Goal: Task Accomplishment & Management: Manage account settings

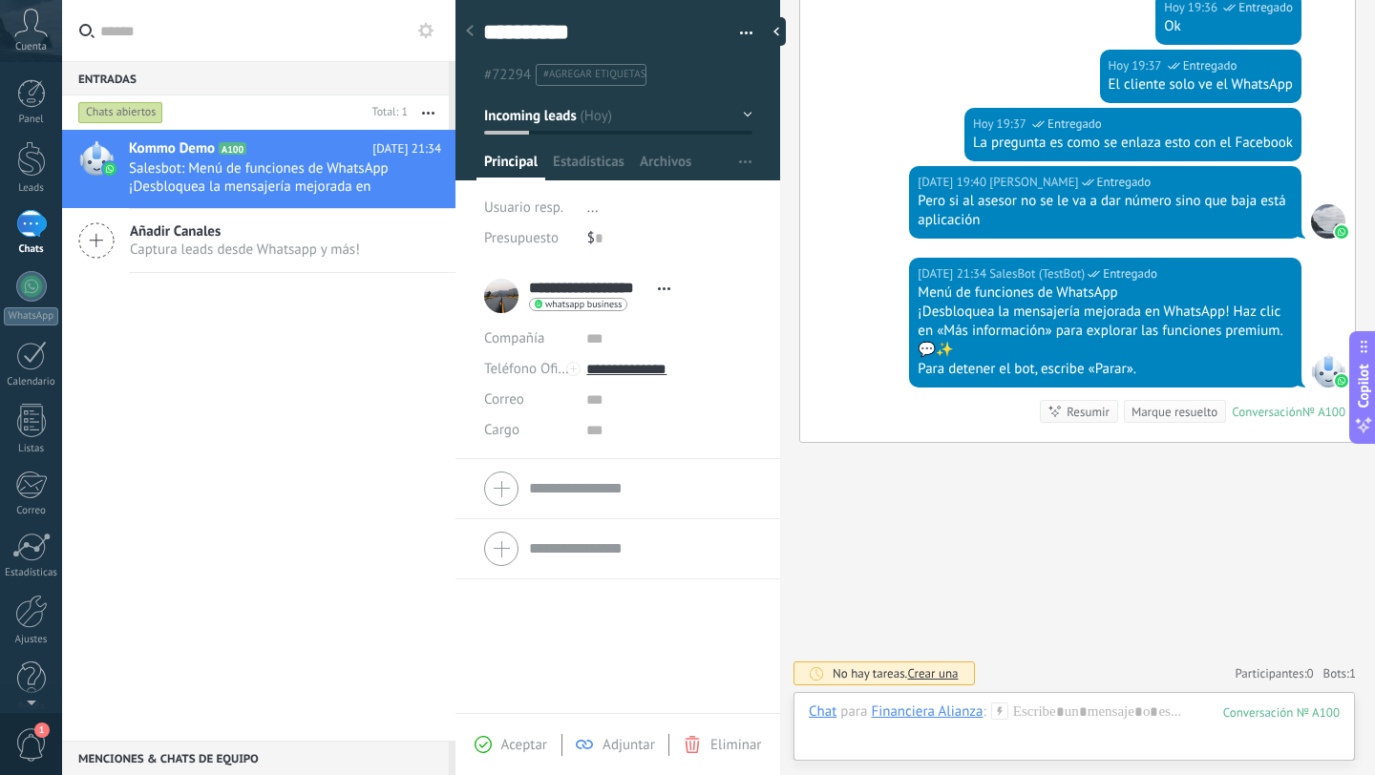
click at [317, 322] on div "Kommo Demo A100 Hoy 21:34 Salesbot: Menú de funciones de WhatsApp ¡Desbloquea l…" at bounding box center [258, 435] width 393 height 611
click at [28, 35] on icon at bounding box center [30, 23] width 33 height 29
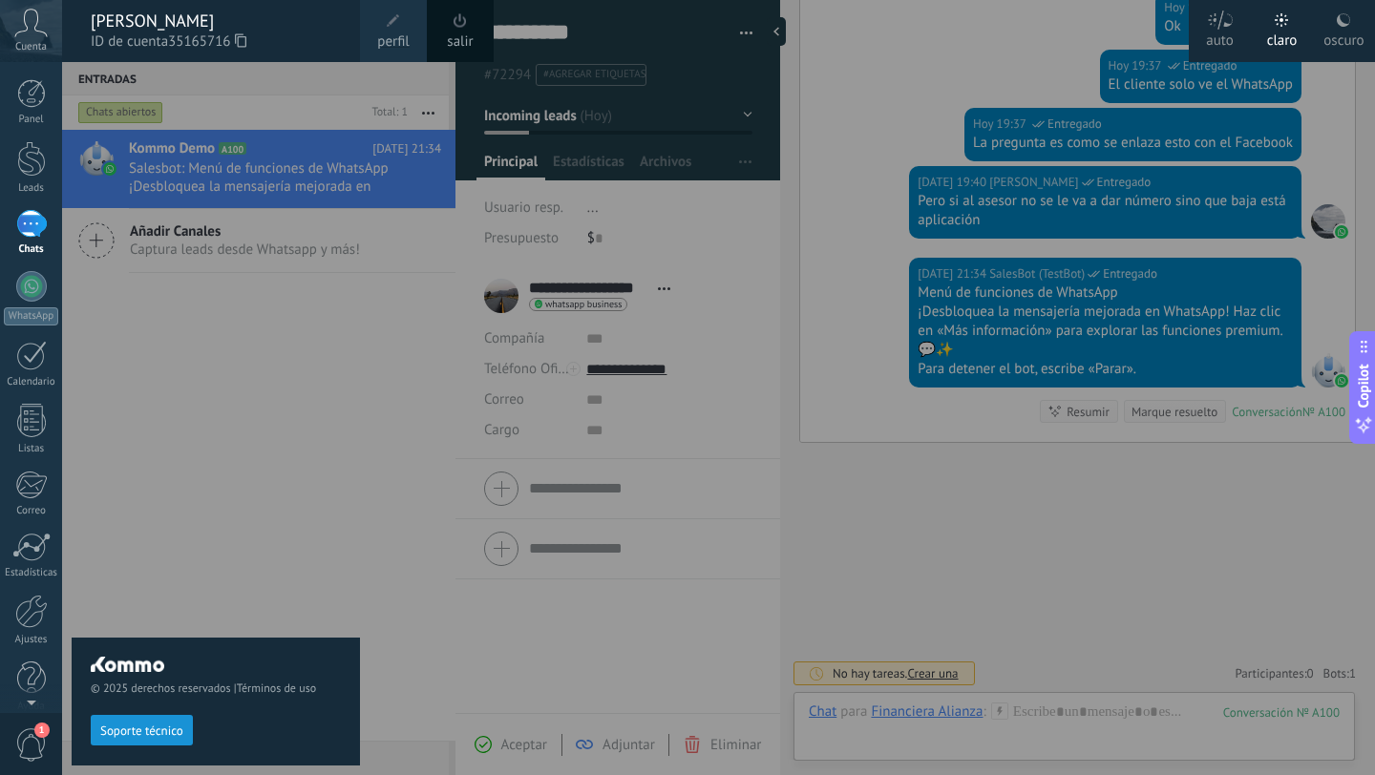
click at [28, 35] on icon at bounding box center [30, 23] width 33 height 29
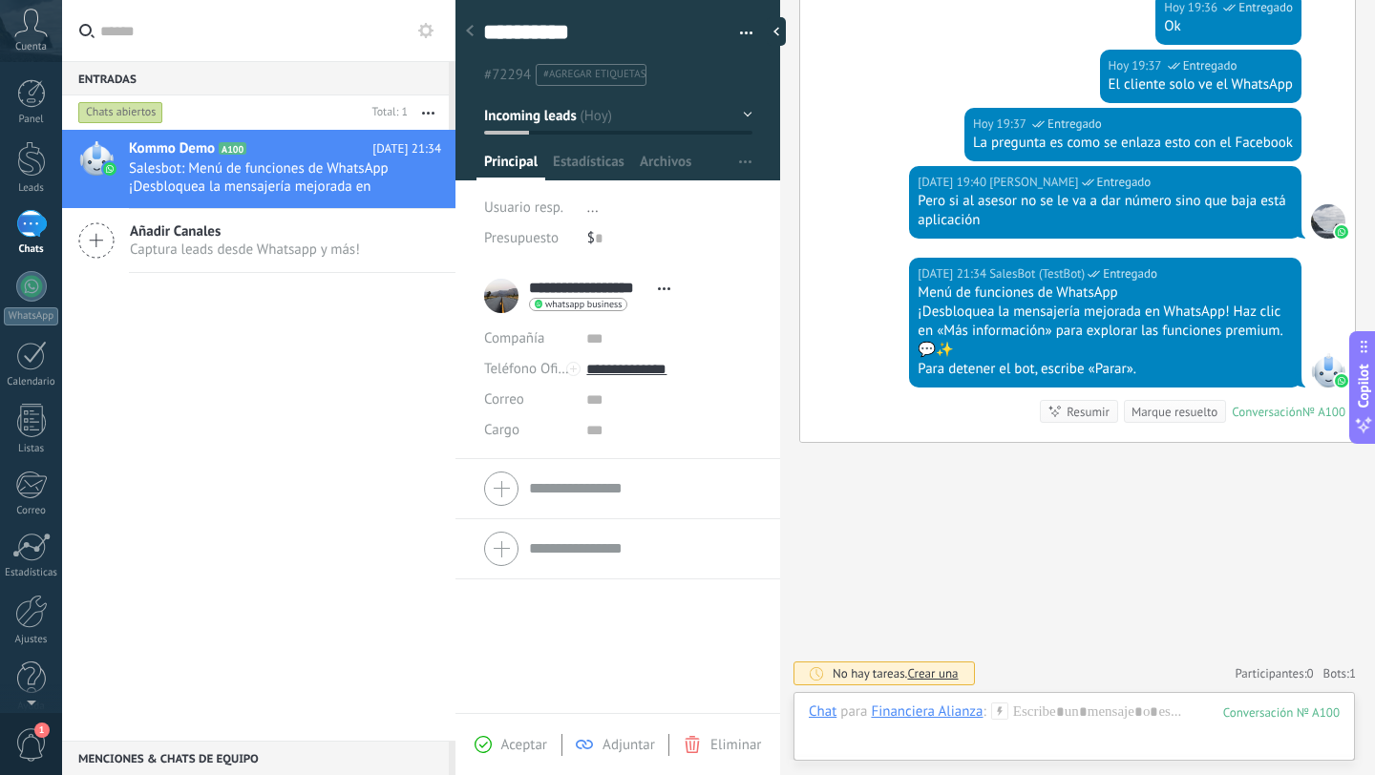
click at [28, 35] on icon at bounding box center [30, 23] width 33 height 29
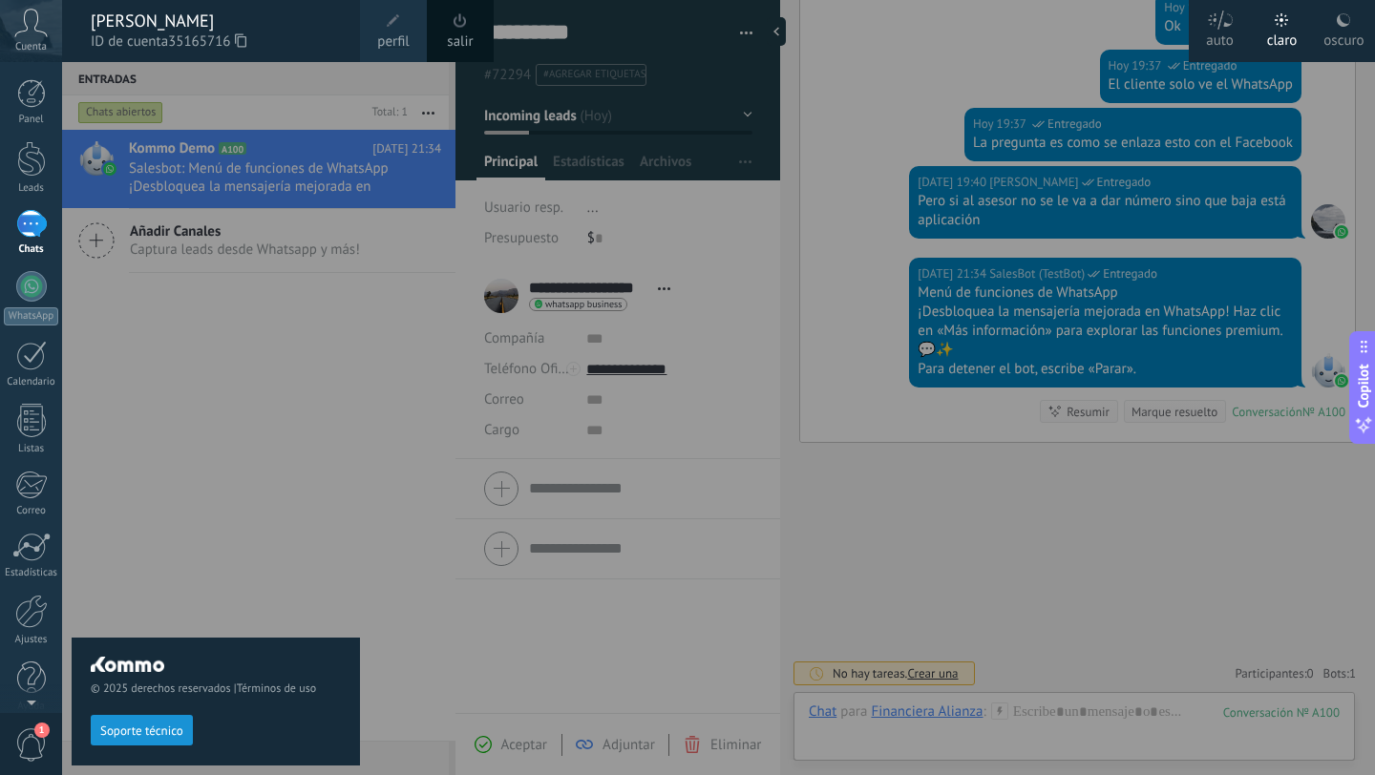
click at [28, 35] on icon at bounding box center [30, 23] width 33 height 29
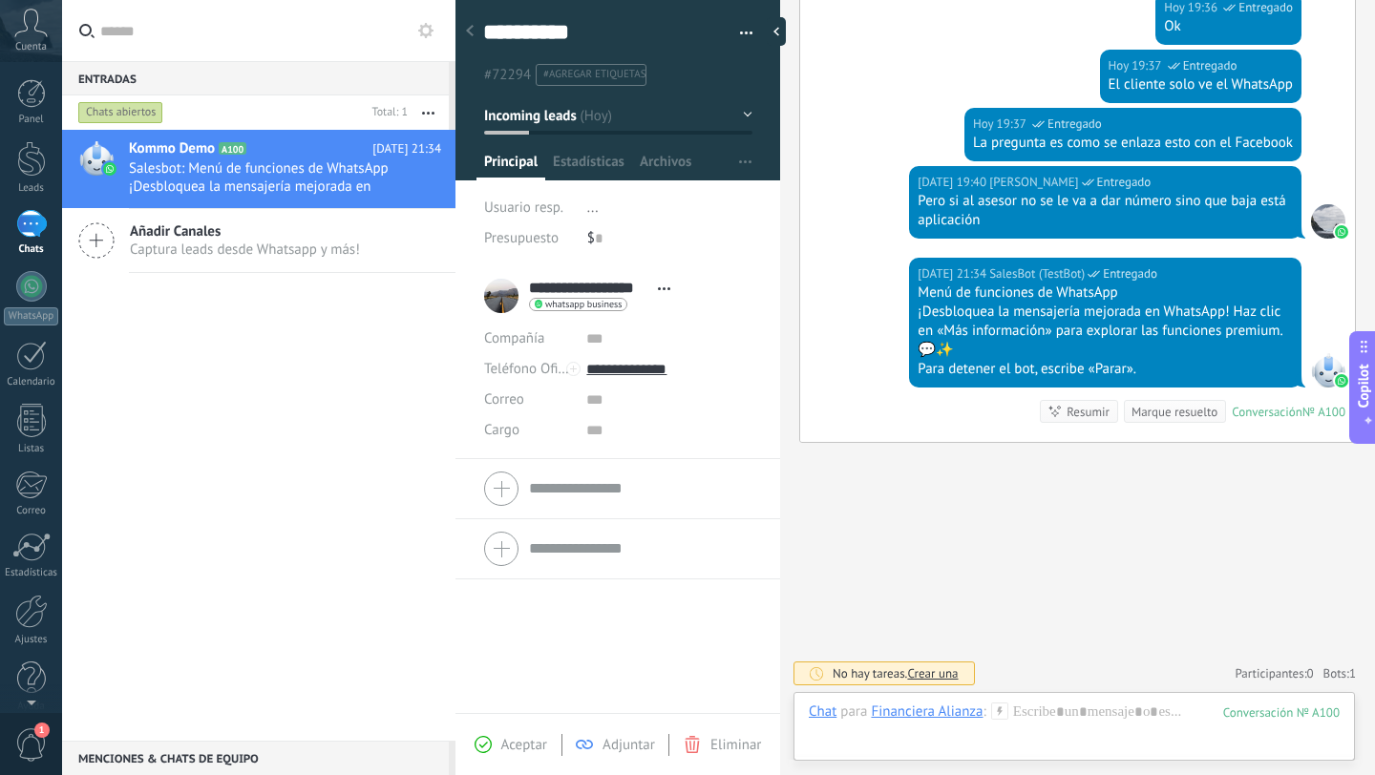
click at [149, 394] on div "Kommo Demo A100 Hoy 21:34 Salesbot: Menú de funciones de WhatsApp ¡Desbloquea l…" at bounding box center [258, 435] width 393 height 611
click at [40, 288] on div at bounding box center [31, 286] width 31 height 31
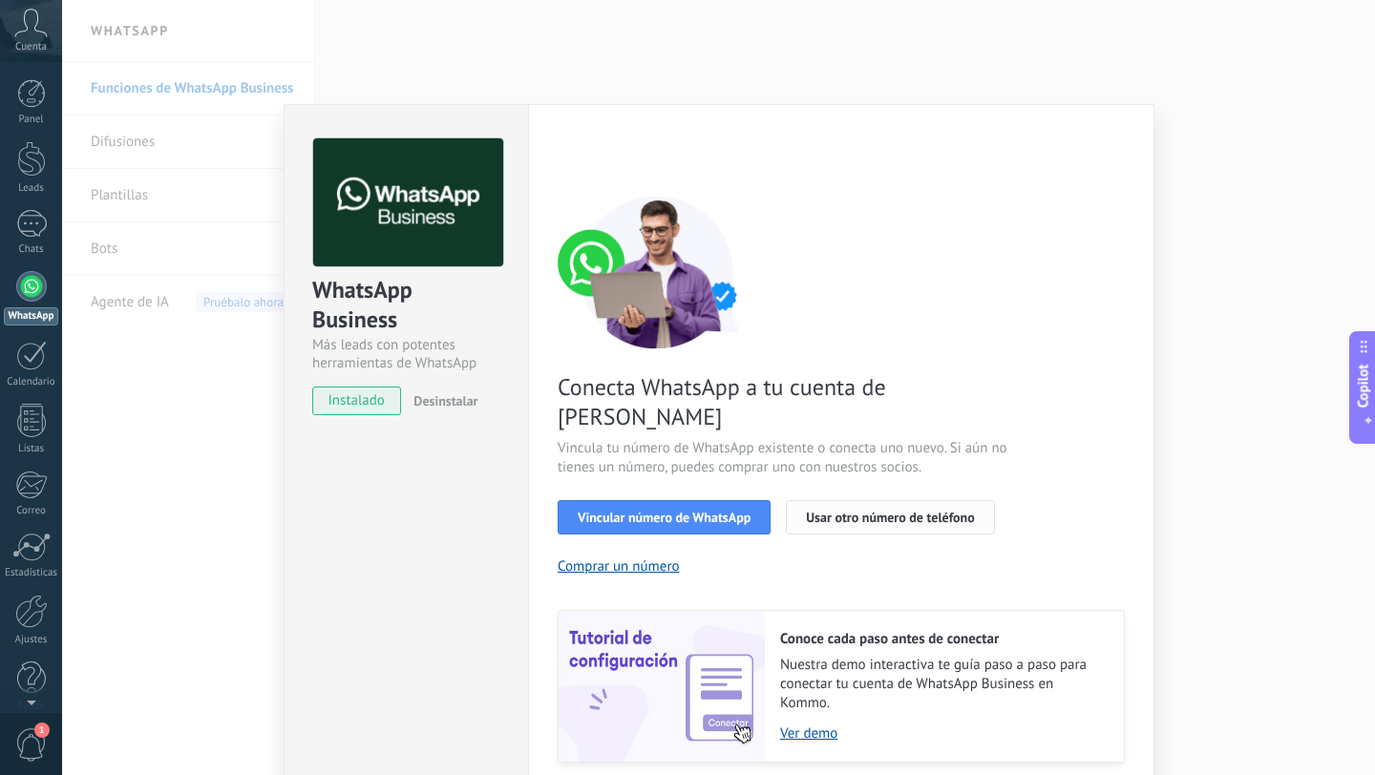
click at [891, 511] on span "Usar otro número de teléfono" at bounding box center [890, 517] width 168 height 13
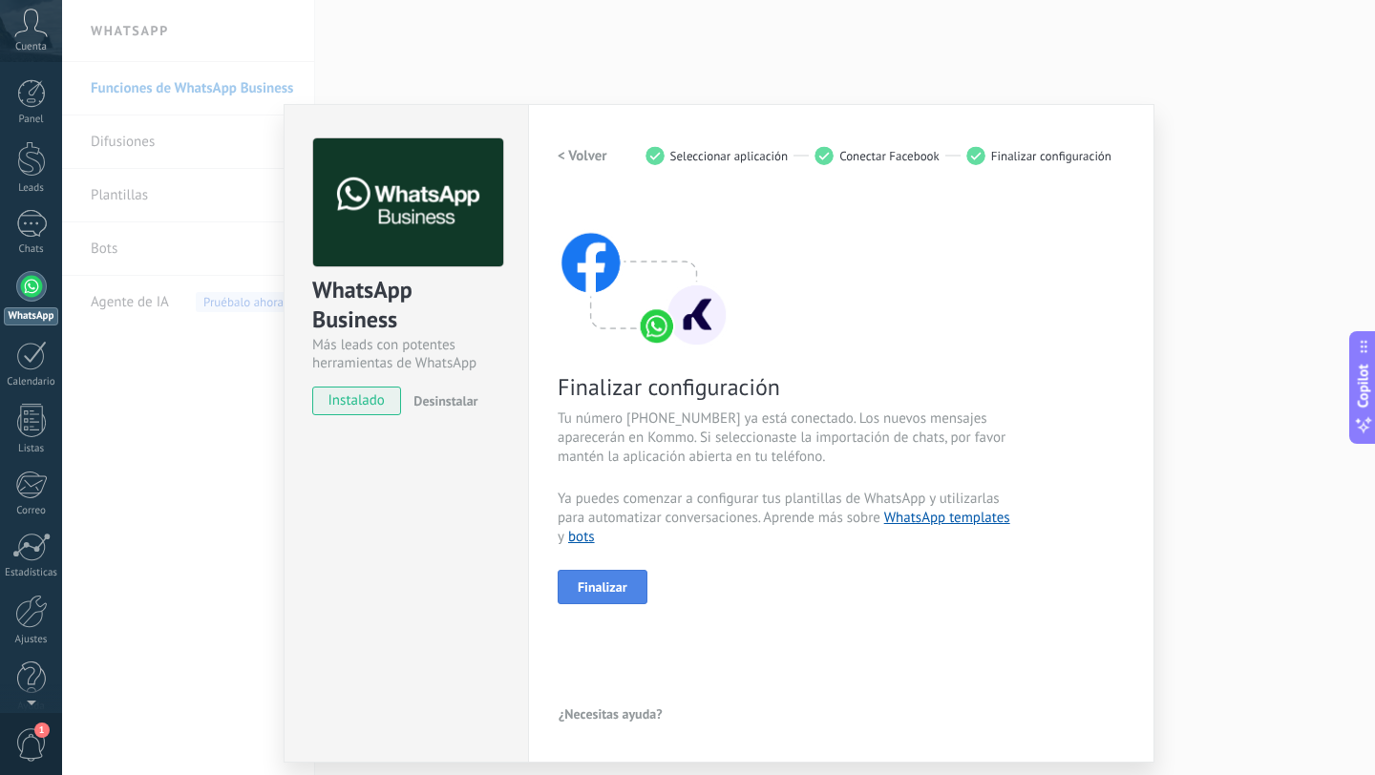
click at [627, 596] on button "Finalizar" at bounding box center [602, 587] width 90 height 34
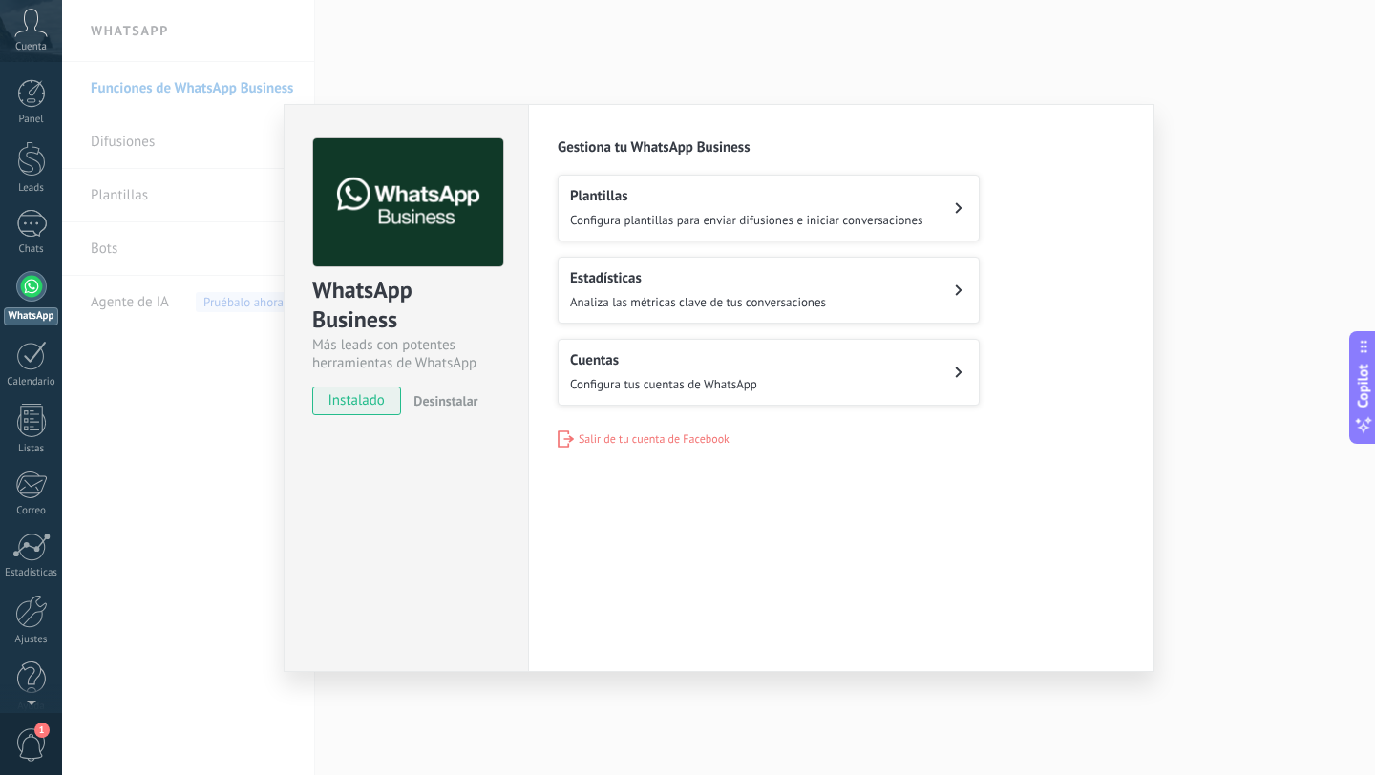
click at [835, 222] on span "Configura plantillas para enviar difusiones e iniciar conversaciones" at bounding box center [746, 220] width 353 height 16
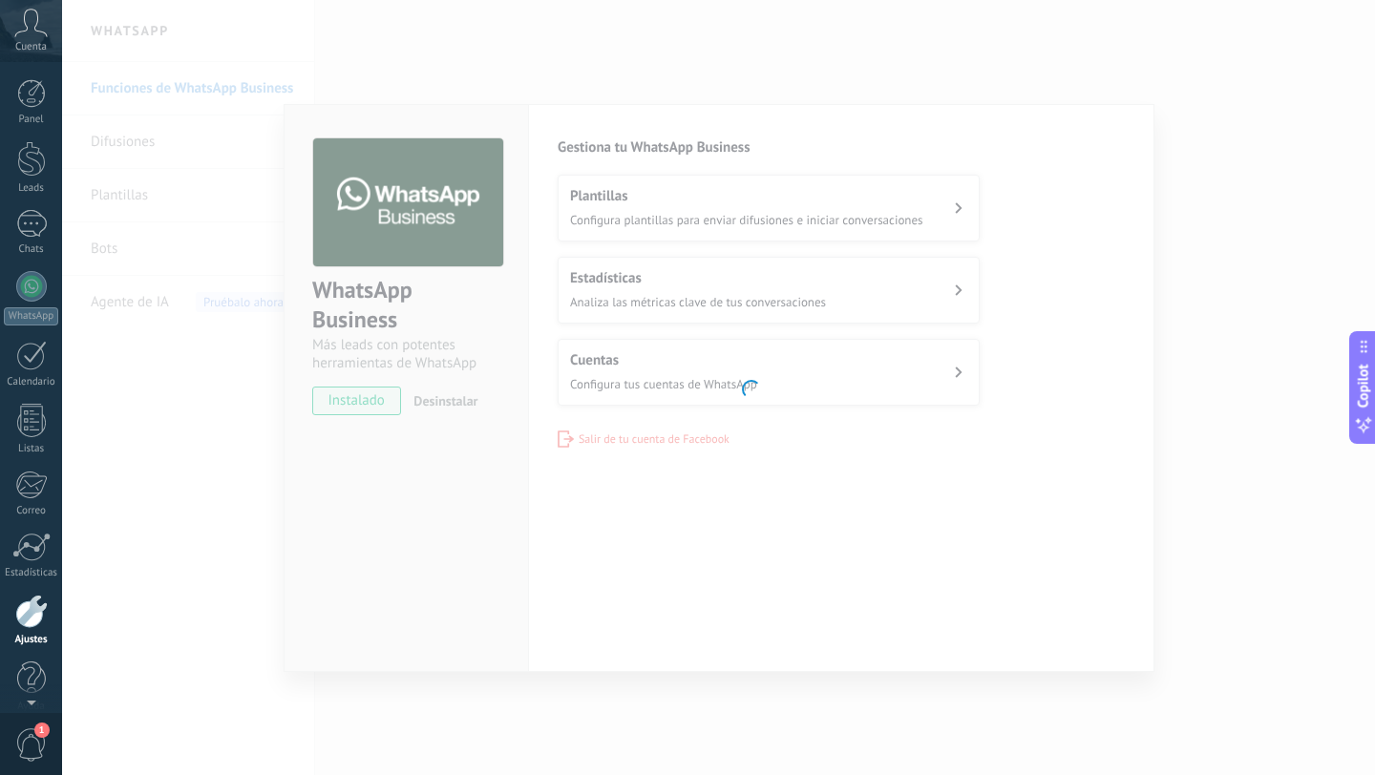
scroll to position [19, 0]
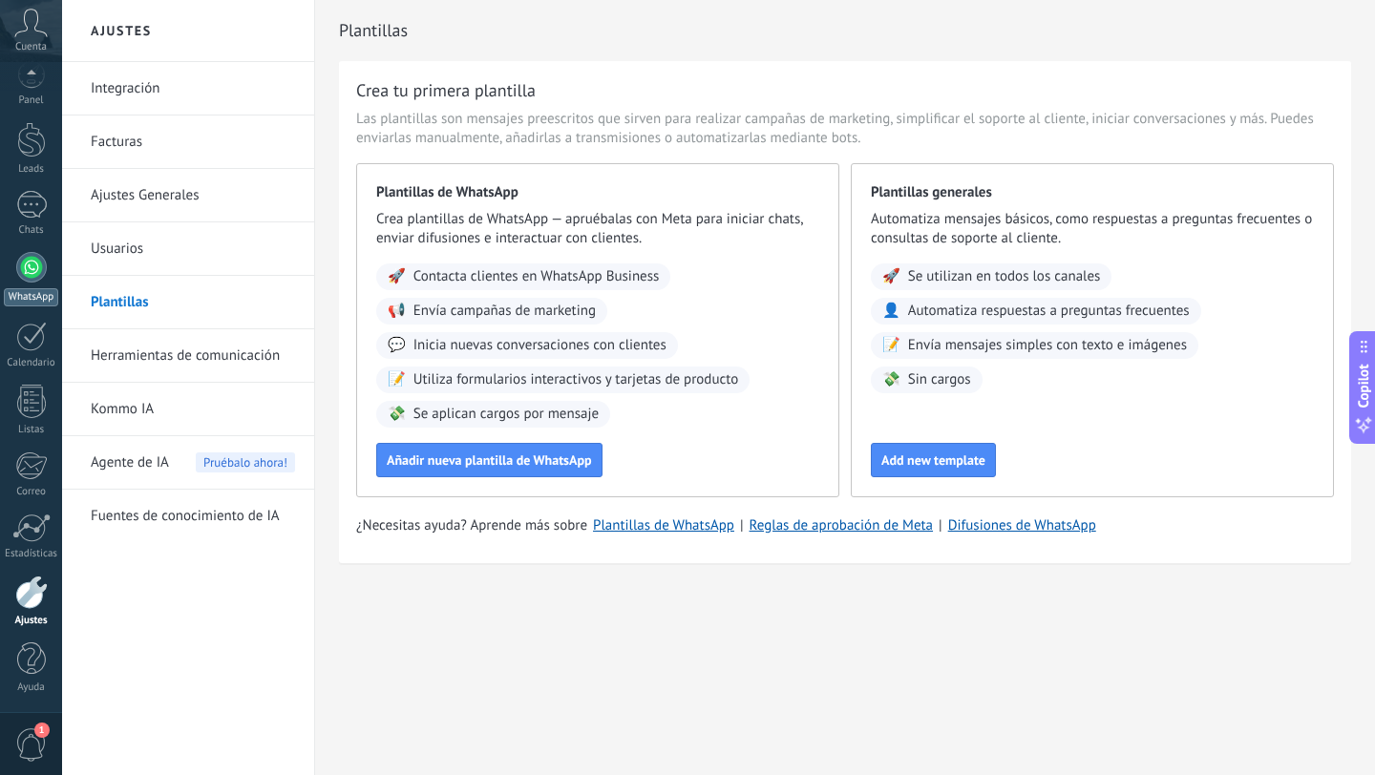
click at [30, 268] on div at bounding box center [31, 267] width 31 height 31
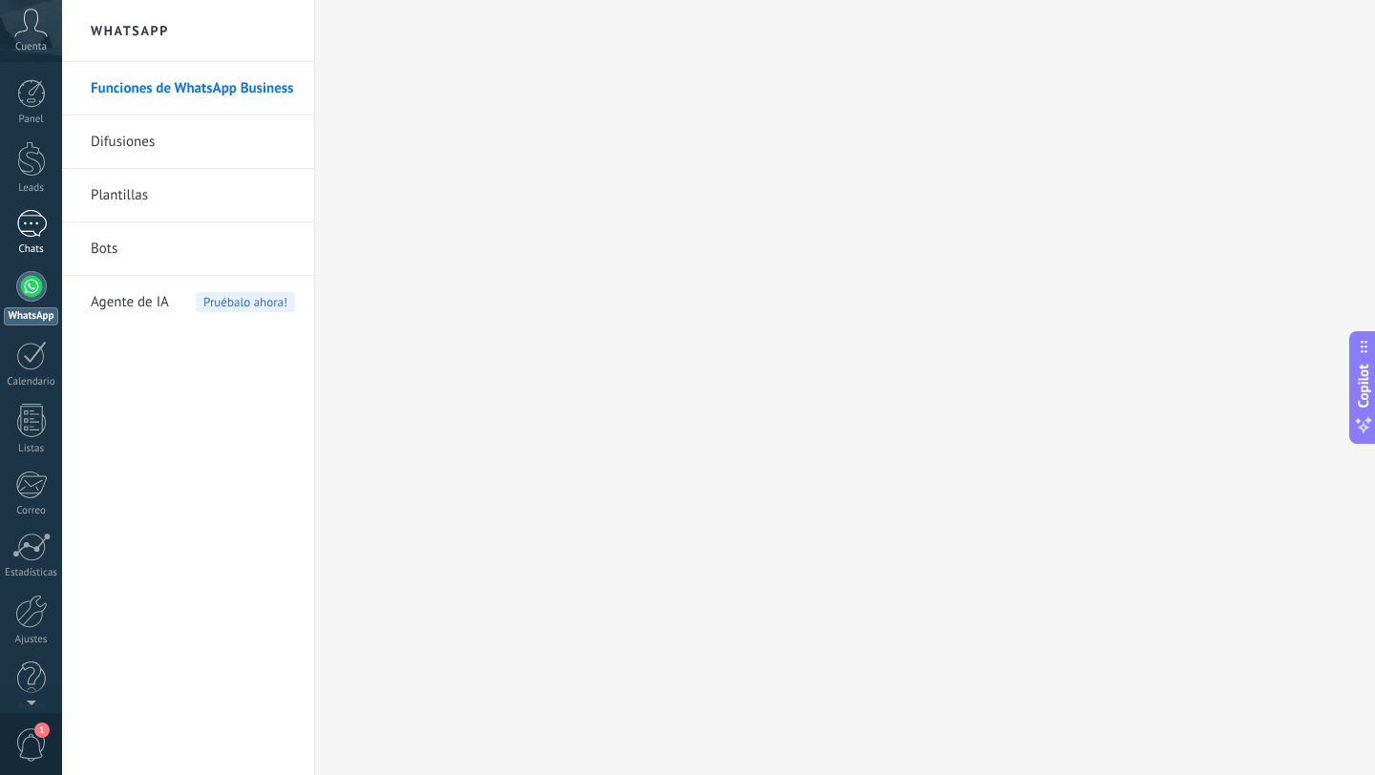
click at [33, 222] on div "1" at bounding box center [31, 224] width 31 height 28
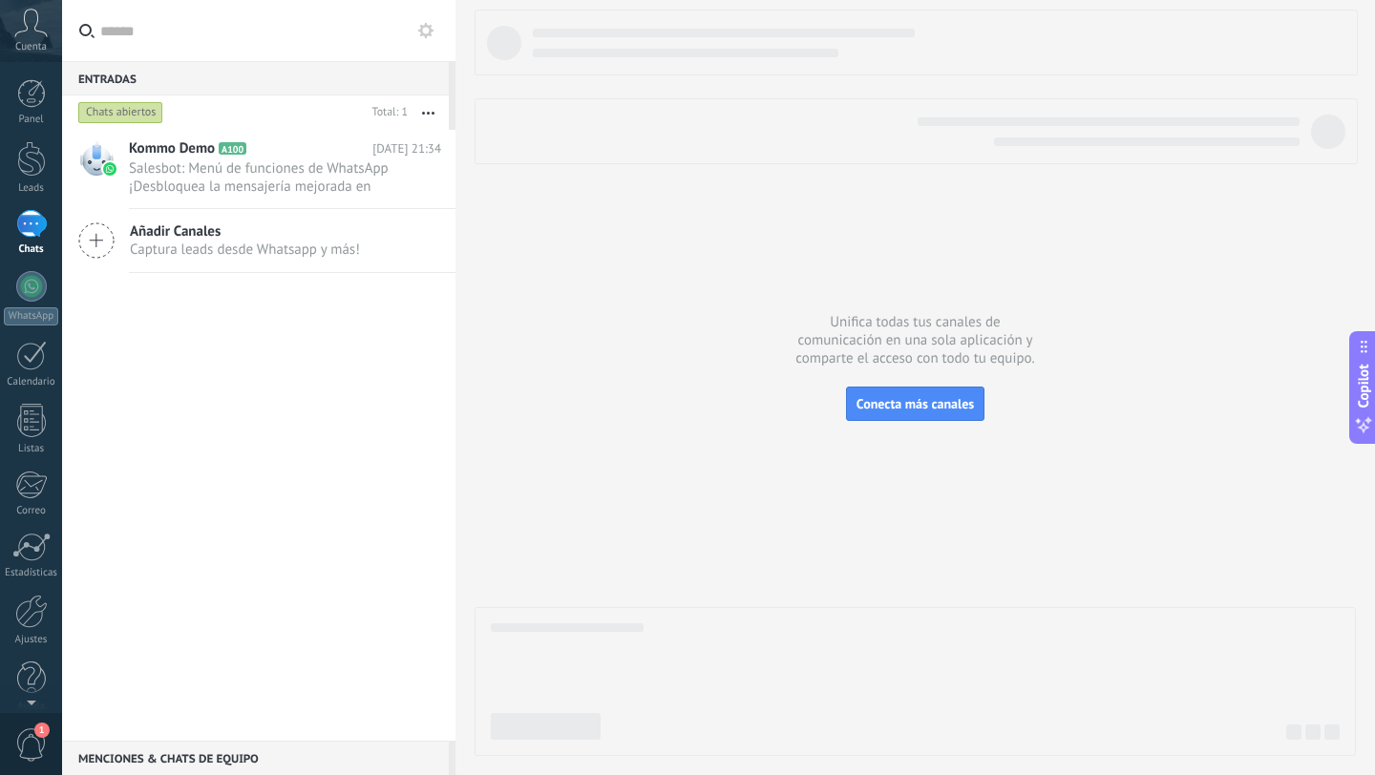
click at [32, 38] on div "Cuenta" at bounding box center [31, 31] width 62 height 62
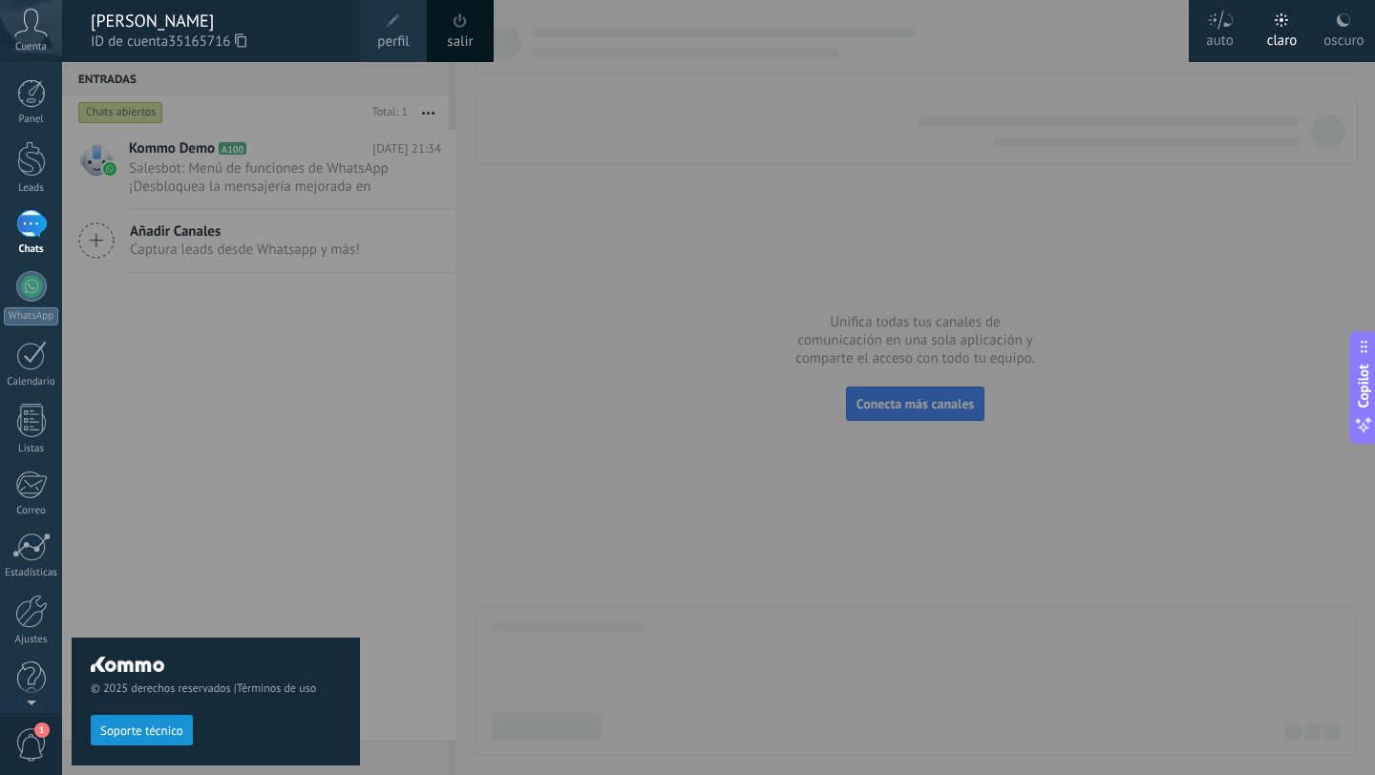
click at [400, 29] on span at bounding box center [393, 21] width 21 height 21
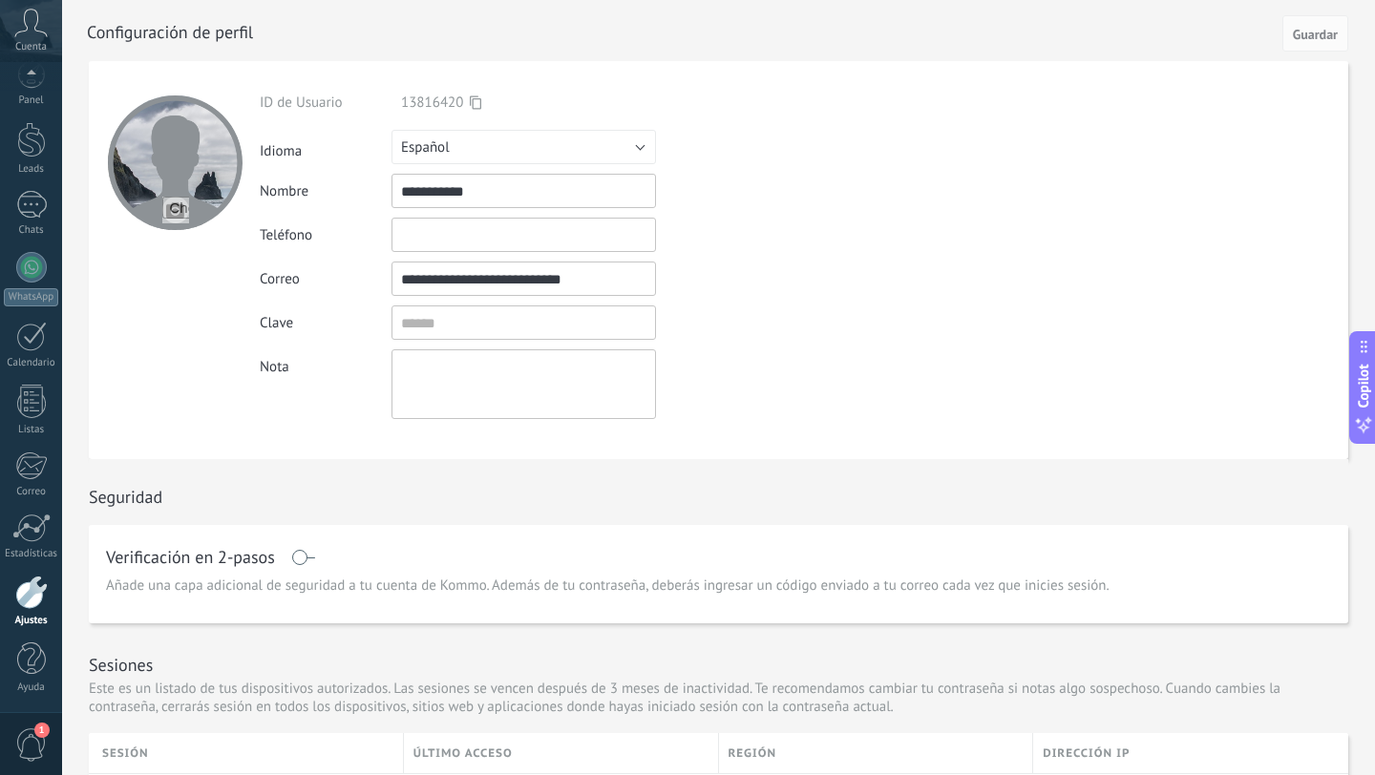
click at [37, 33] on icon at bounding box center [30, 23] width 33 height 29
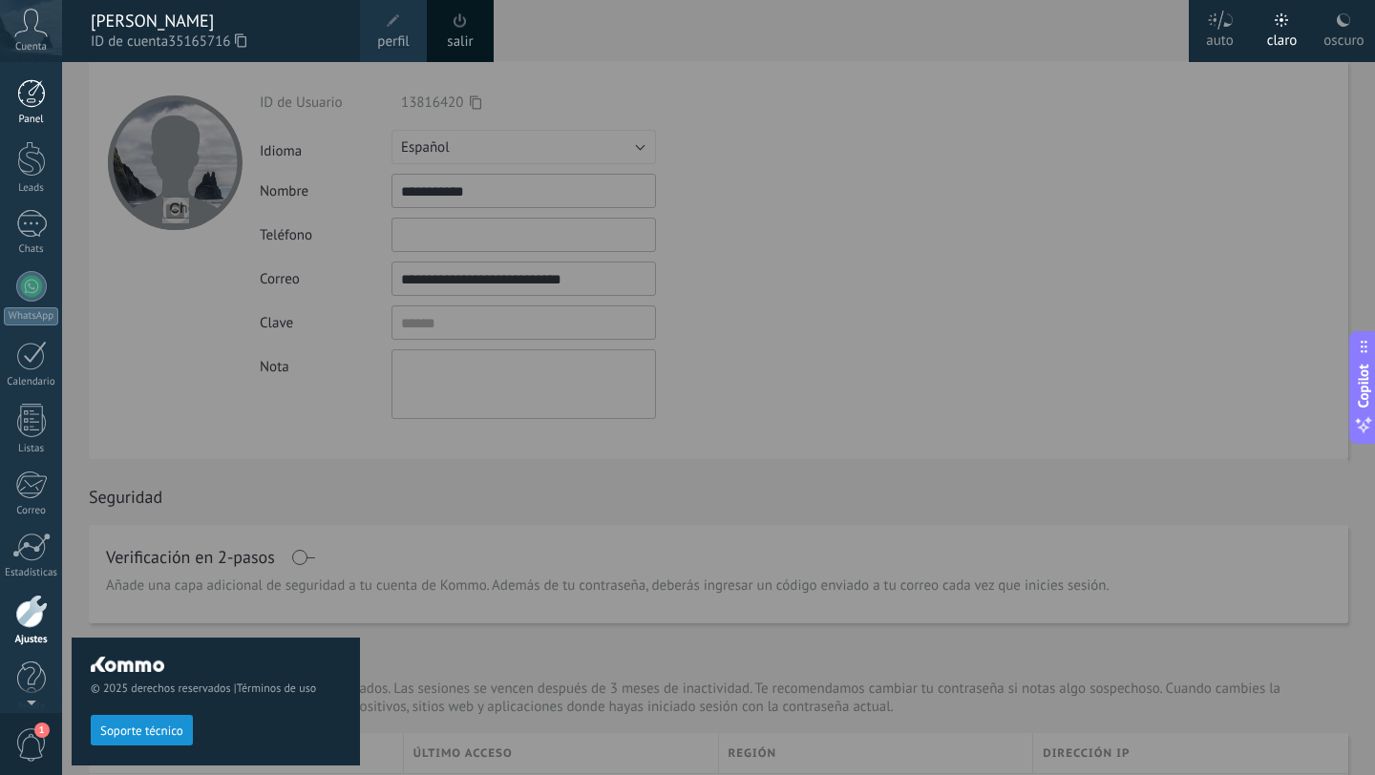
click at [31, 90] on div at bounding box center [31, 93] width 29 height 29
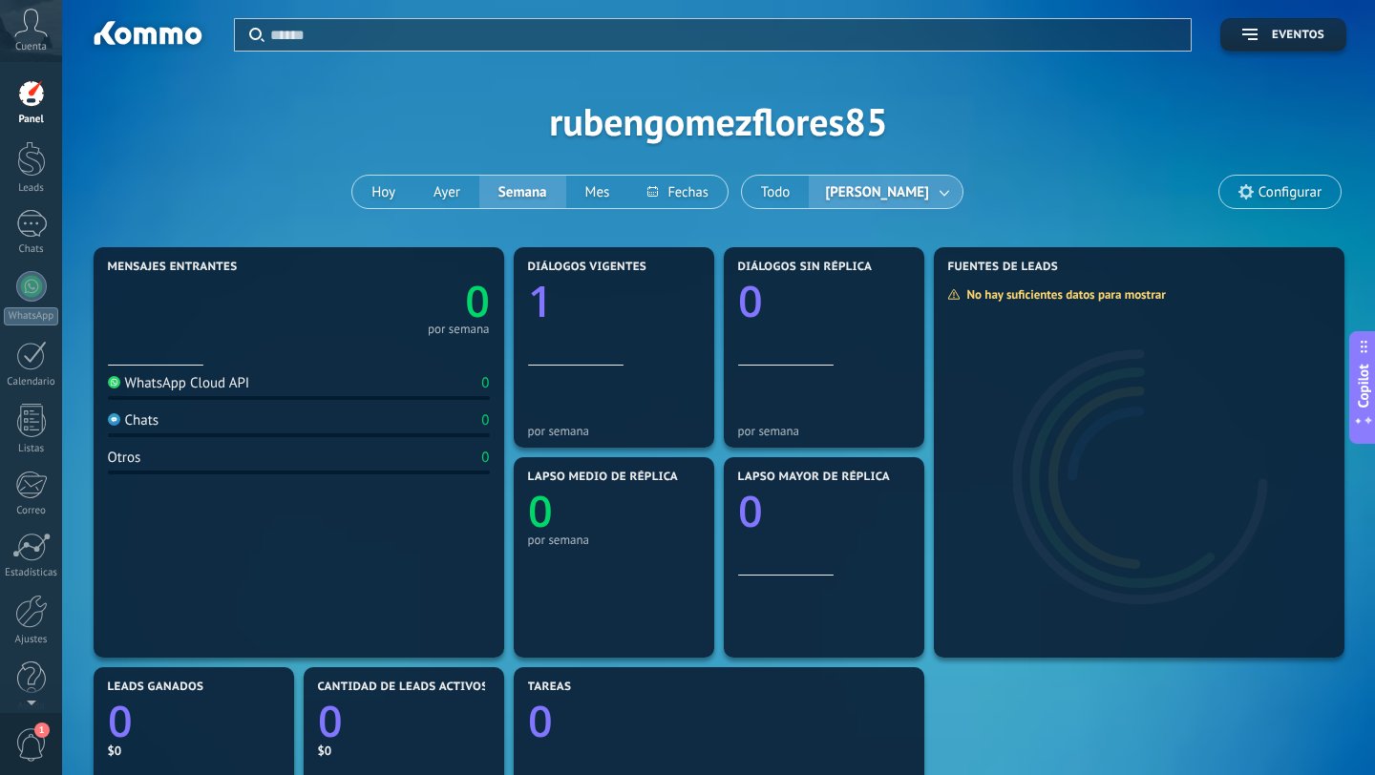
click at [29, 41] on span "Cuenta" at bounding box center [31, 47] width 32 height 12
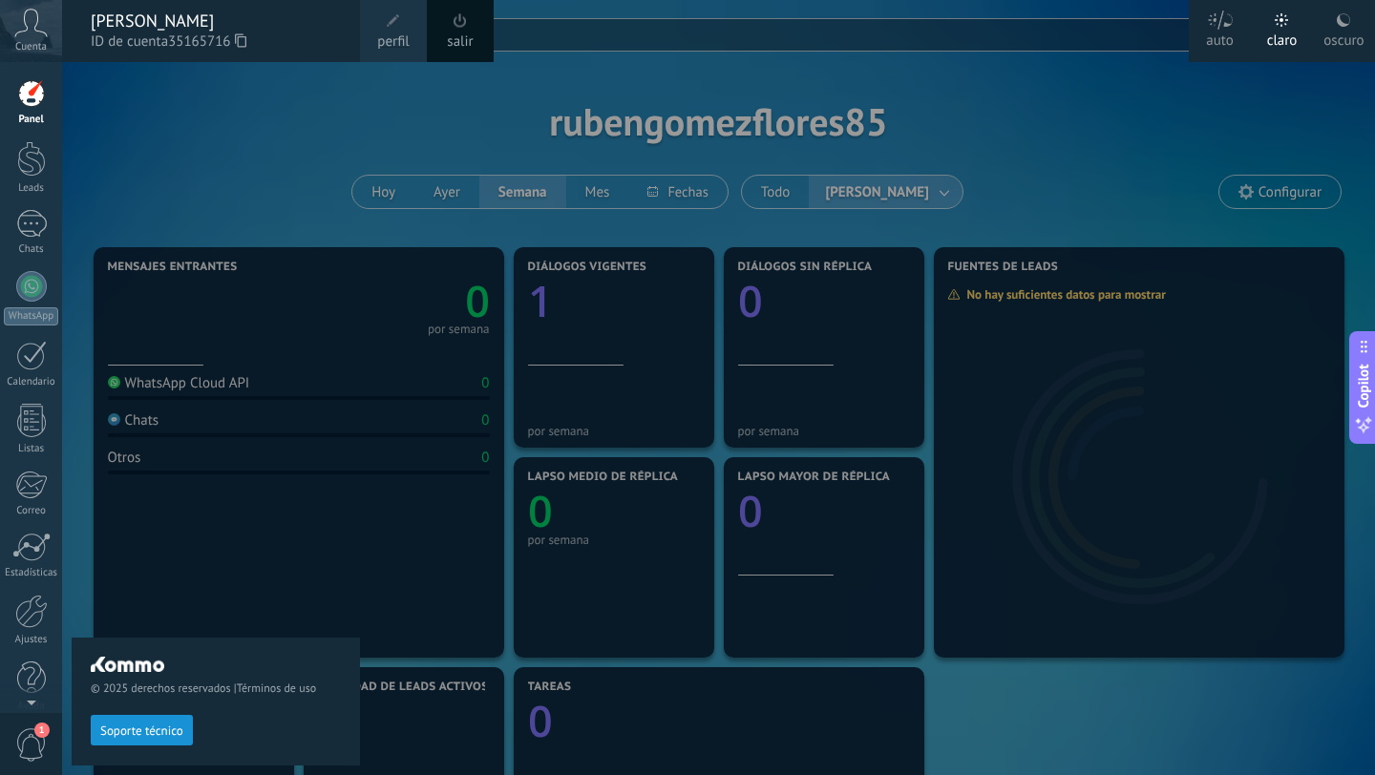
click at [460, 40] on link "salir" at bounding box center [460, 42] width 26 height 21
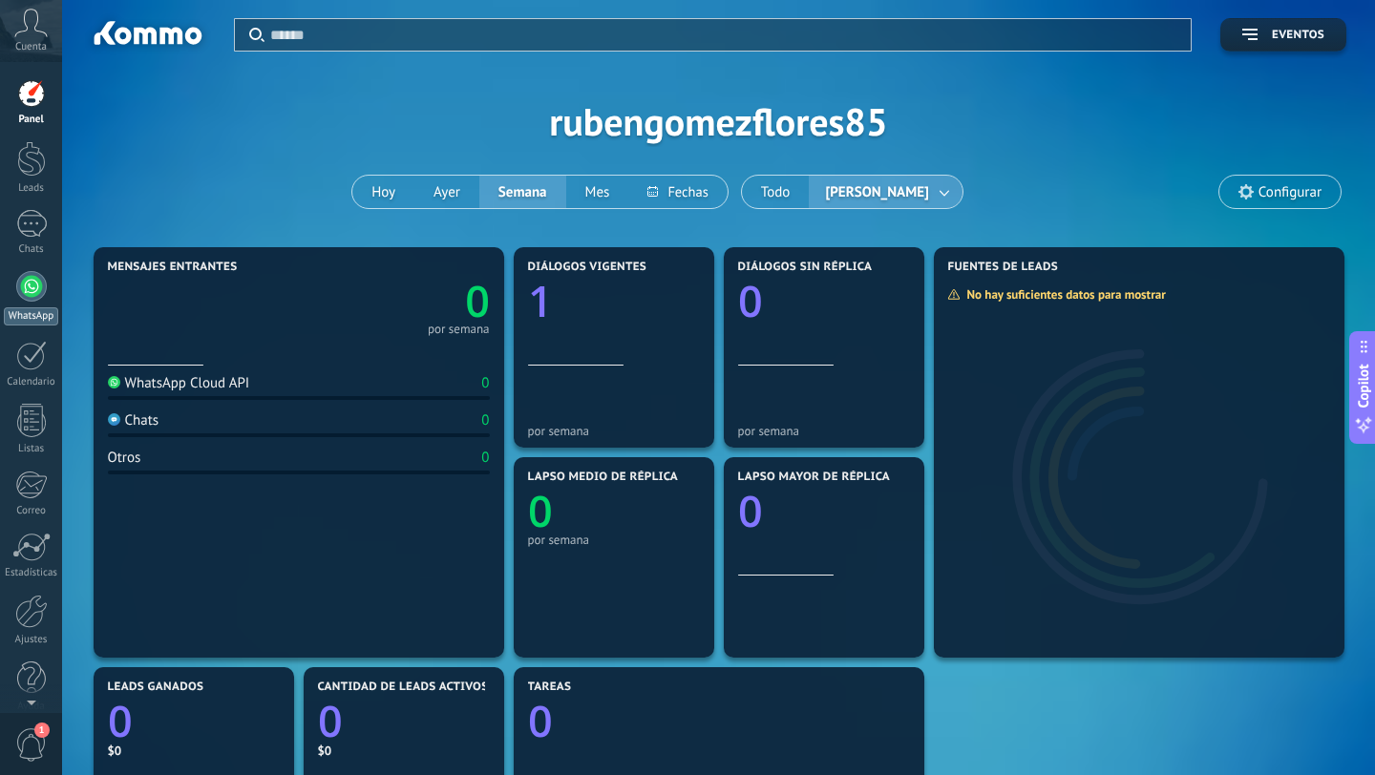
click at [23, 284] on div at bounding box center [31, 286] width 31 height 31
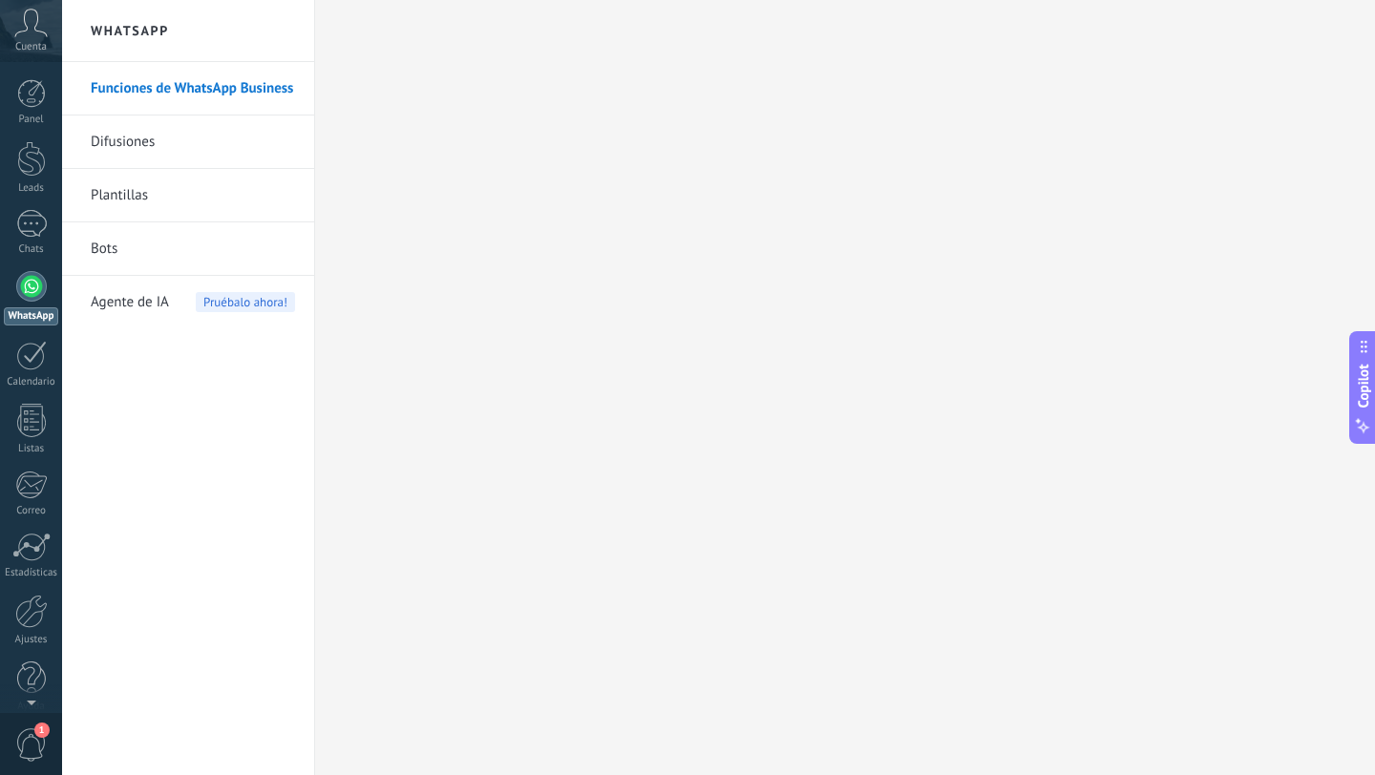
click at [150, 90] on link "Funciones de WhatsApp Business" at bounding box center [193, 88] width 204 height 53
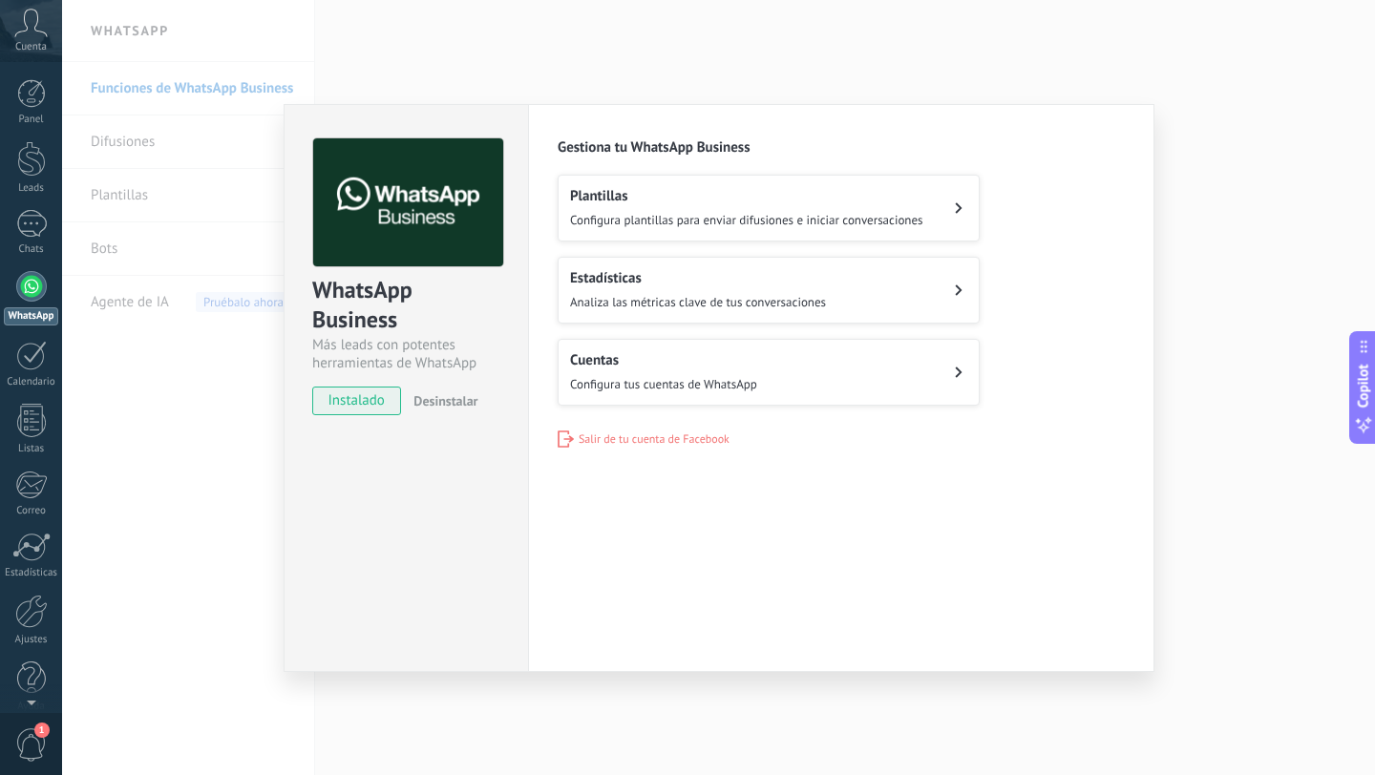
click at [723, 376] on span "Configura tus cuentas de WhatsApp" at bounding box center [663, 384] width 187 height 16
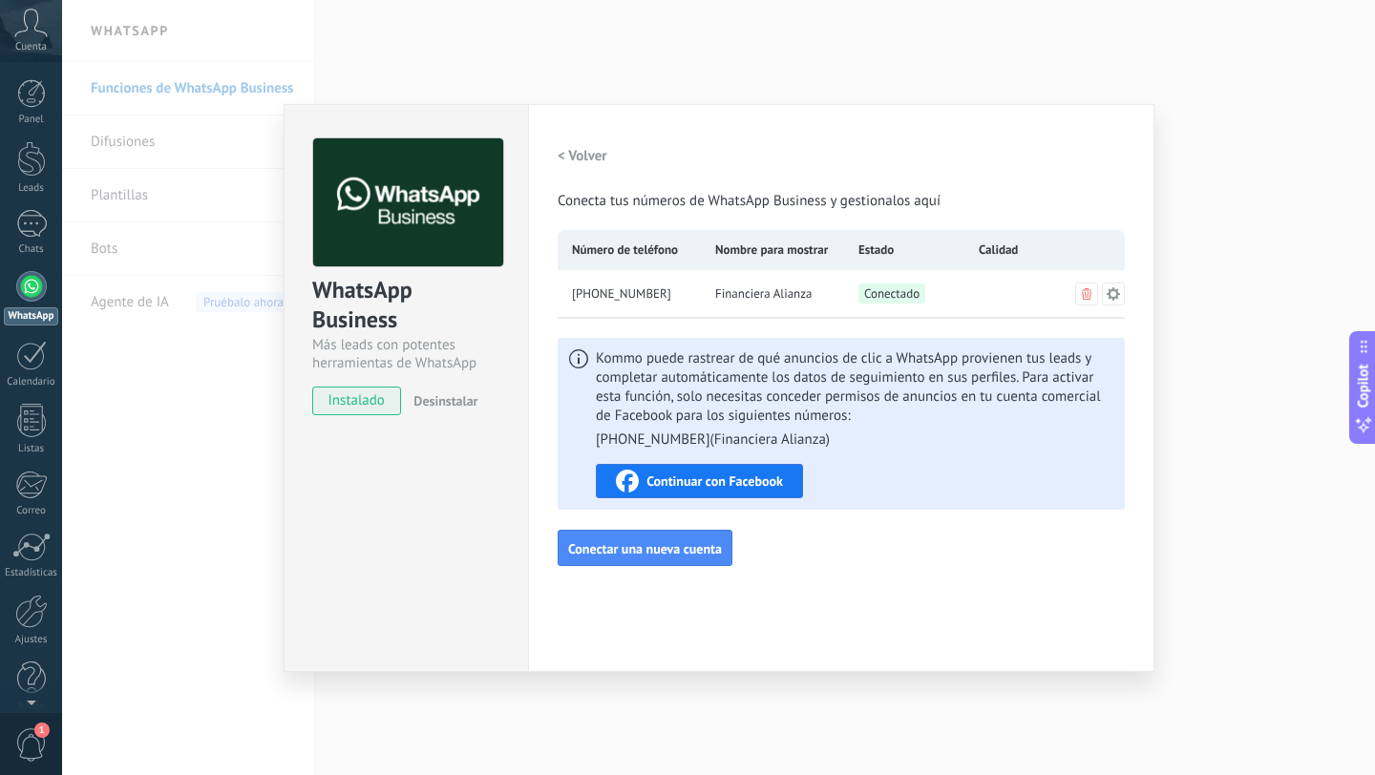
click at [1116, 295] on icon at bounding box center [1112, 292] width 13 height 13
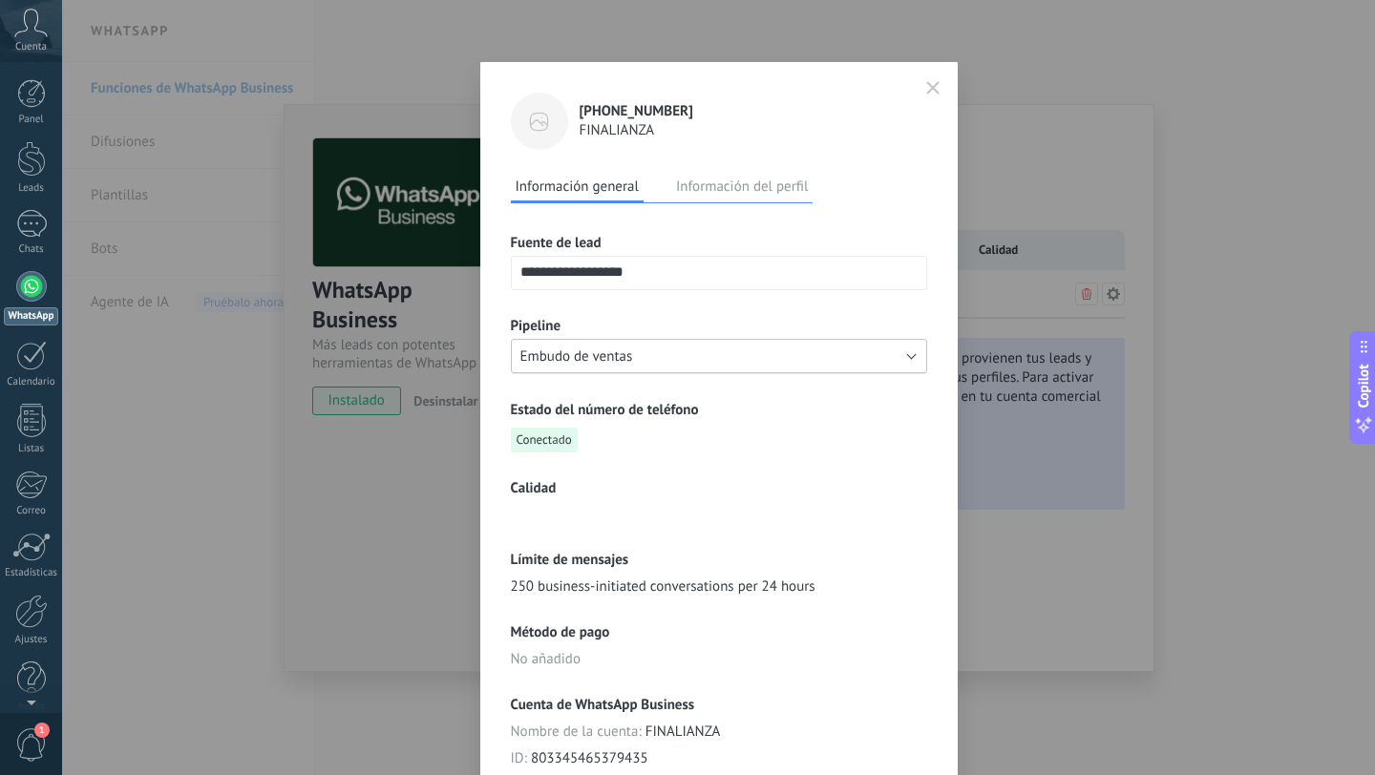
click at [909, 359] on button "Embudo de ventas" at bounding box center [719, 356] width 416 height 34
click at [909, 359] on span "Embudo de ventas" at bounding box center [709, 356] width 421 height 18
click at [862, 405] on h3 "Estado del número de teléfono" at bounding box center [719, 410] width 416 height 18
click at [743, 195] on button "Información del perfil" at bounding box center [741, 186] width 141 height 29
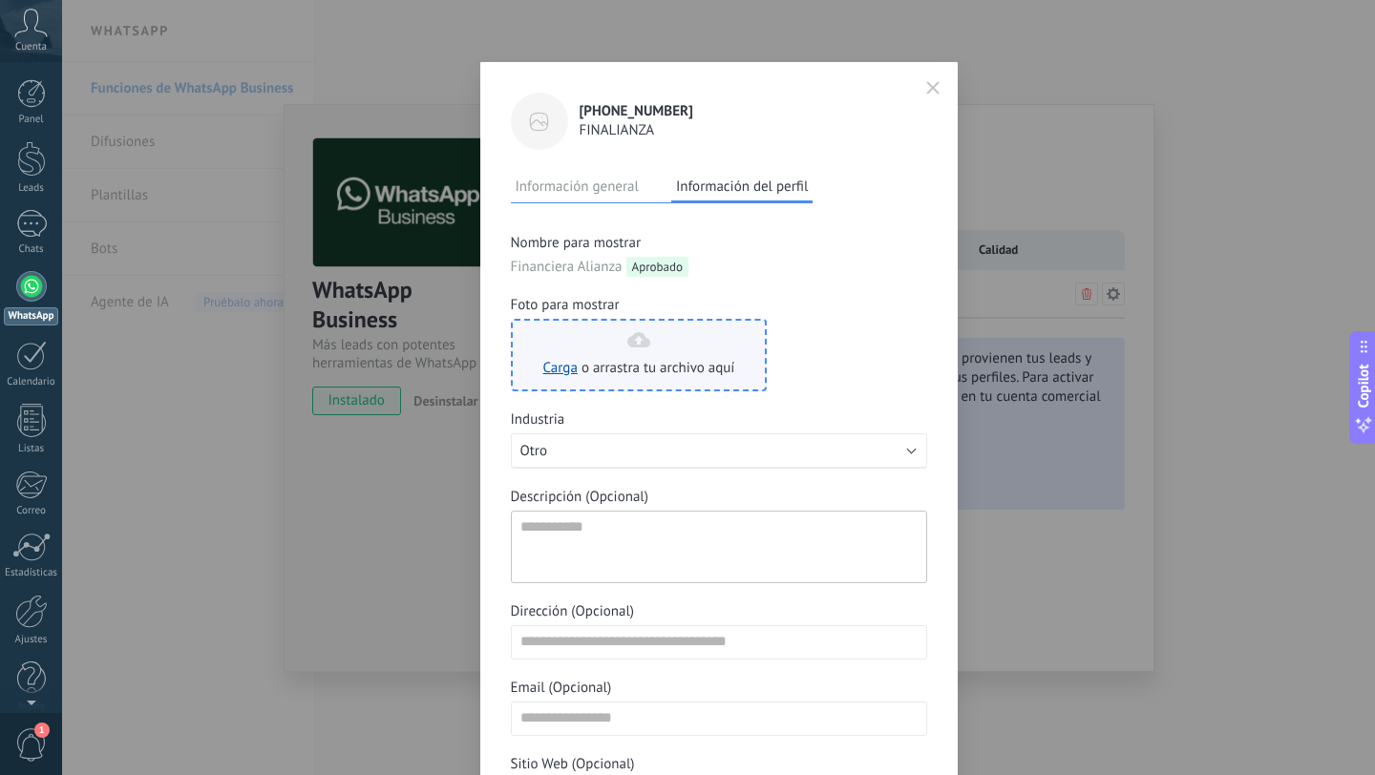
click at [643, 347] on div "Carga o arrastra tu archivo aquí Arrastra aquí" at bounding box center [639, 355] width 192 height 46
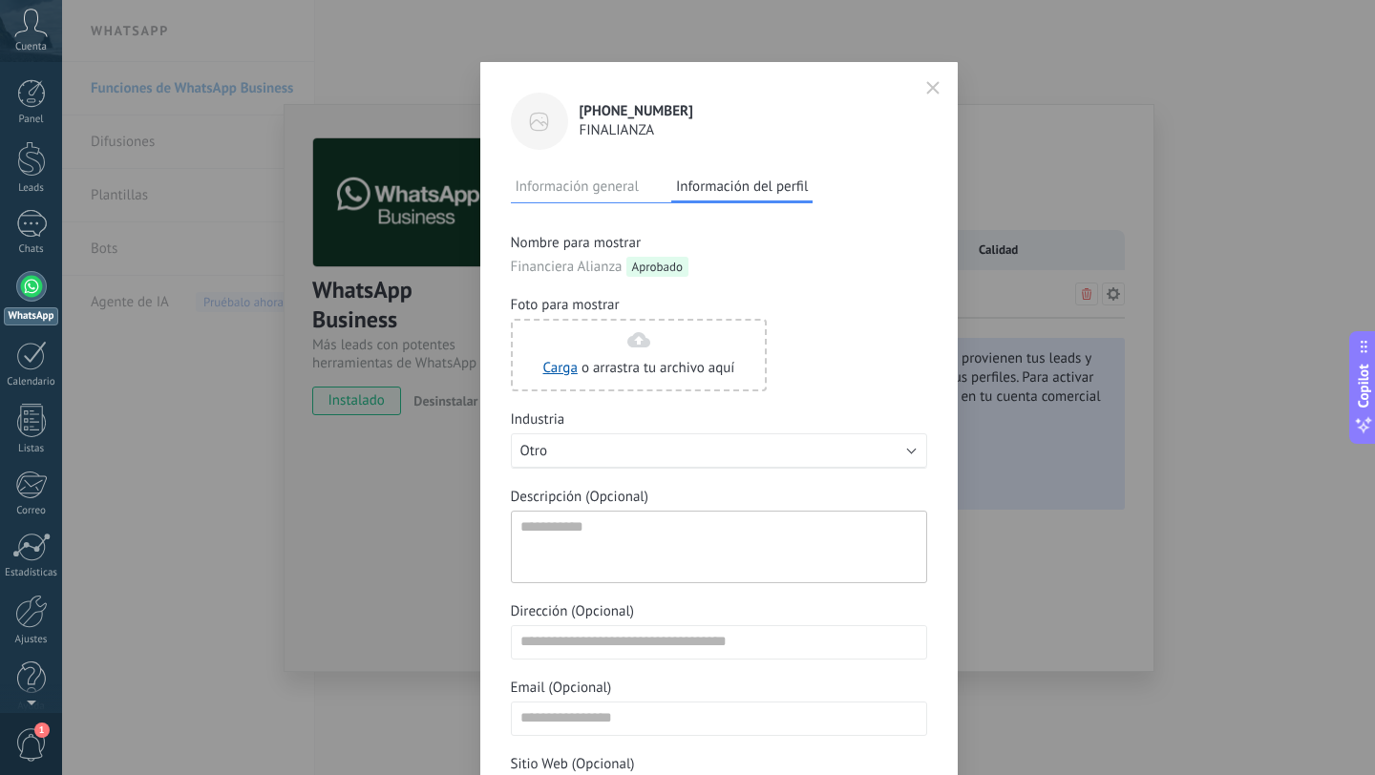
click at [592, 187] on button "Información general" at bounding box center [577, 186] width 133 height 29
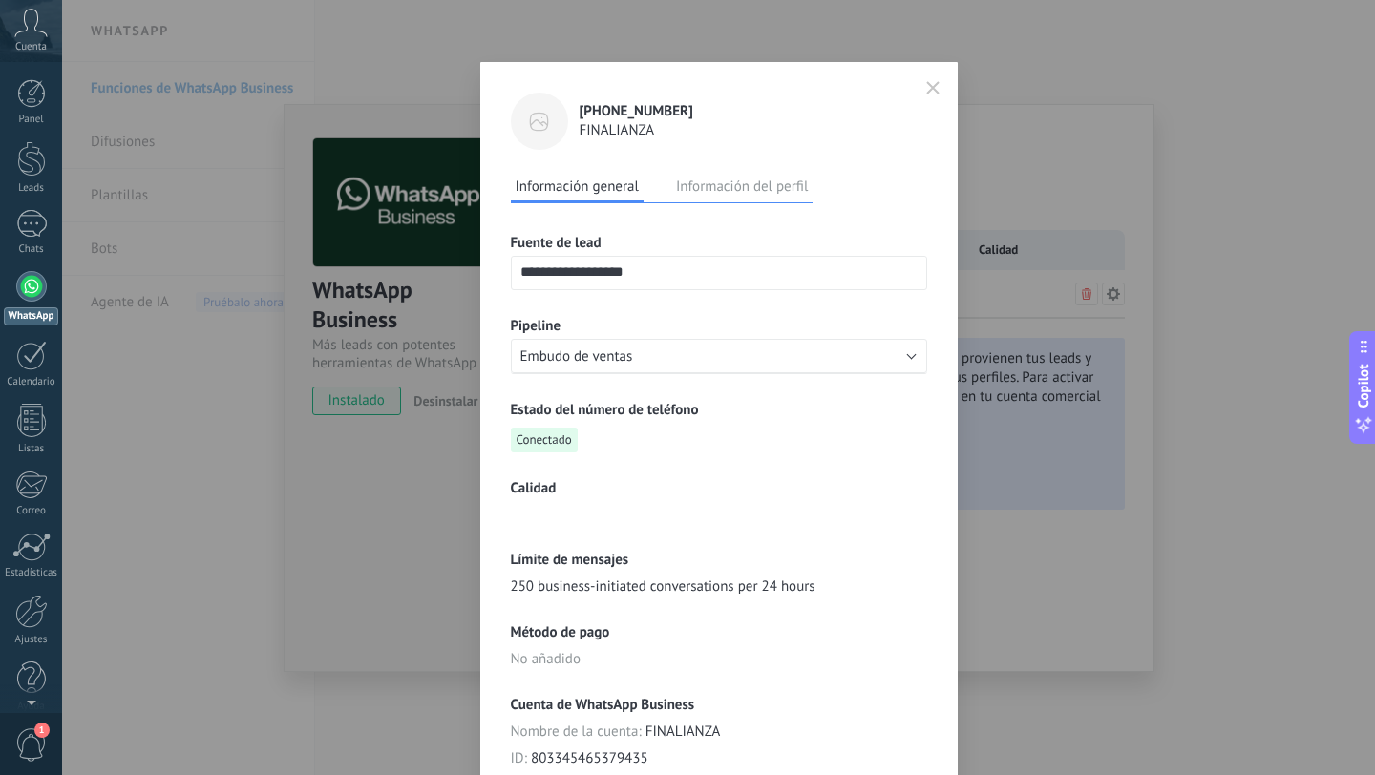
click at [937, 86] on button "button" at bounding box center [932, 89] width 29 height 32
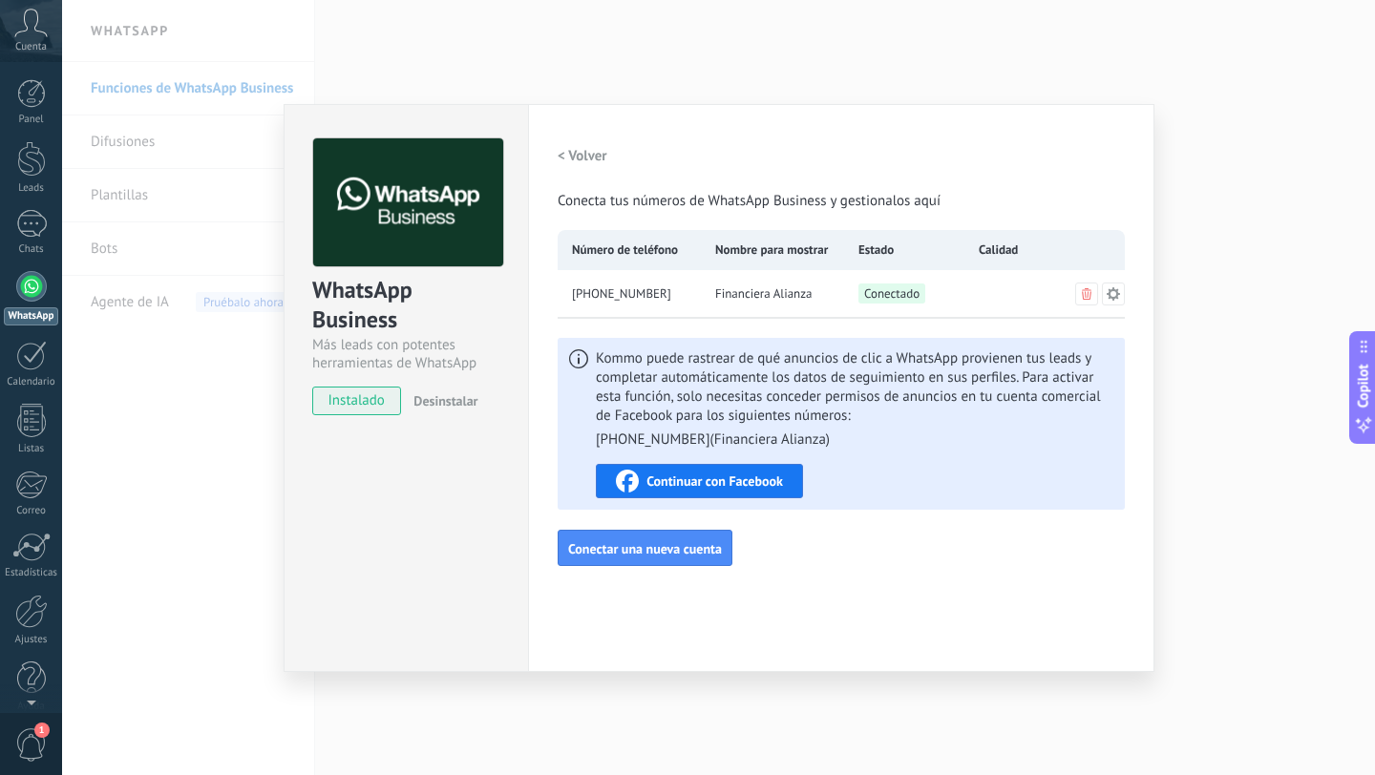
click at [686, 483] on span "Continuar con Facebook" at bounding box center [714, 480] width 137 height 13
click at [1251, 573] on div "WhatsApp Business Más leads con potentes herramientas de WhatsApp instalado Des…" at bounding box center [718, 387] width 1313 height 775
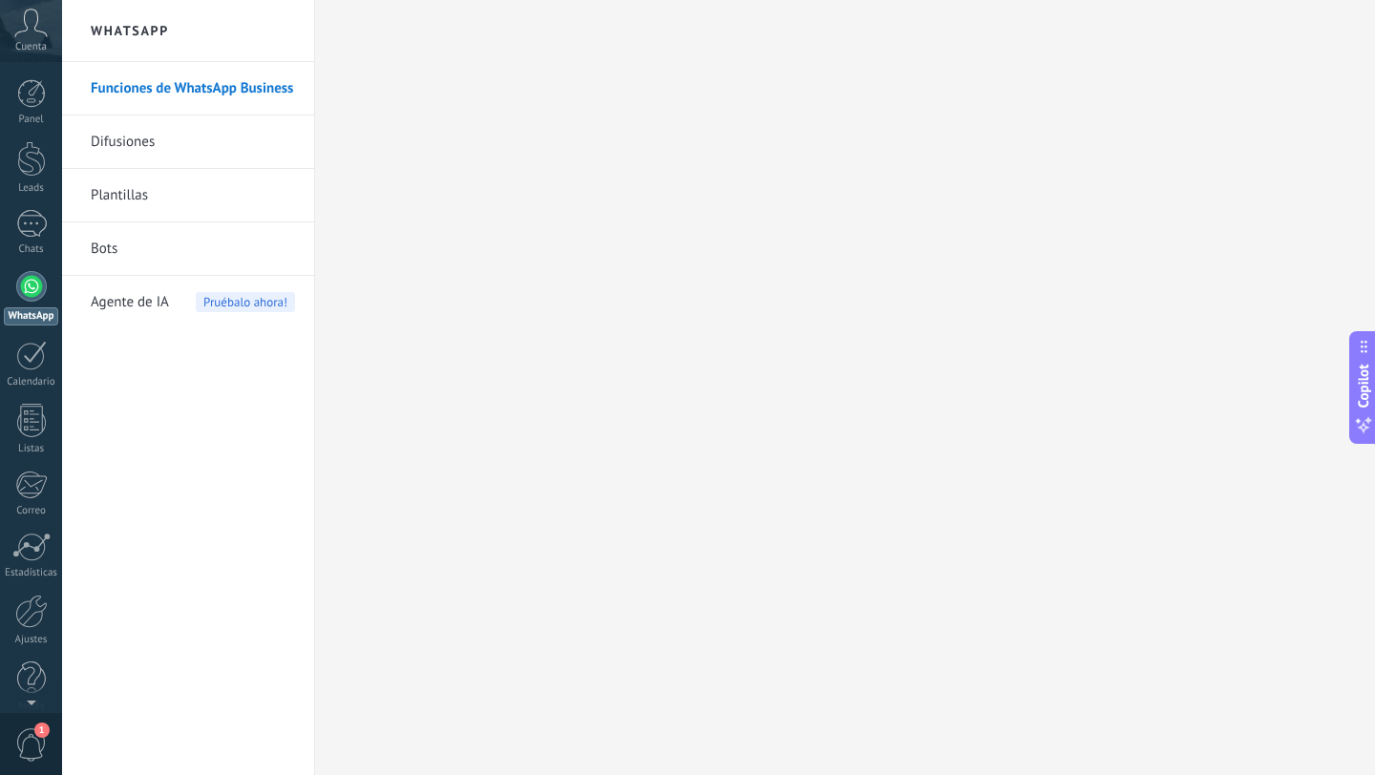
click at [159, 443] on div "Funciones de WhatsApp Business Difusiones Plantillas Bots Agente de IA Pruébalo…" at bounding box center [188, 418] width 252 height 713
click at [128, 140] on link "Difusiones" at bounding box center [193, 142] width 204 height 53
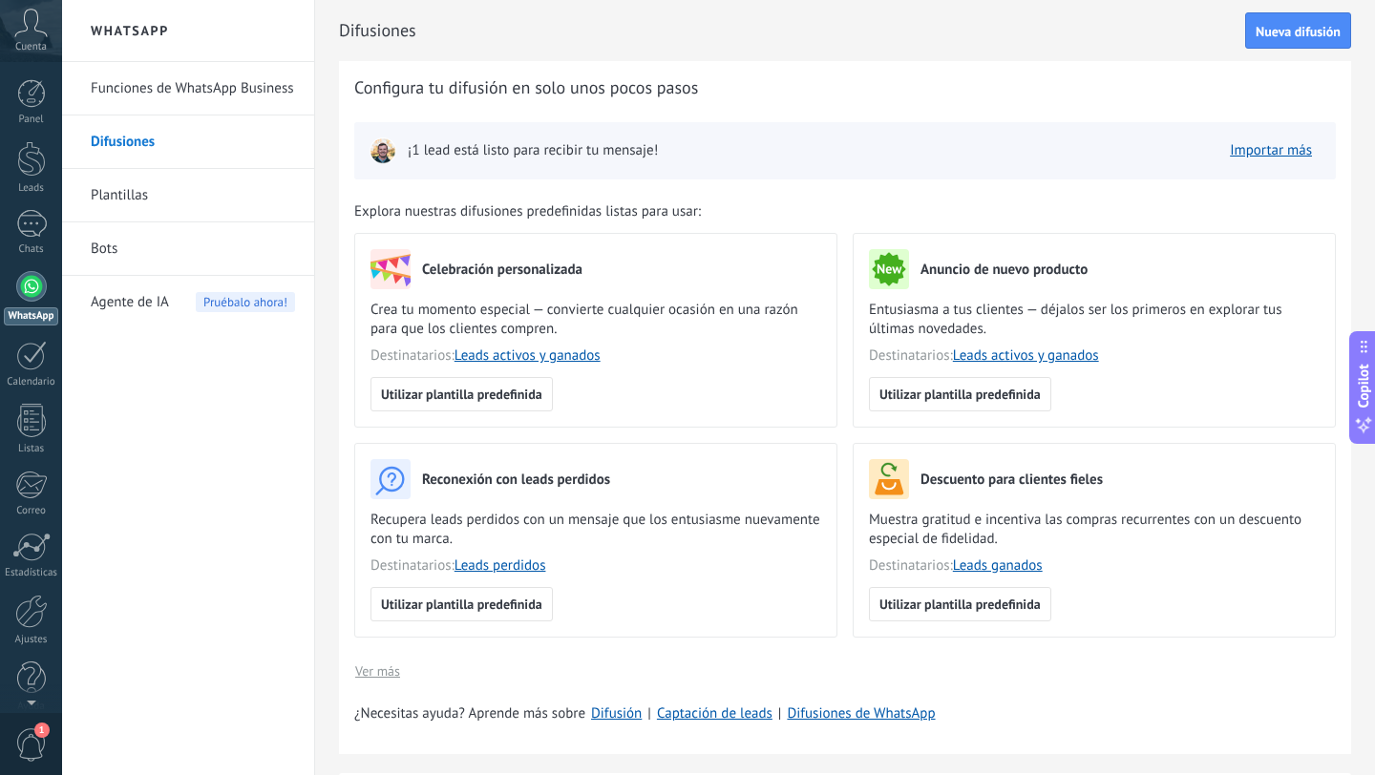
click at [143, 94] on link "Funciones de WhatsApp Business" at bounding box center [193, 88] width 204 height 53
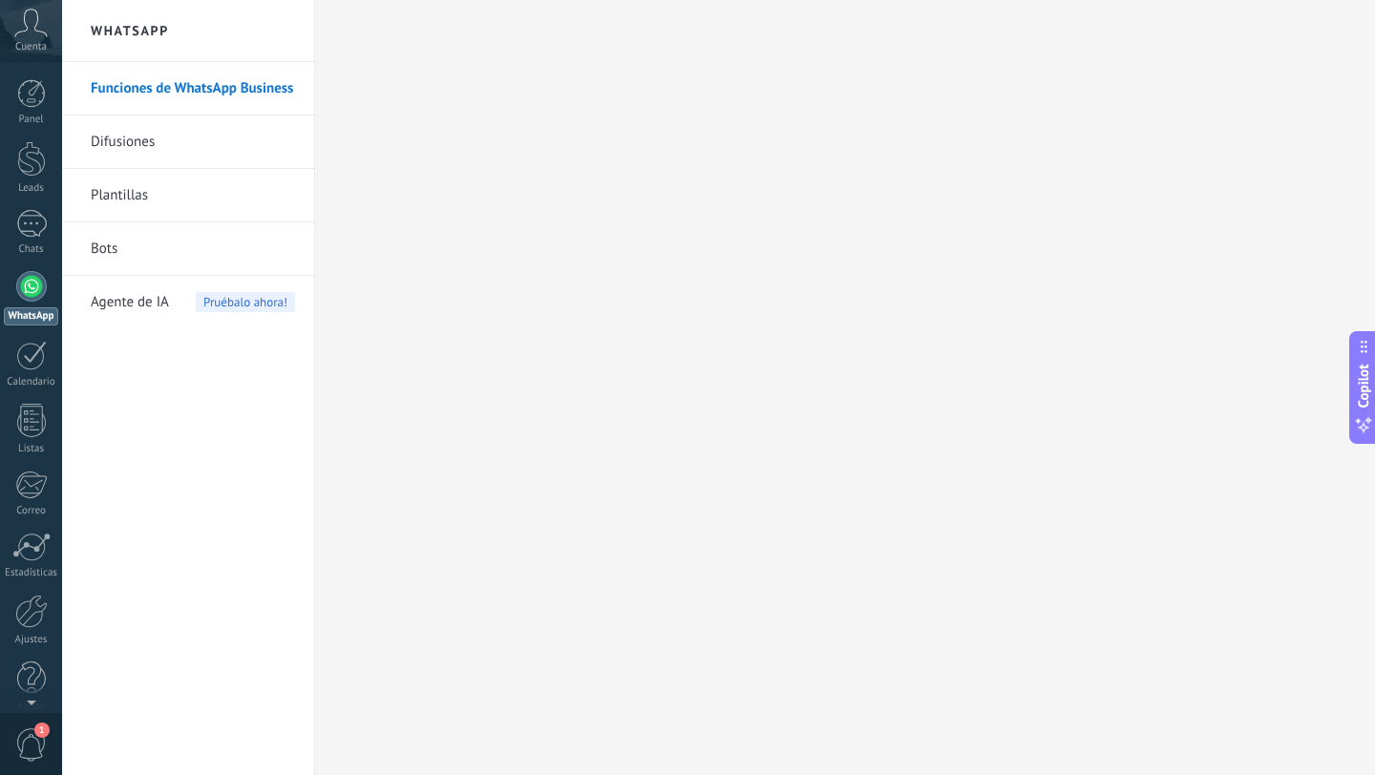
click at [121, 293] on span "Agente de IA" at bounding box center [130, 302] width 78 height 53
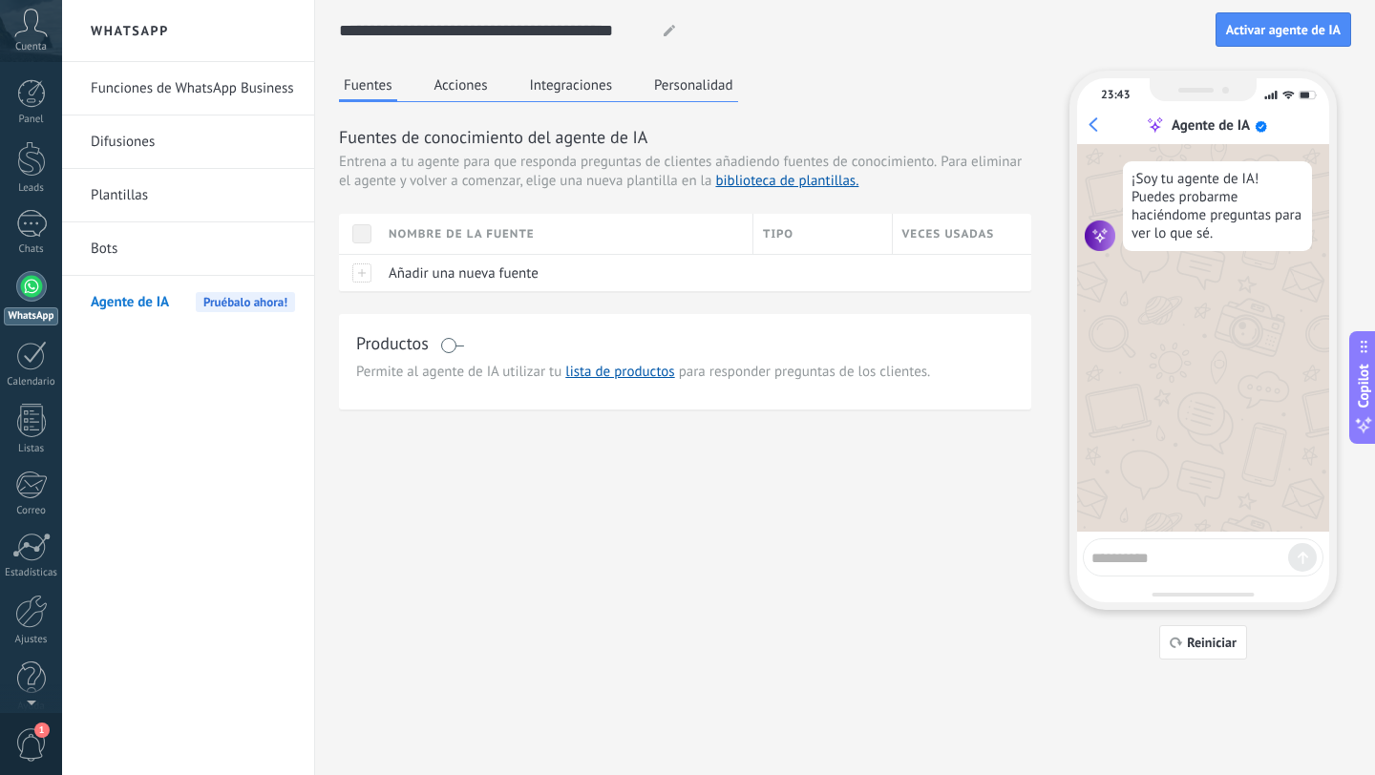
click at [112, 251] on link "Bots" at bounding box center [193, 248] width 204 height 53
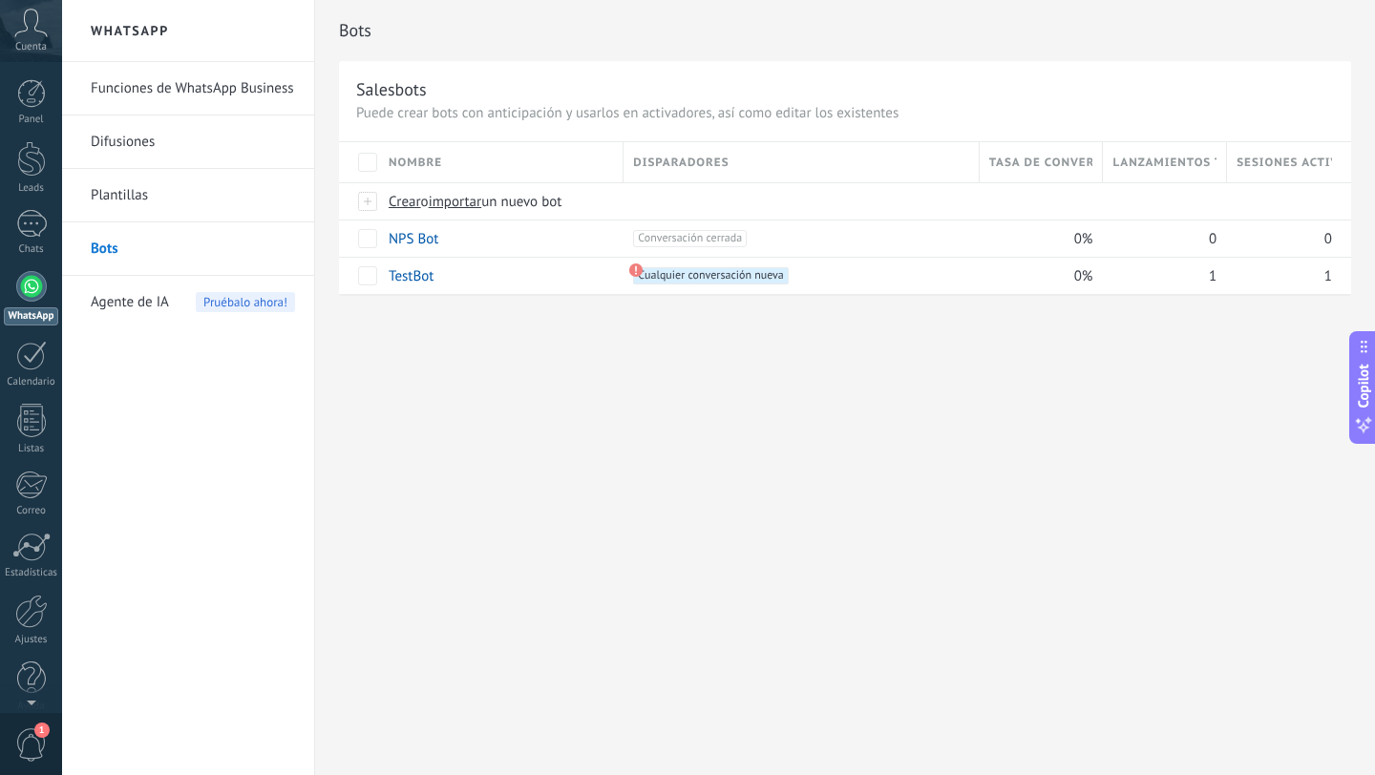
click at [125, 198] on link "Plantillas" at bounding box center [193, 195] width 204 height 53
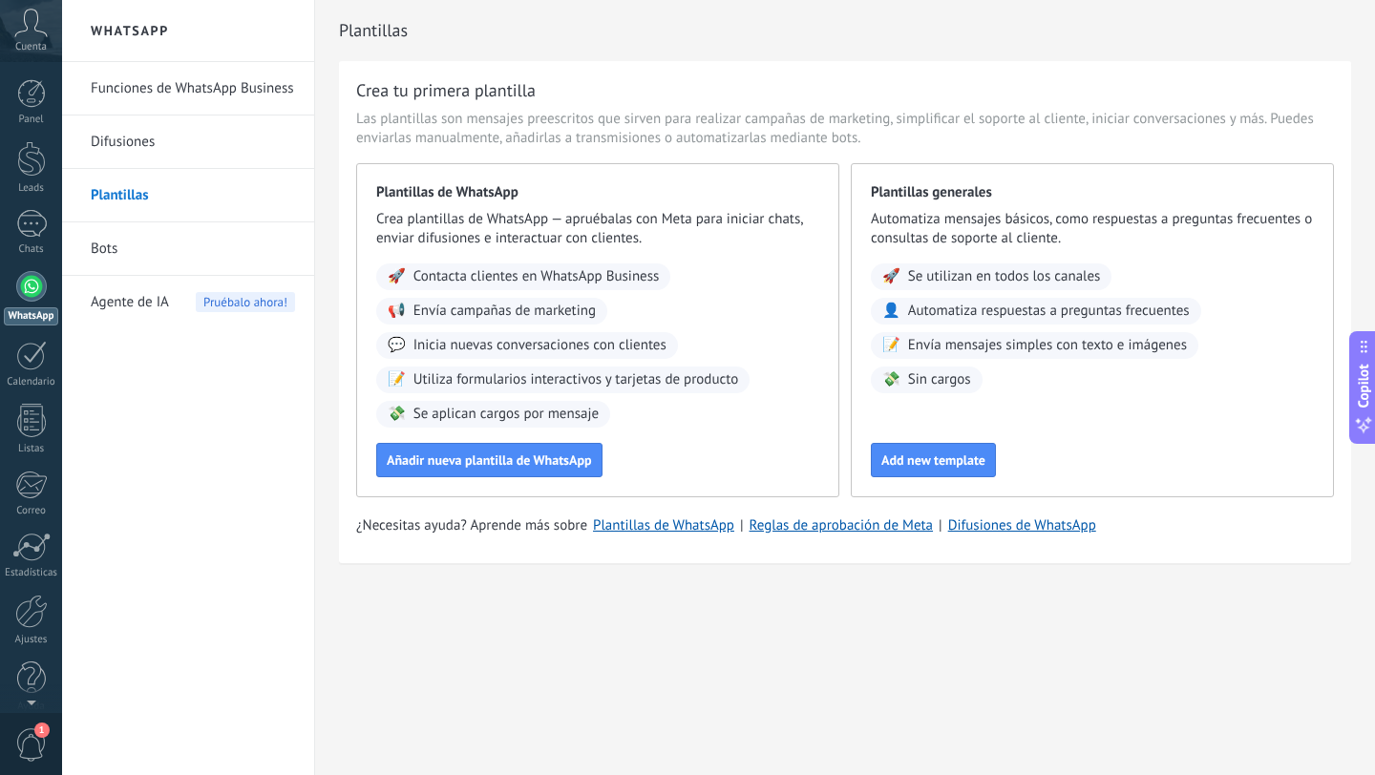
click at [122, 145] on link "Difusiones" at bounding box center [193, 142] width 204 height 53
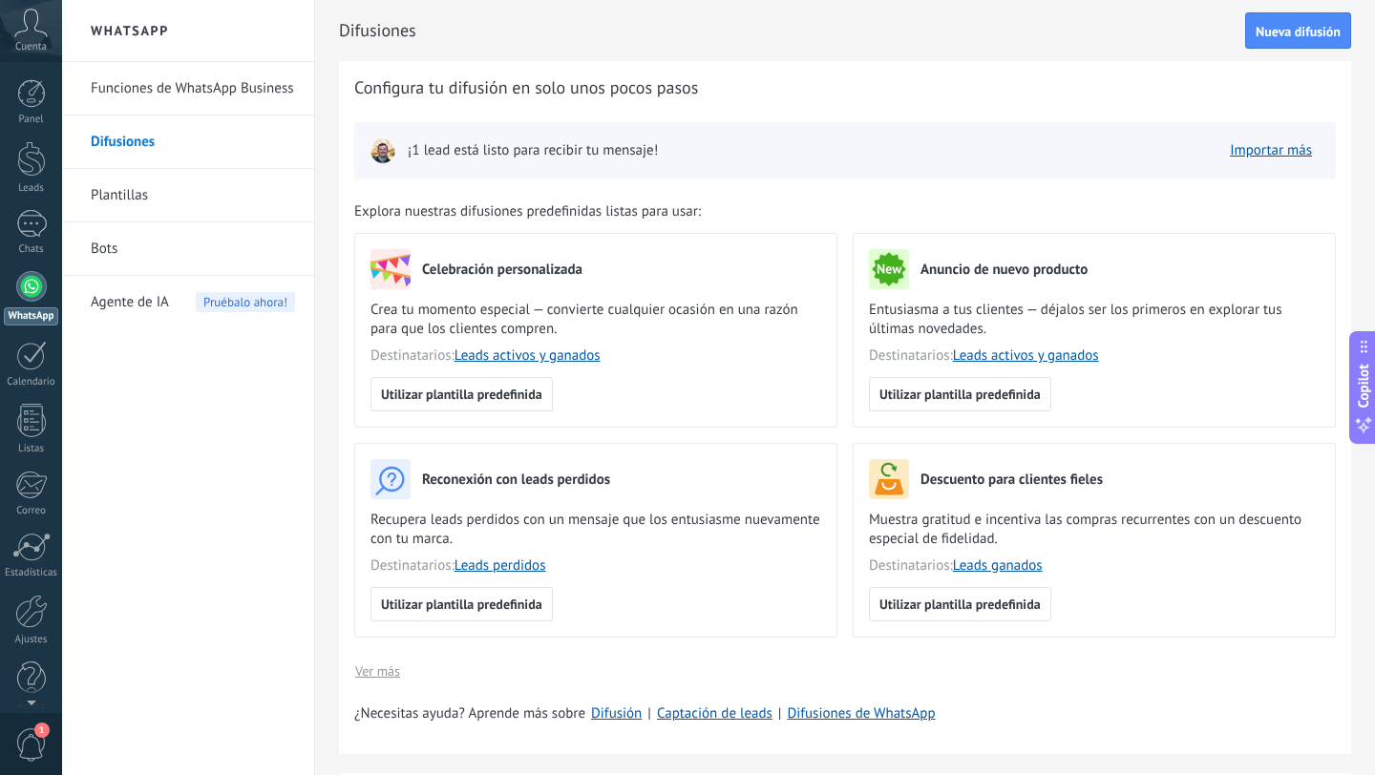
click at [136, 91] on link "Funciones de WhatsApp Business" at bounding box center [193, 88] width 204 height 53
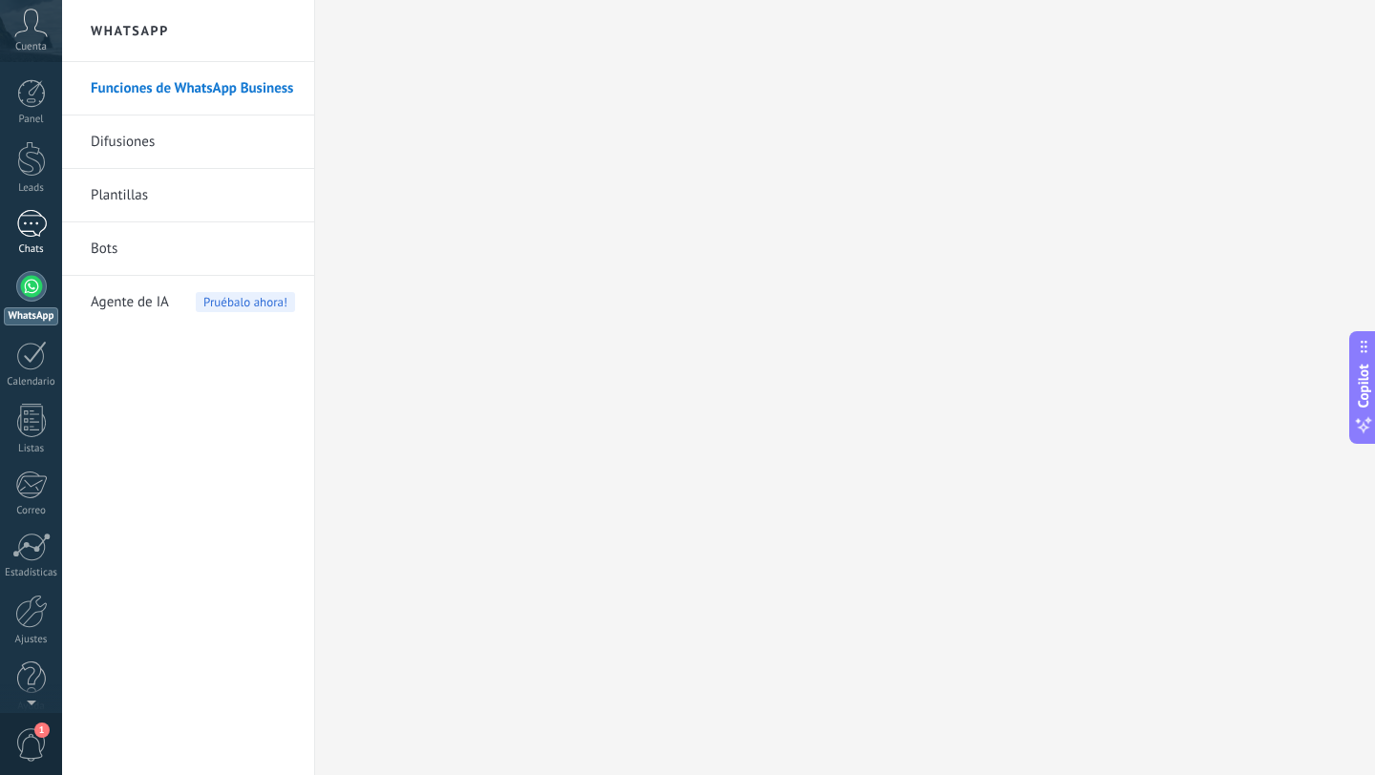
click at [32, 220] on div at bounding box center [31, 224] width 31 height 28
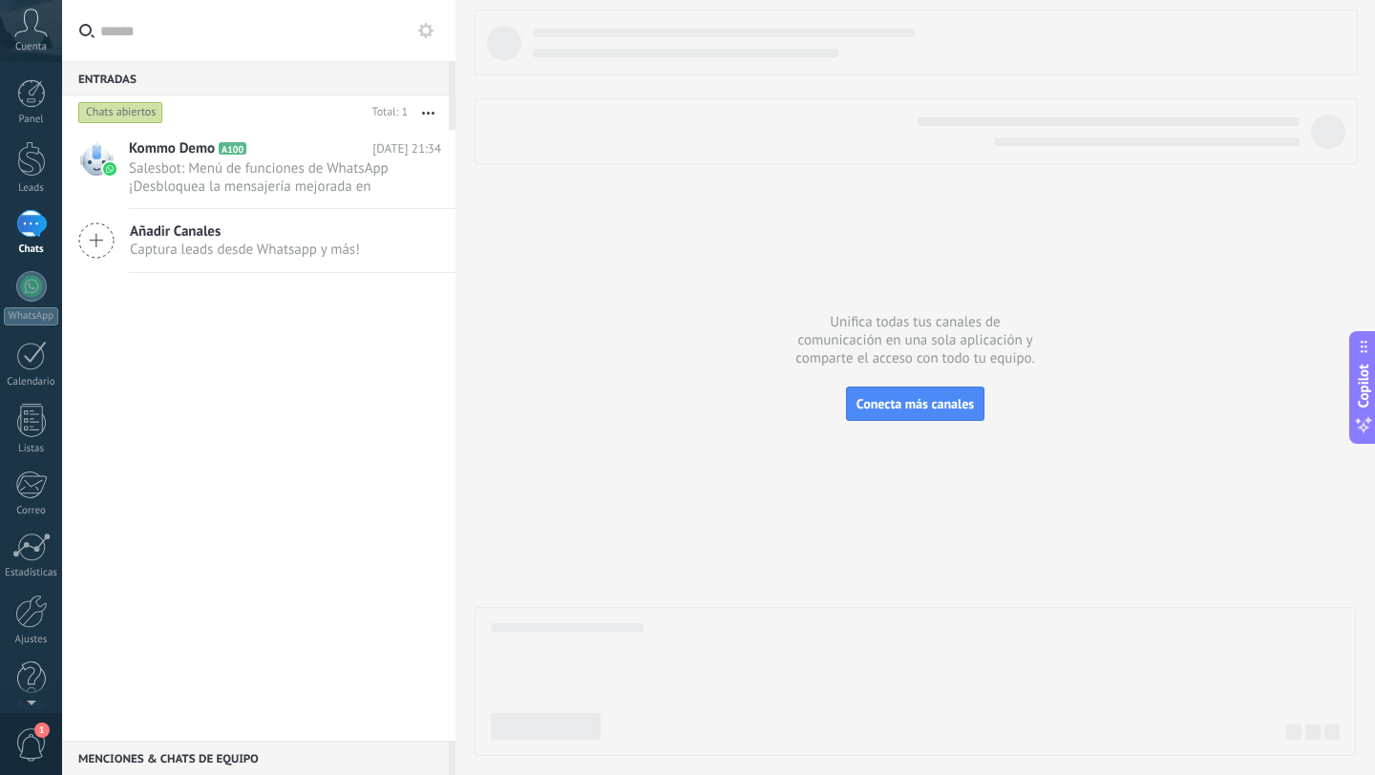
click at [91, 239] on icon at bounding box center [96, 240] width 36 height 36
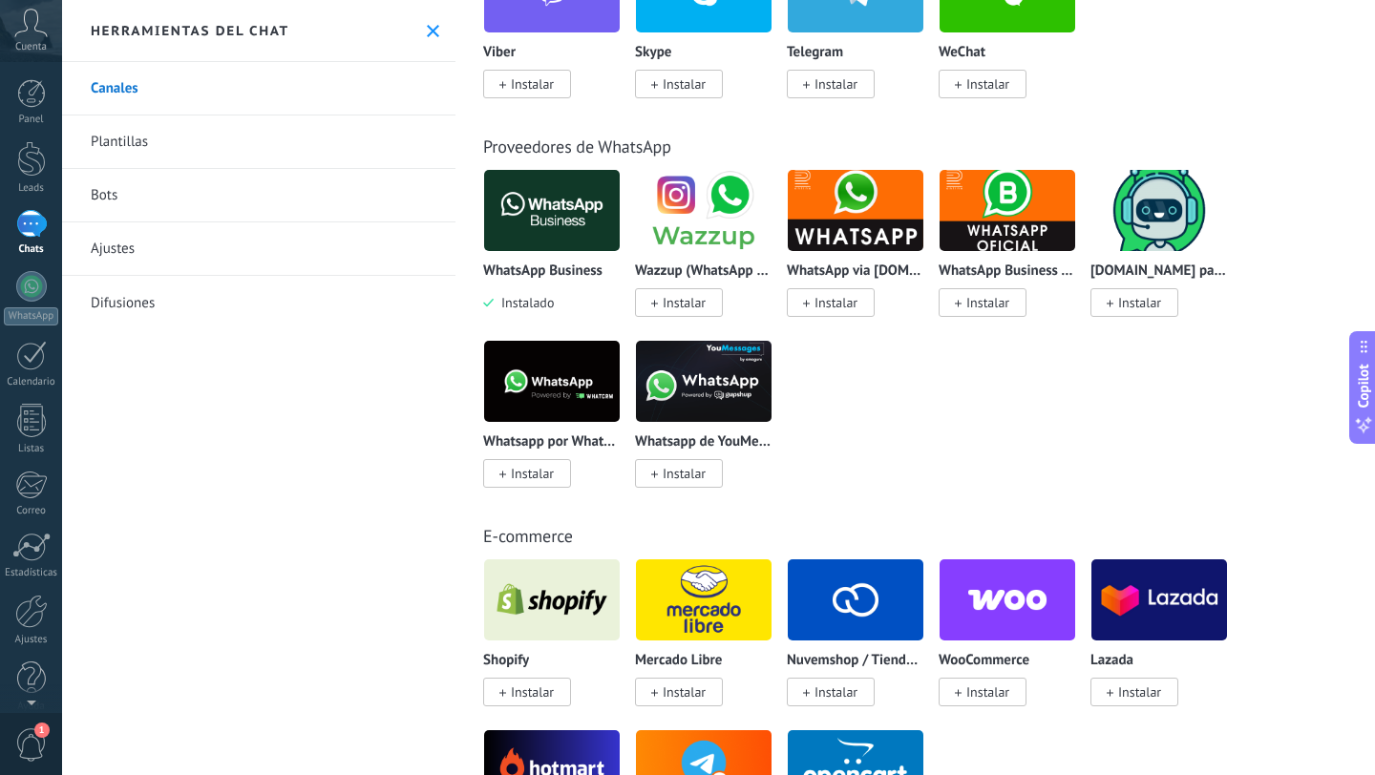
scroll to position [610, 0]
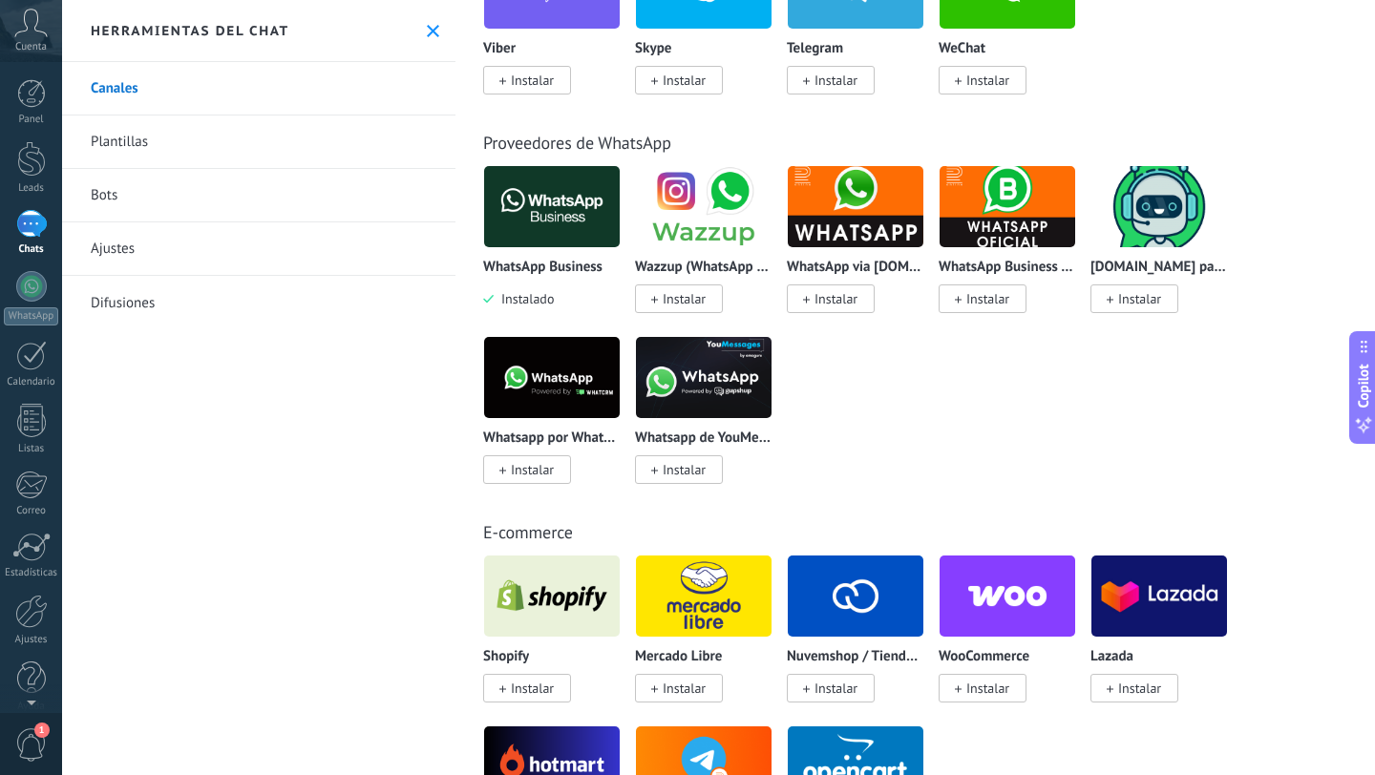
click at [555, 394] on img at bounding box center [552, 377] width 136 height 93
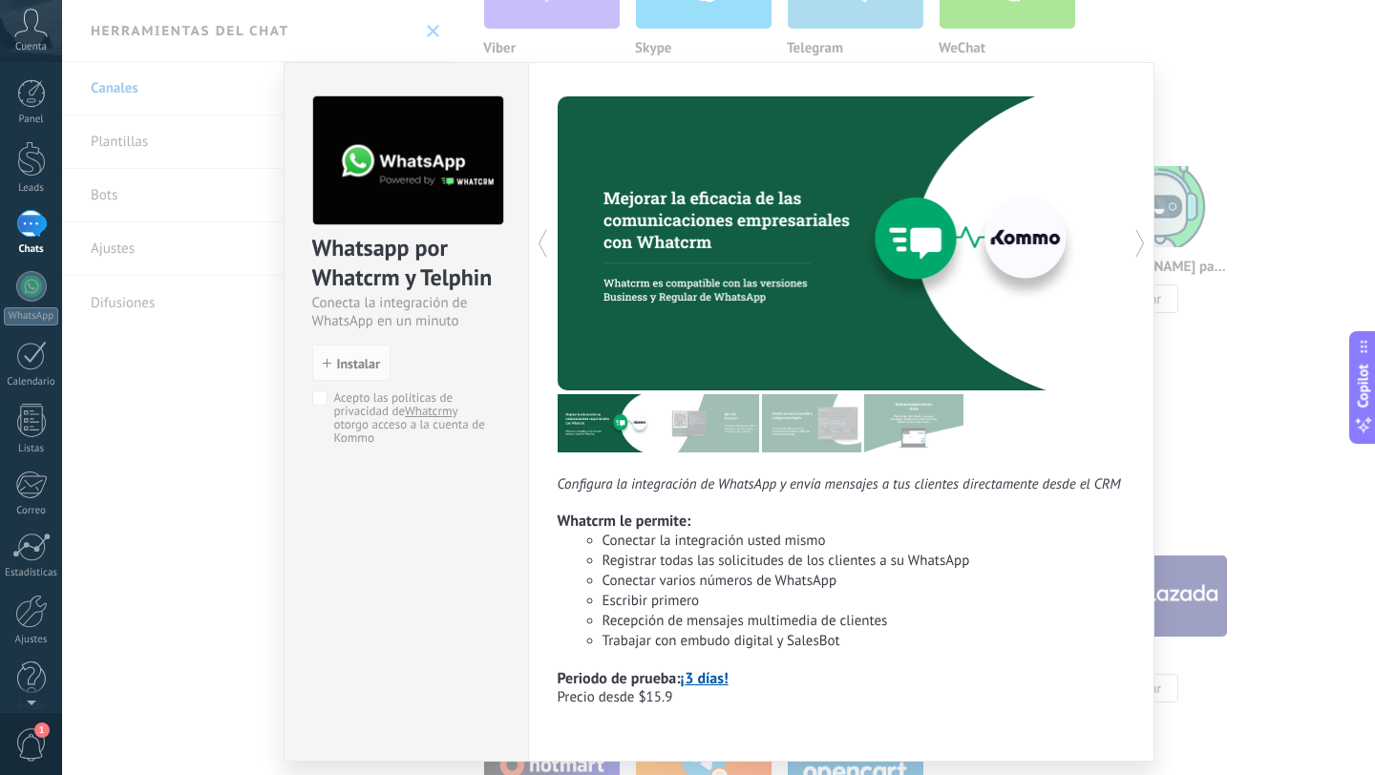
scroll to position [62, 0]
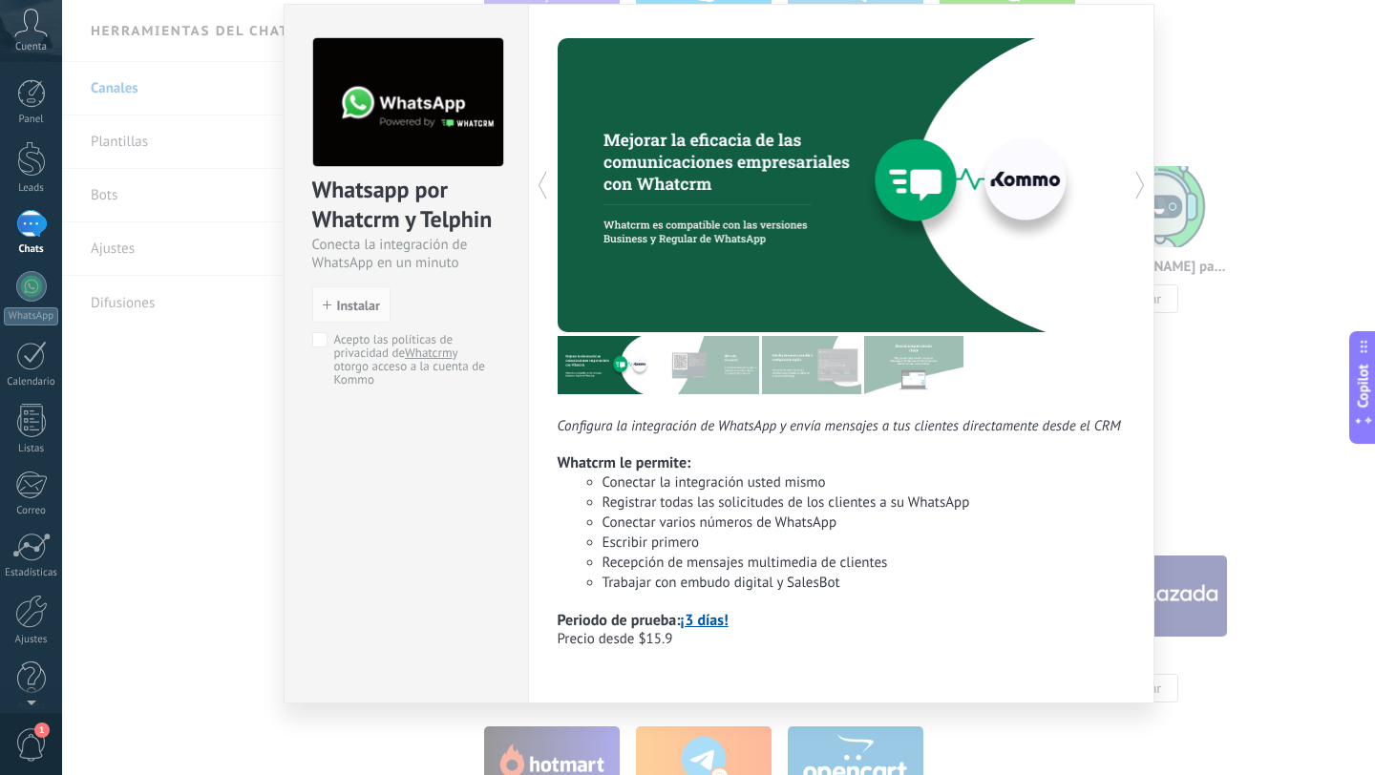
click at [274, 571] on div "Whatsapp por Whatcrm y Telphin Conecta la integración de WhatsApp en un minuto …" at bounding box center [718, 387] width 1313 height 775
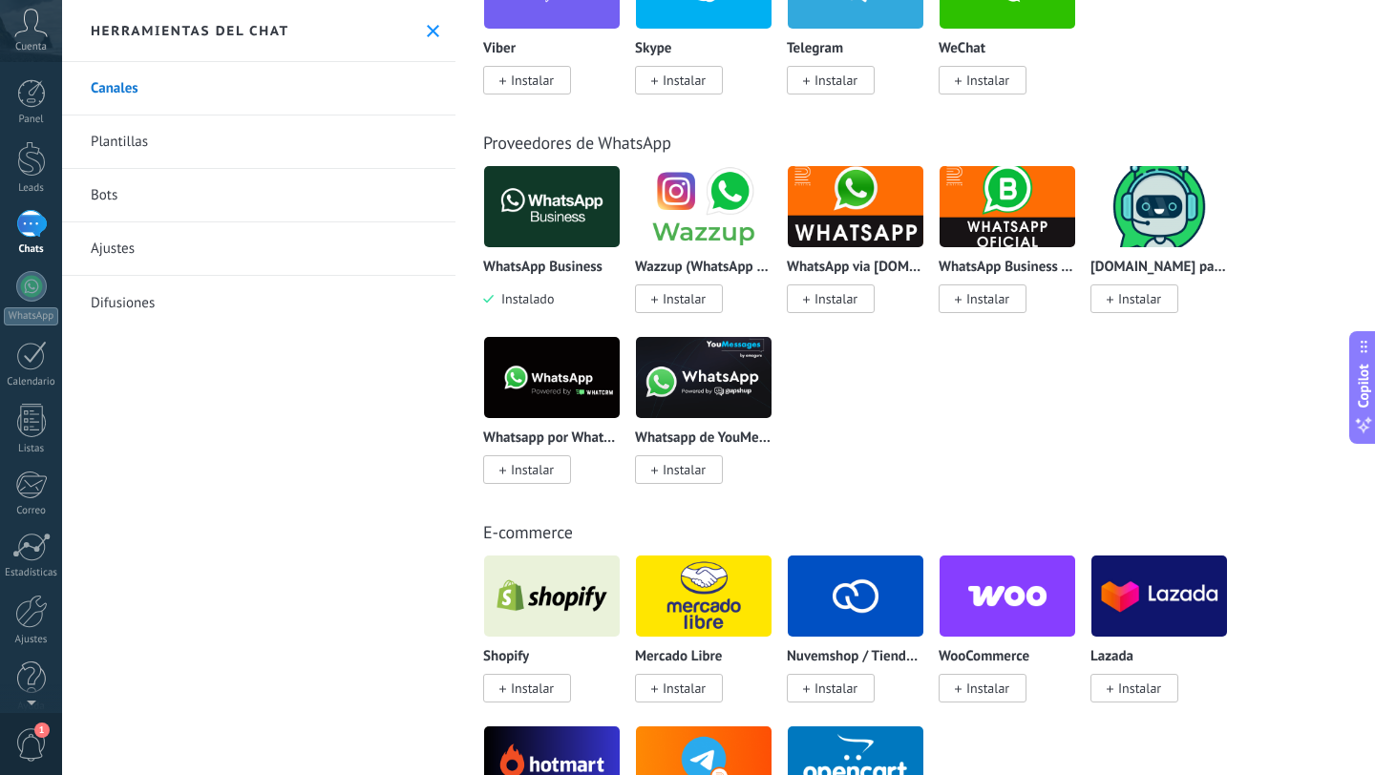
click at [703, 385] on img at bounding box center [704, 377] width 136 height 93
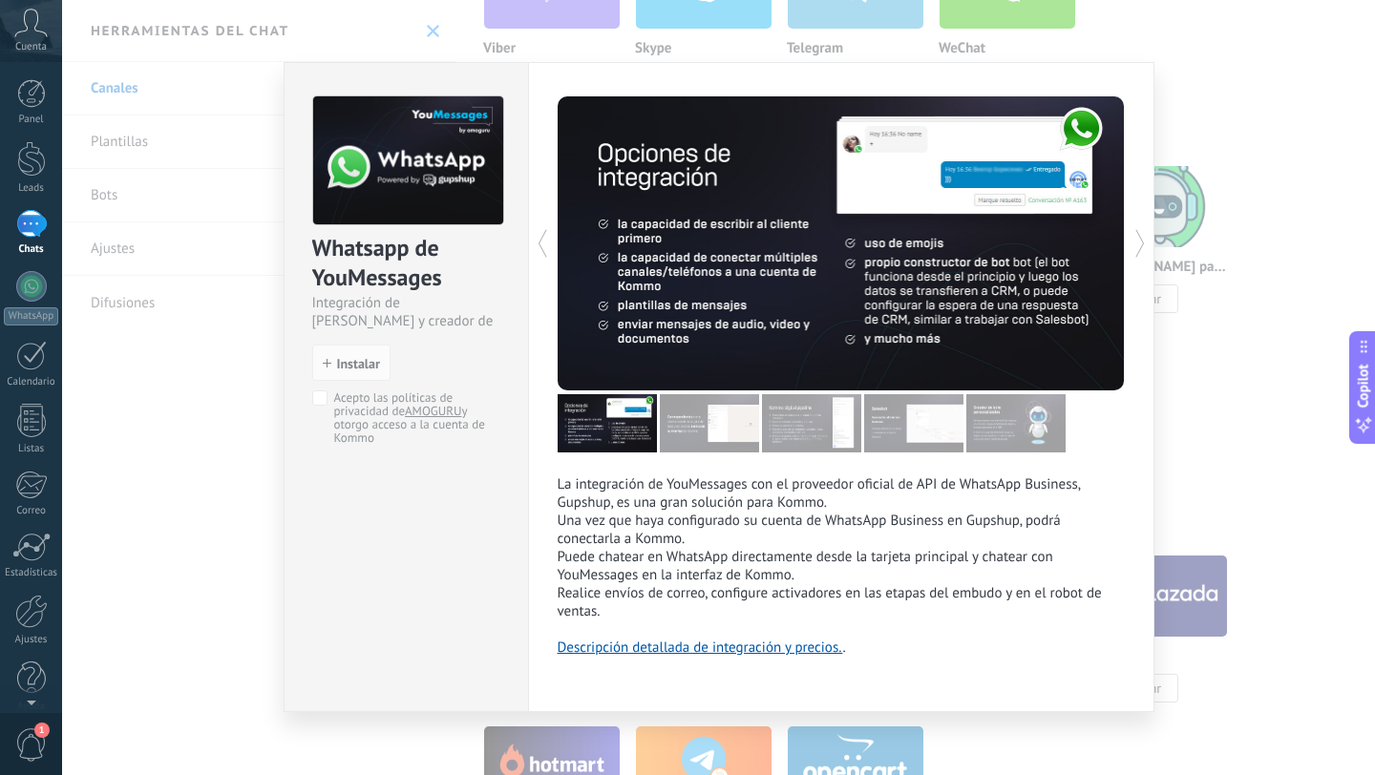
click at [152, 526] on div "Whatsapp de YouMessages Integración de Whatsapp y creador de bots install Insta…" at bounding box center [718, 387] width 1313 height 775
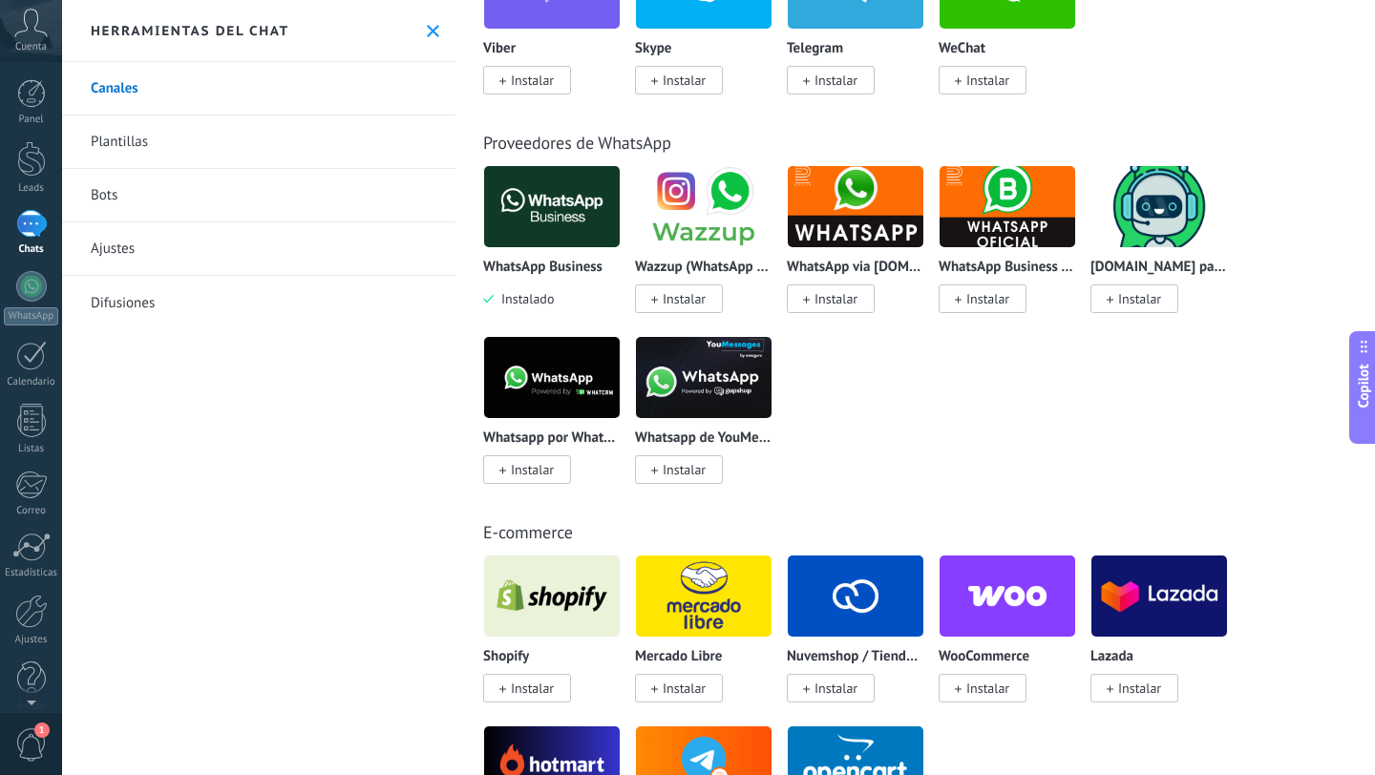
click at [693, 221] on img at bounding box center [704, 206] width 136 height 93
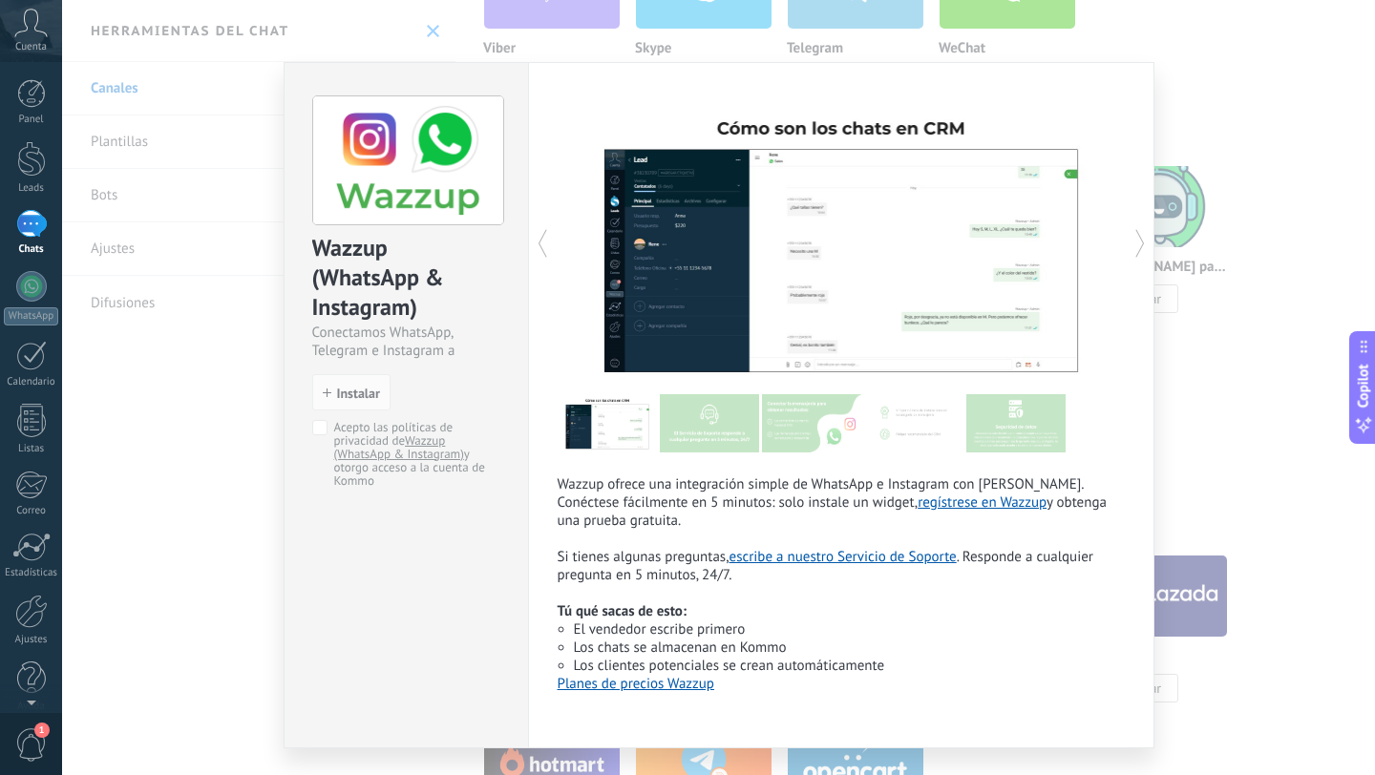
scroll to position [51, 0]
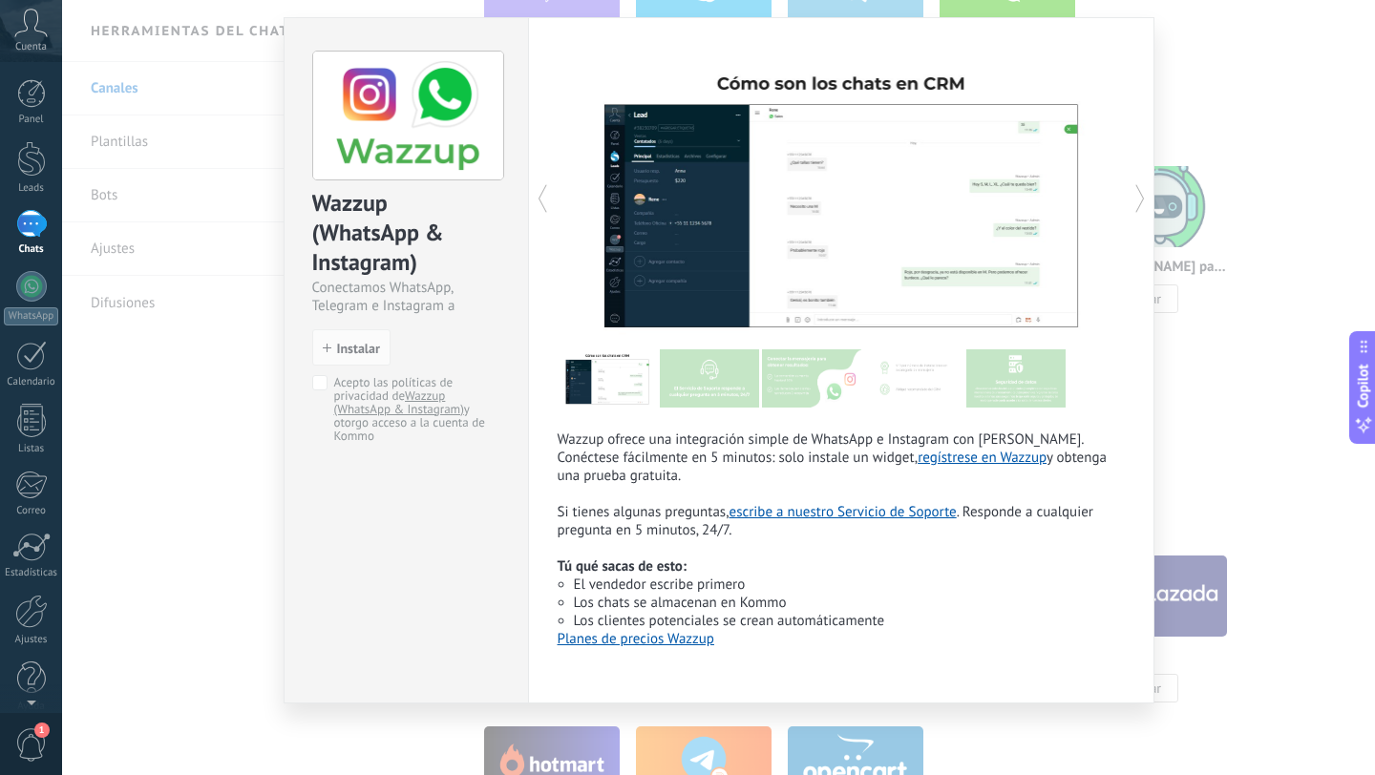
click at [198, 493] on div "Wazzup (WhatsApp & Instagram) Conectamos WhatsApp, Telegram e Instagram a Kommo…" at bounding box center [718, 387] width 1313 height 775
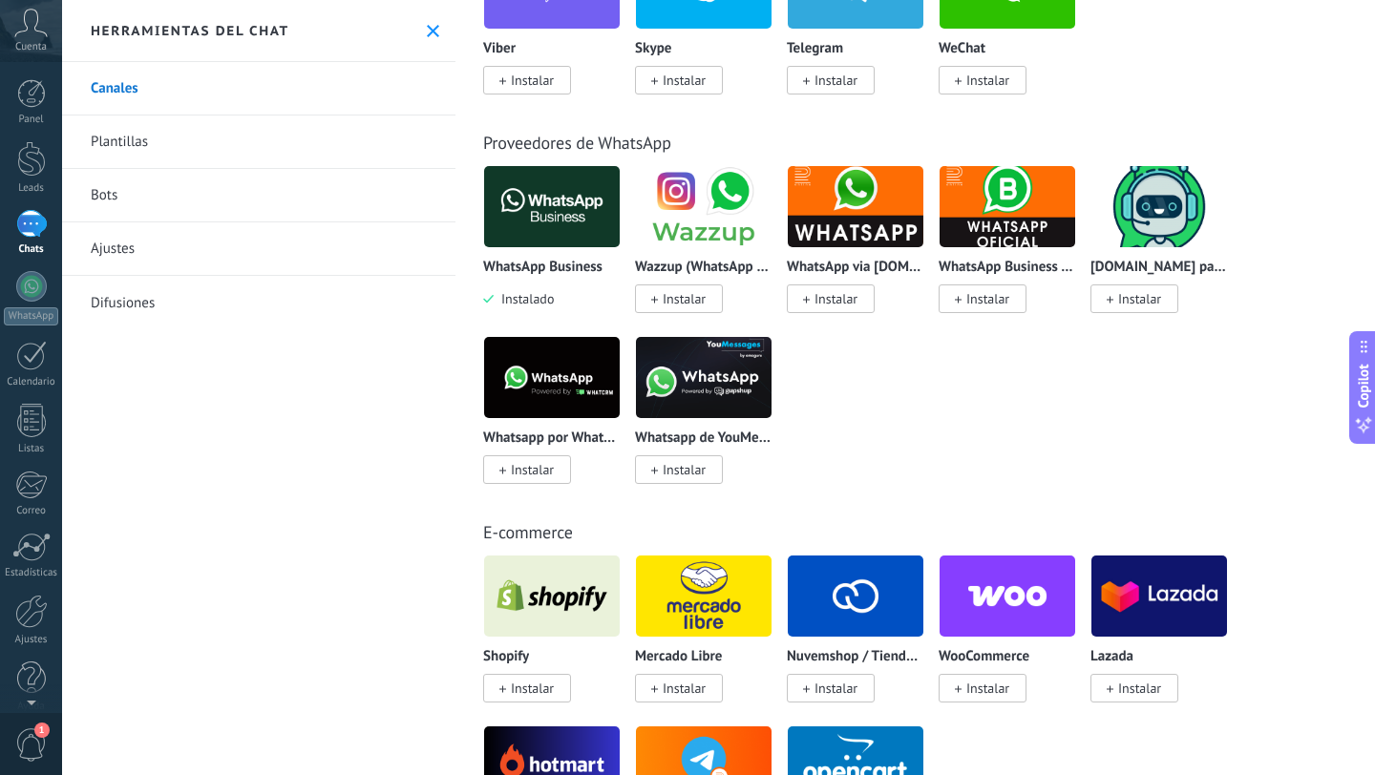
click at [1009, 204] on img at bounding box center [1007, 206] width 136 height 93
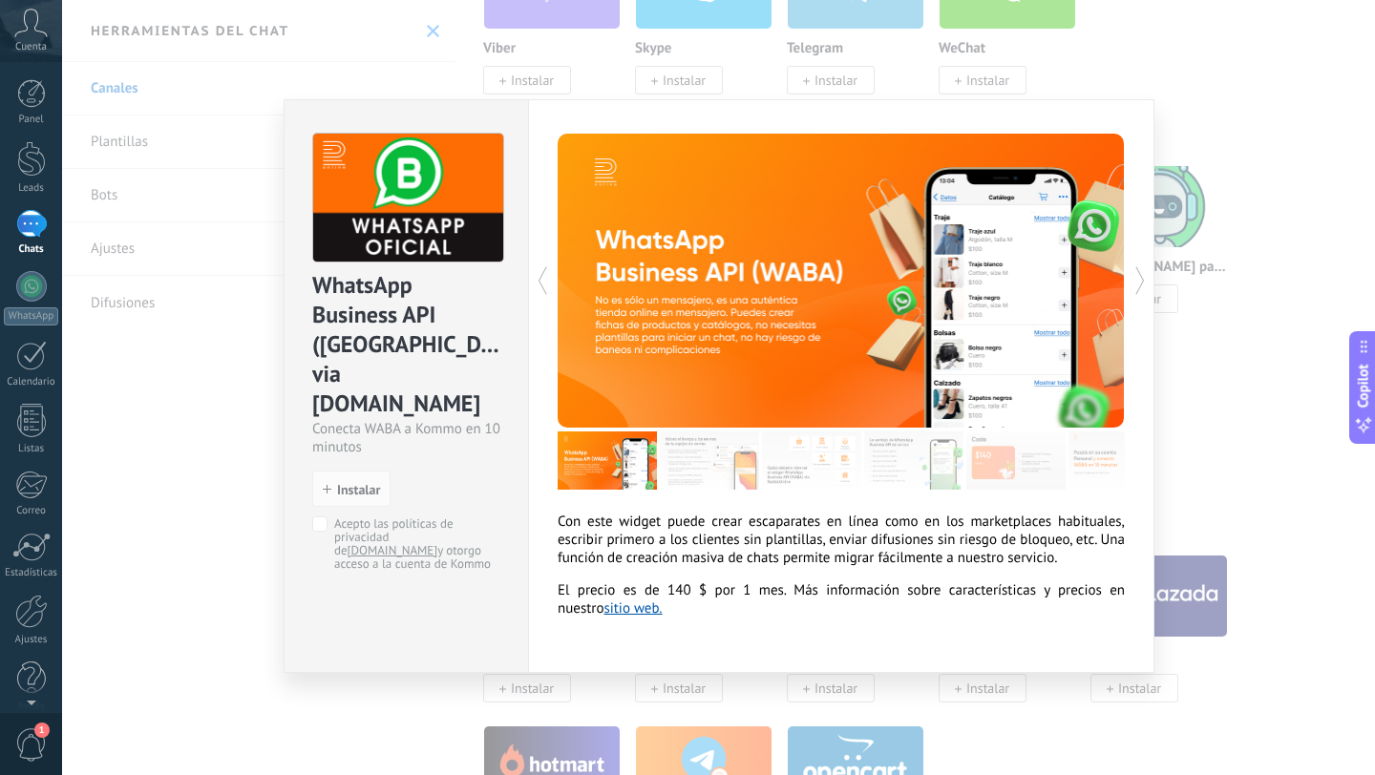
click at [200, 497] on div "WhatsApp Business API ([GEOGRAPHIC_DATA]) via [DOMAIN_NAME] Conecta WABA a Komm…" at bounding box center [718, 387] width 1313 height 775
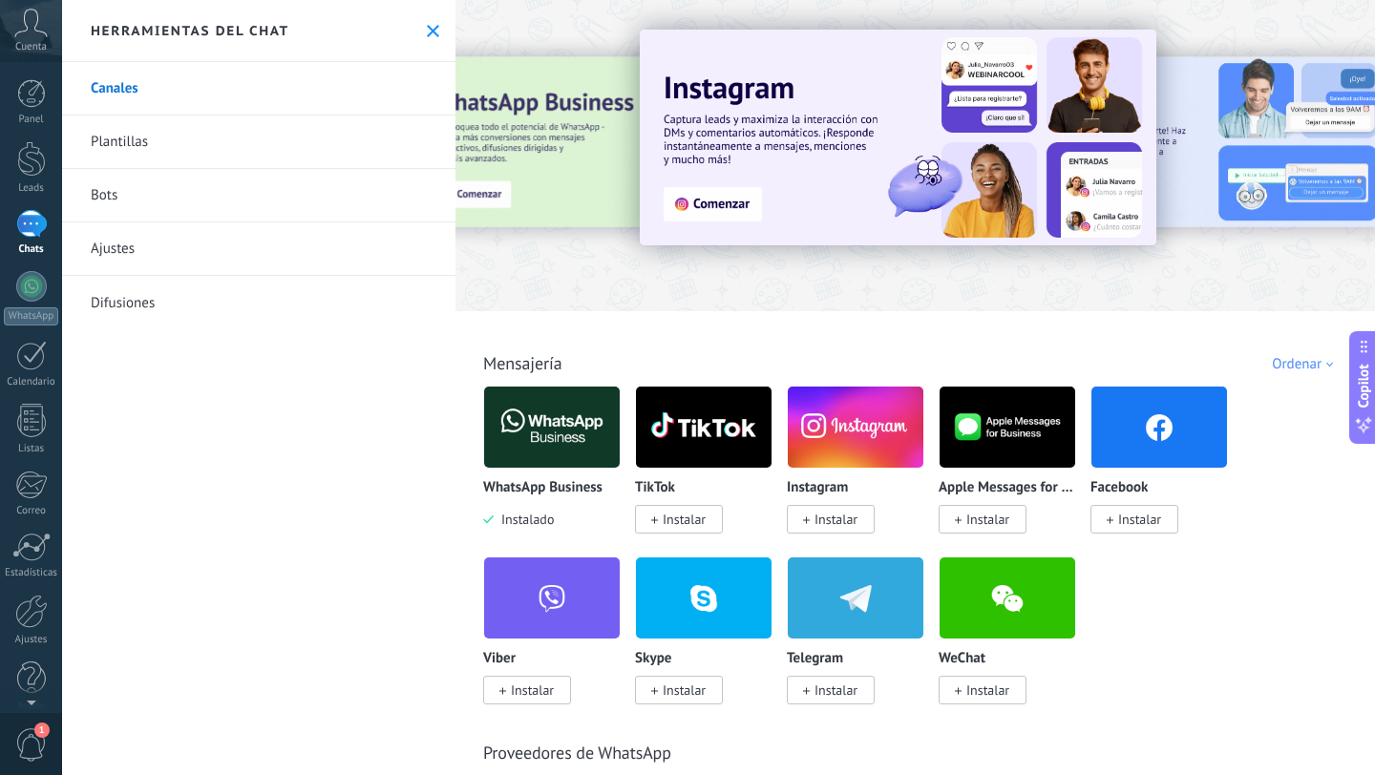
click at [570, 428] on img at bounding box center [552, 427] width 136 height 93
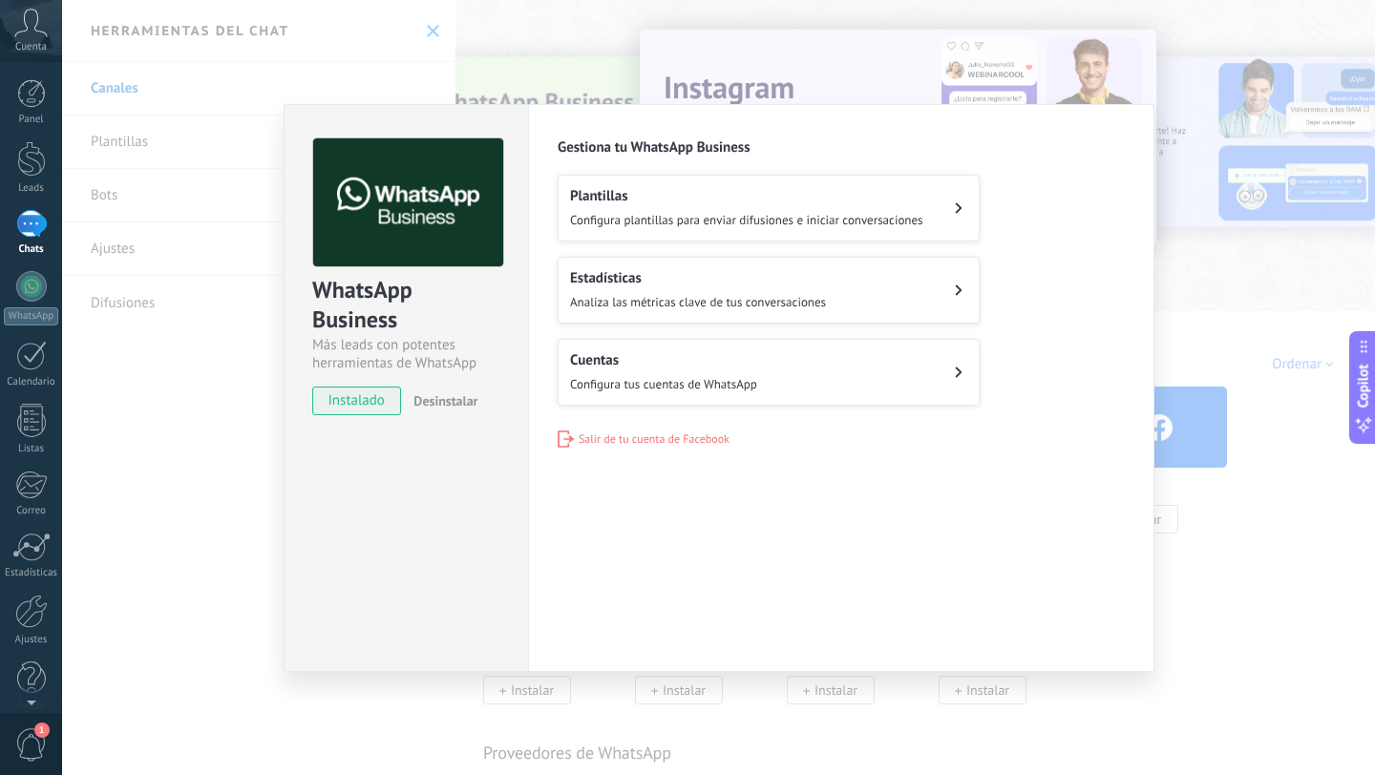
click at [713, 368] on div "Cuentas Configura tus cuentas de WhatsApp" at bounding box center [663, 372] width 187 height 42
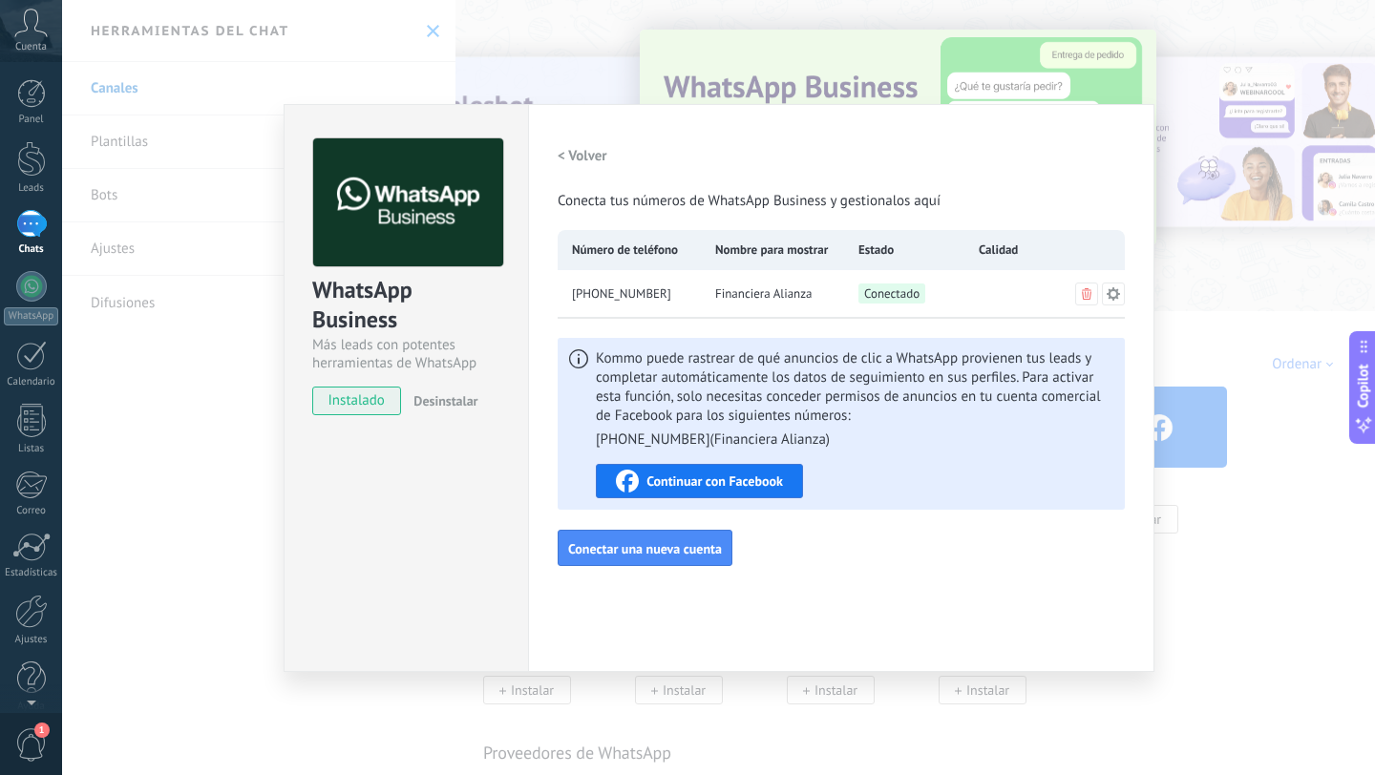
click at [716, 481] on span "Continuar con Facebook" at bounding box center [714, 480] width 137 height 13
click at [671, 556] on span "Conectar una nueva cuenta" at bounding box center [645, 548] width 154 height 13
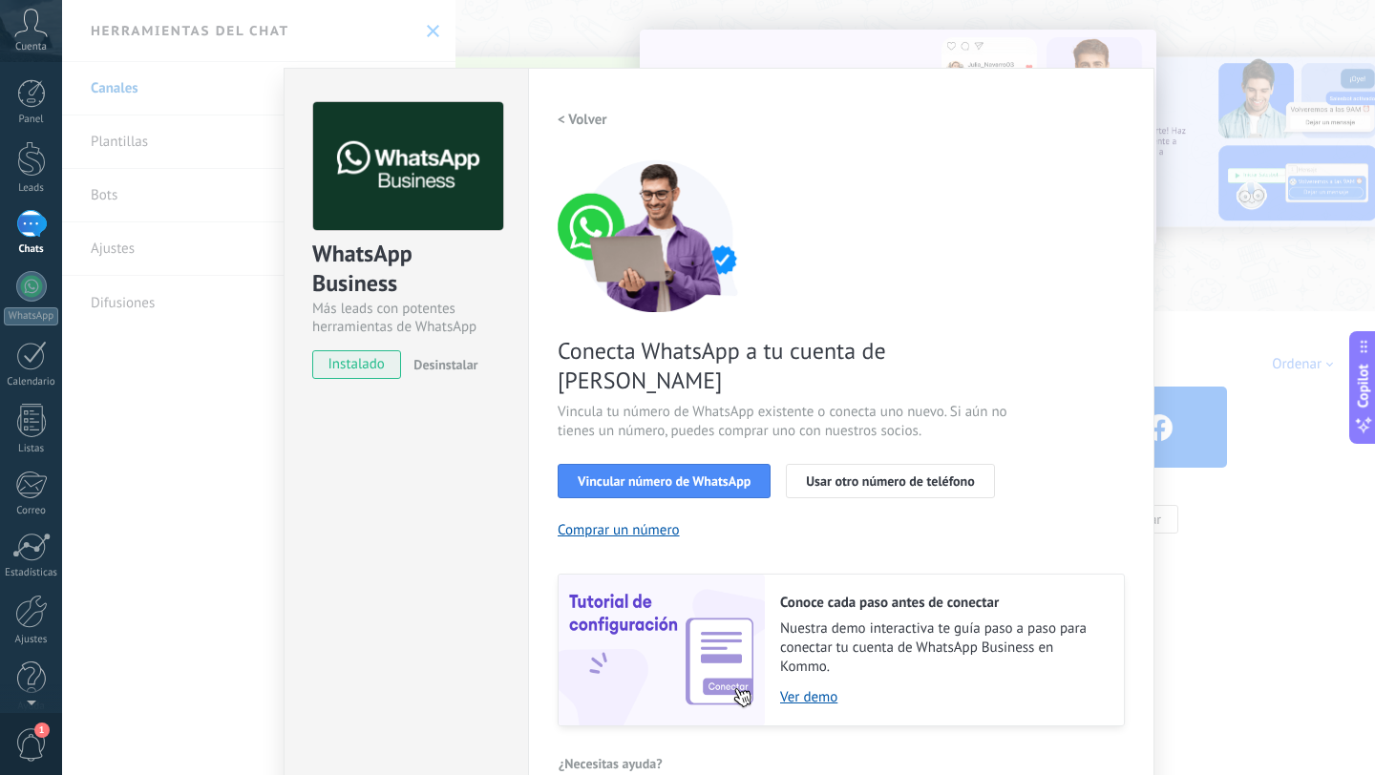
scroll to position [44, 0]
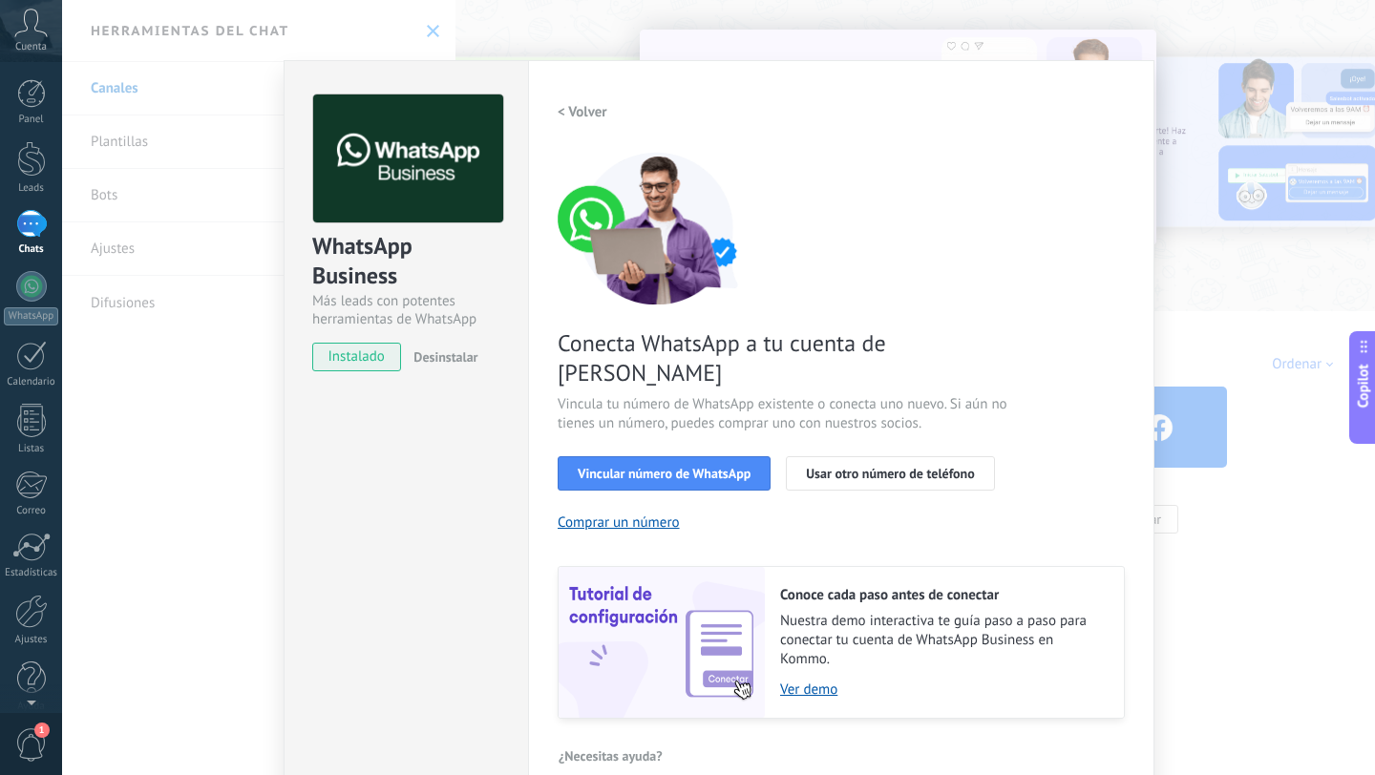
click at [573, 97] on button "< Volver" at bounding box center [582, 112] width 50 height 34
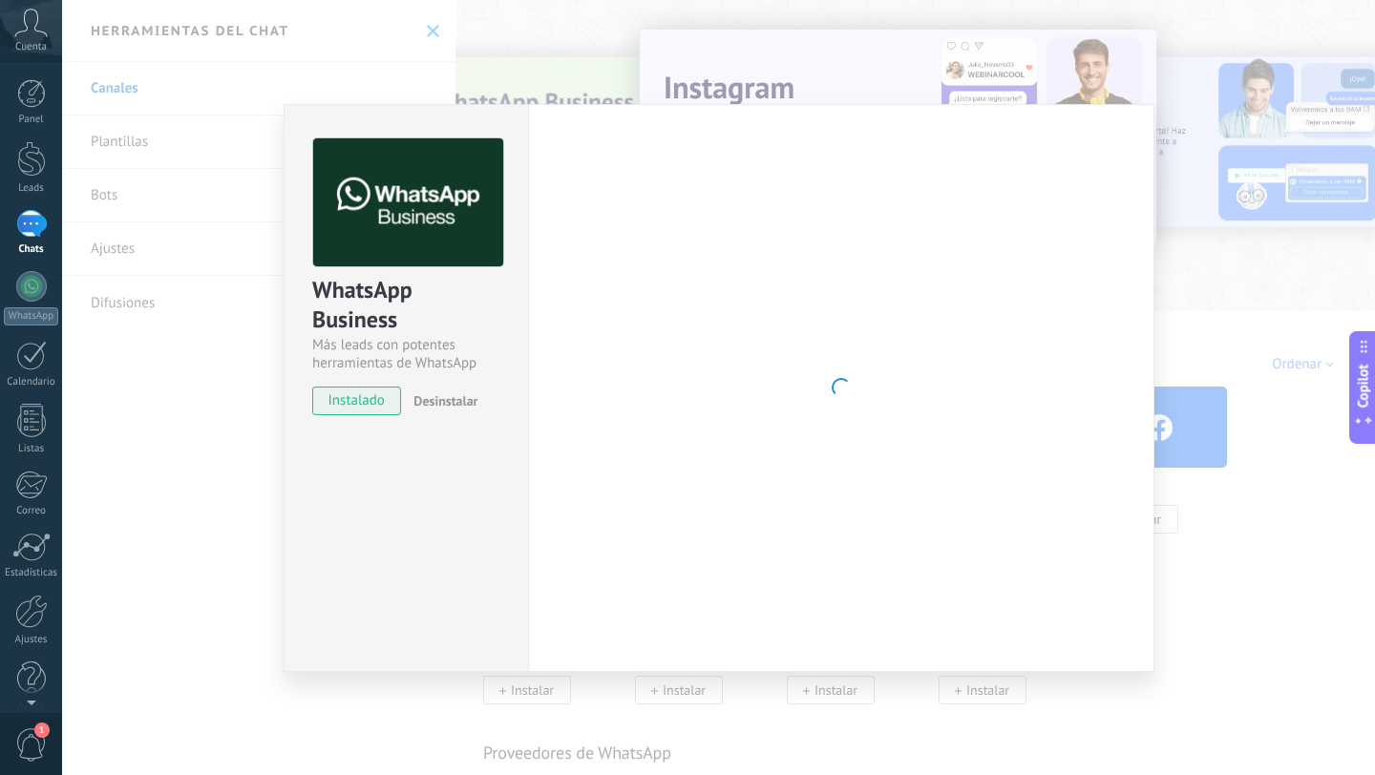
scroll to position [0, 0]
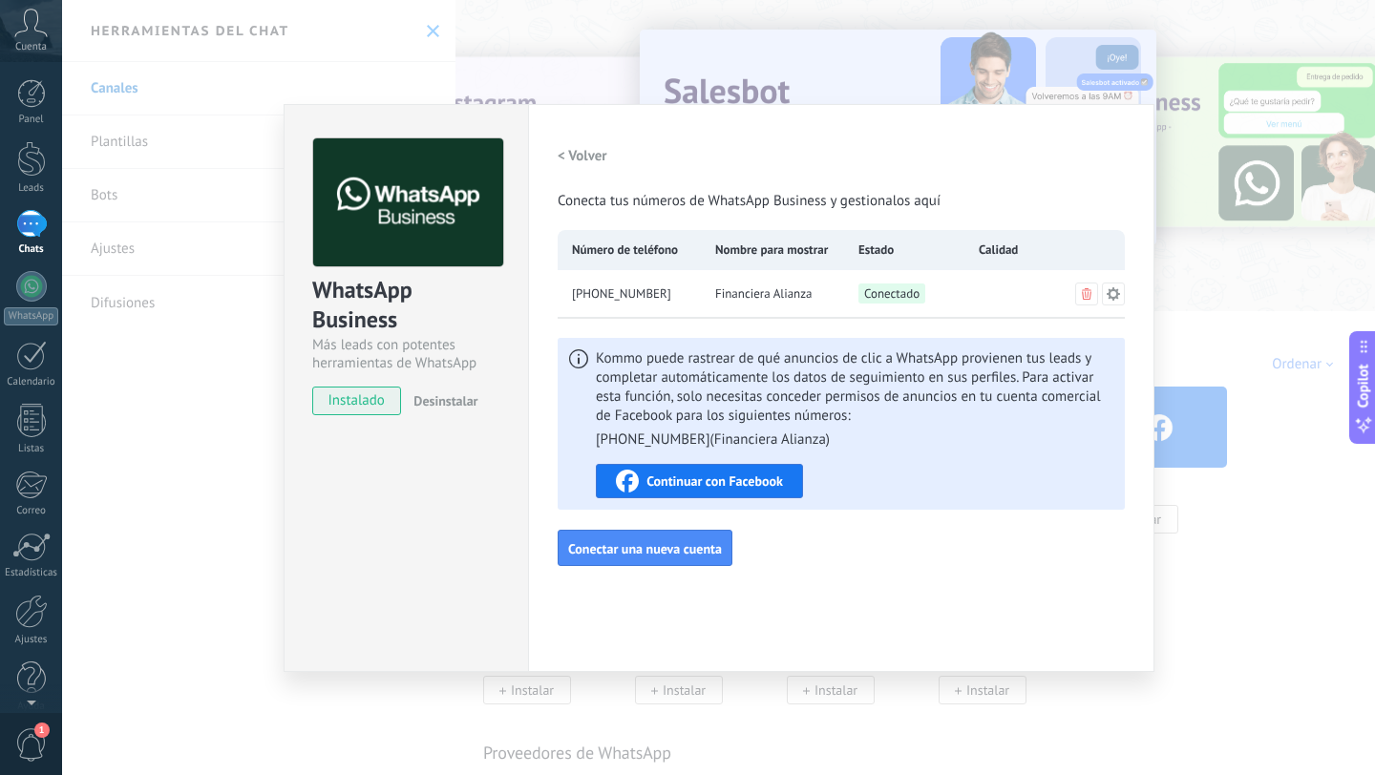
click at [1117, 290] on icon at bounding box center [1112, 293] width 15 height 15
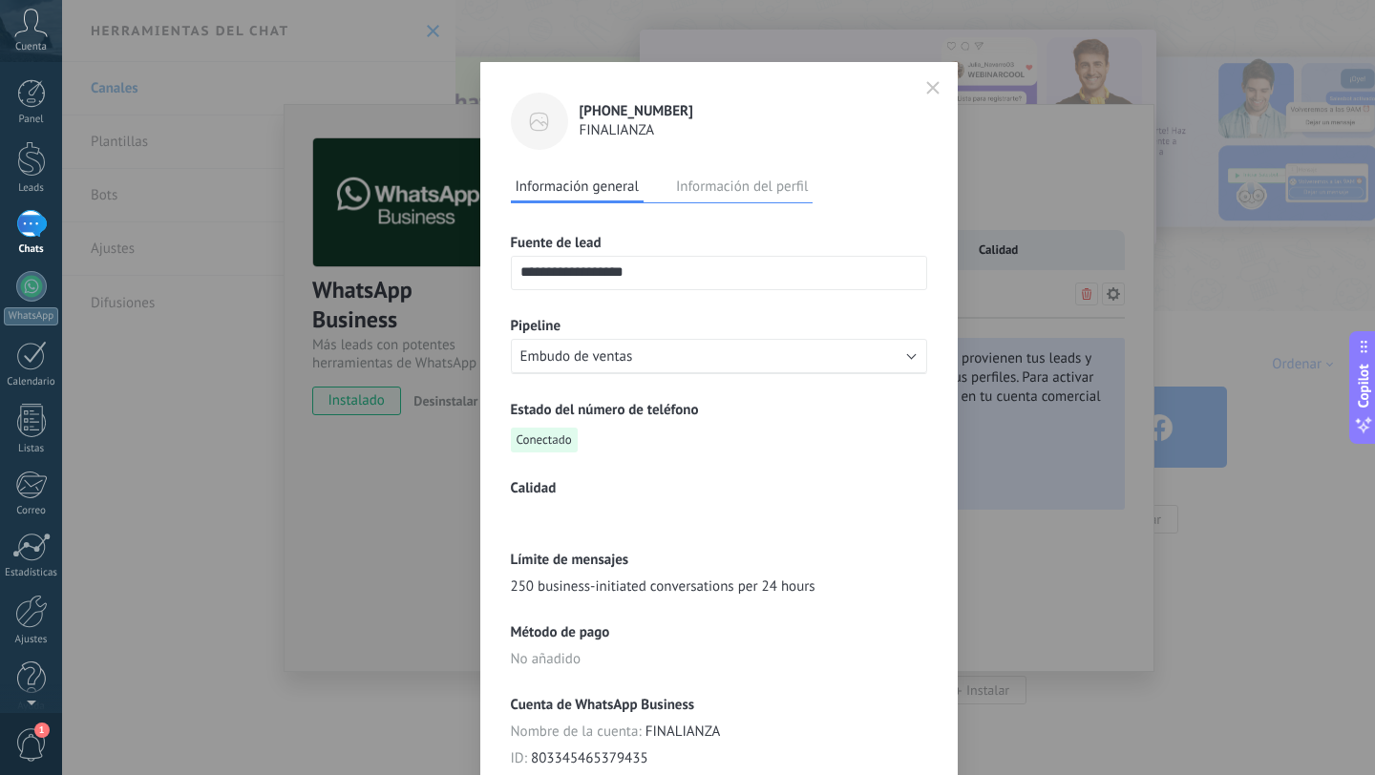
click at [933, 90] on icon "button" at bounding box center [932, 87] width 13 height 13
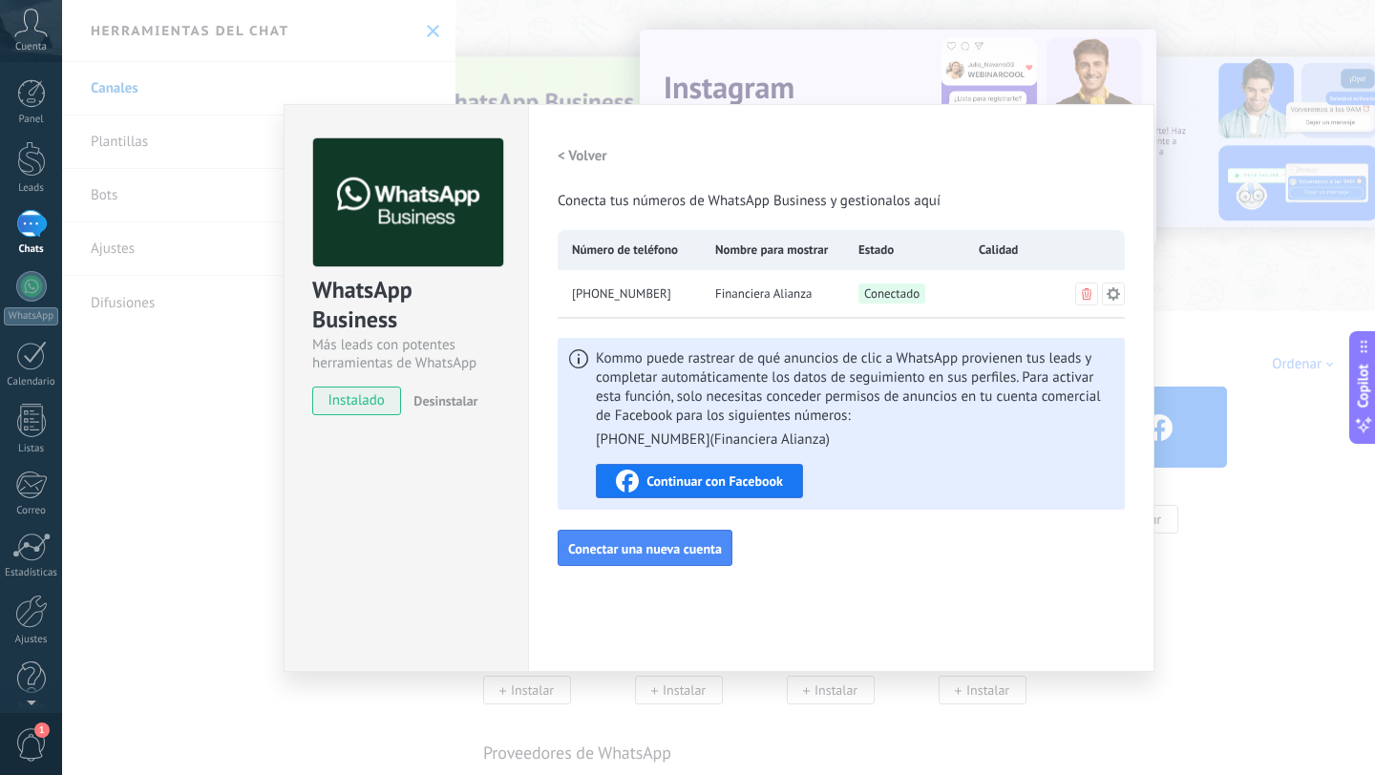
click at [586, 160] on h2 "< Volver" at bounding box center [582, 156] width 50 height 18
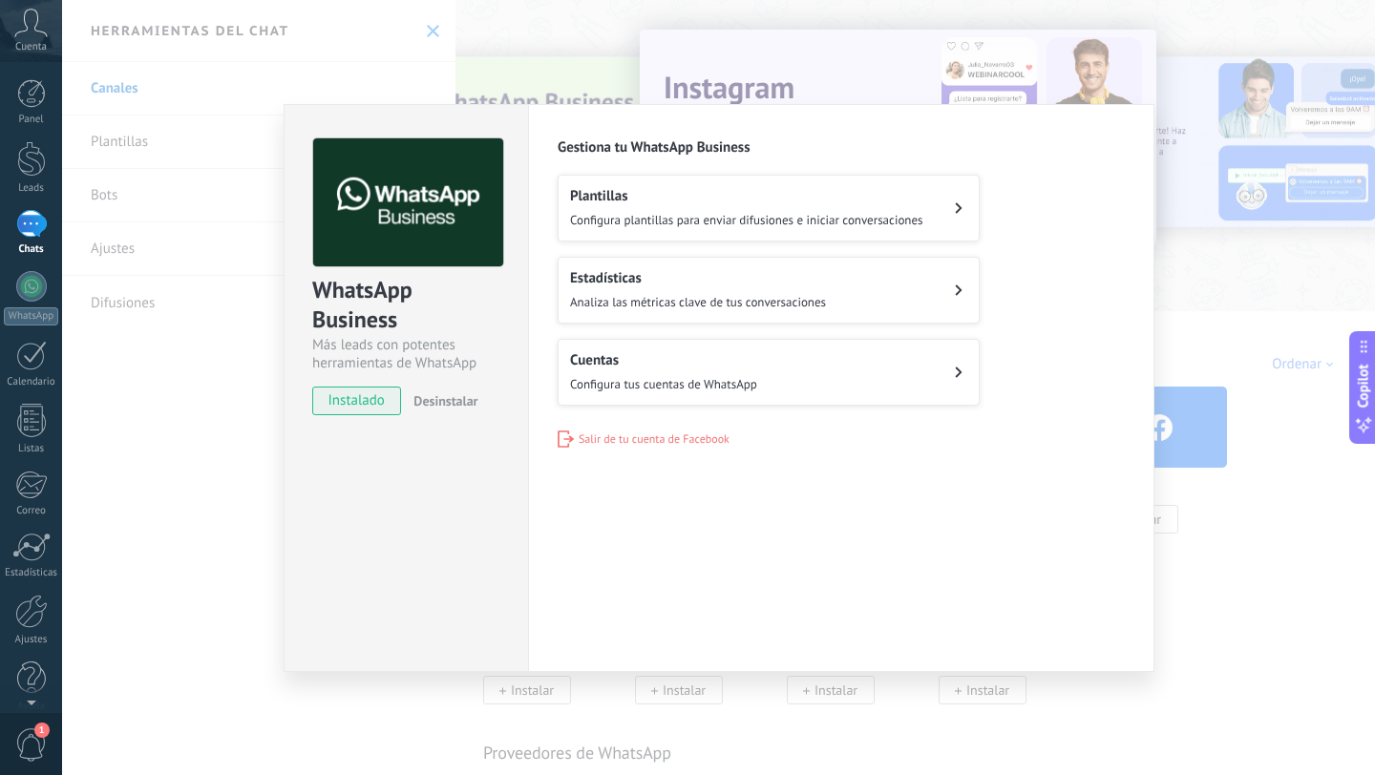
click at [724, 213] on span "Configura plantillas para enviar difusiones e iniciar conversaciones" at bounding box center [746, 220] width 353 height 16
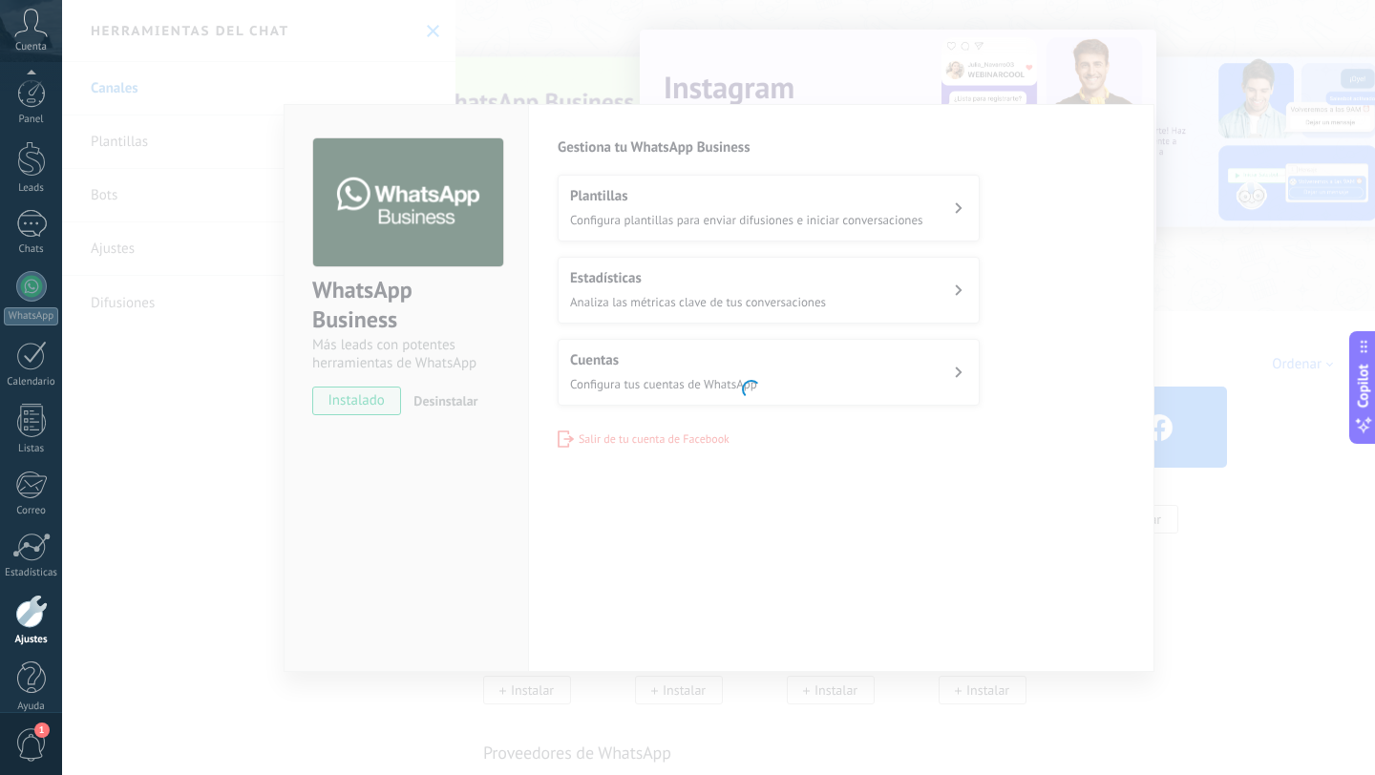
scroll to position [19, 0]
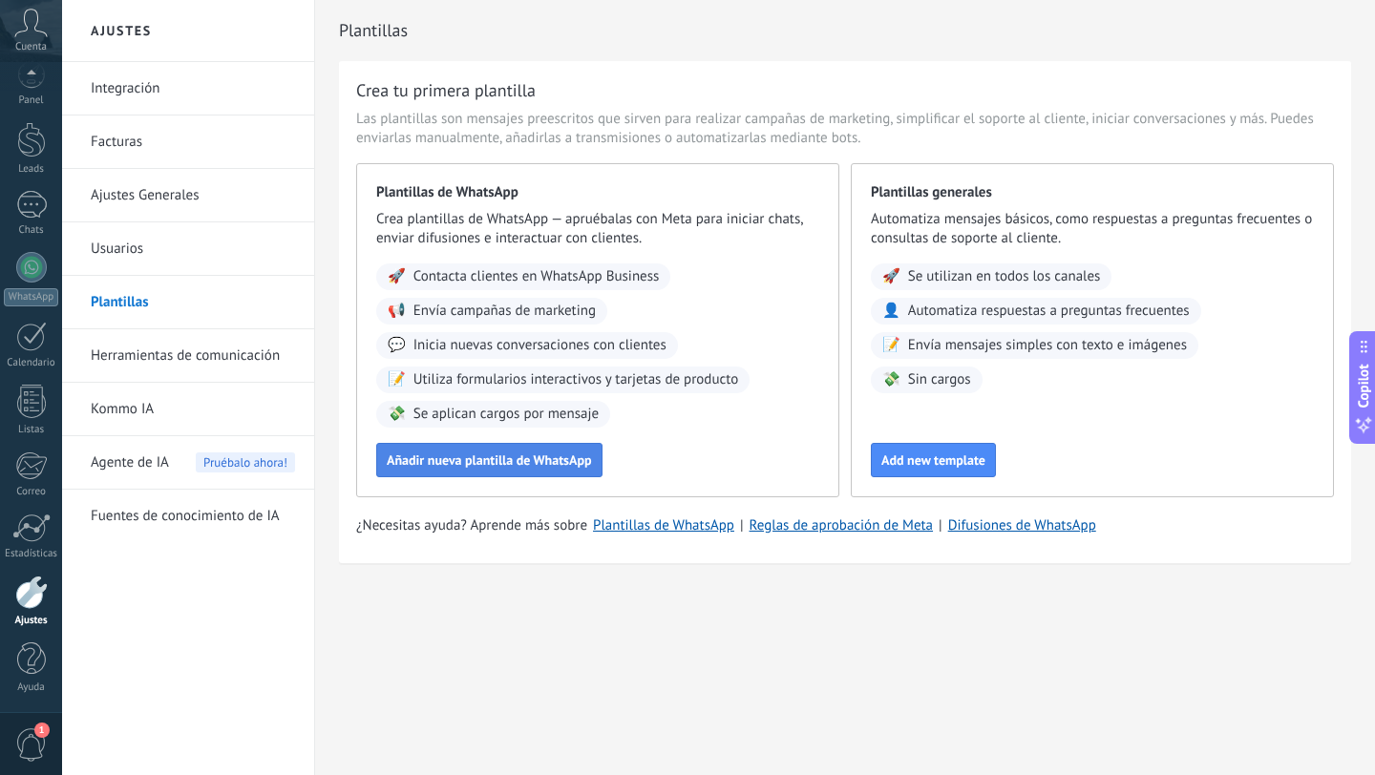
click at [459, 454] on span "Añadir nueva plantilla de WhatsApp" at bounding box center [489, 459] width 205 height 13
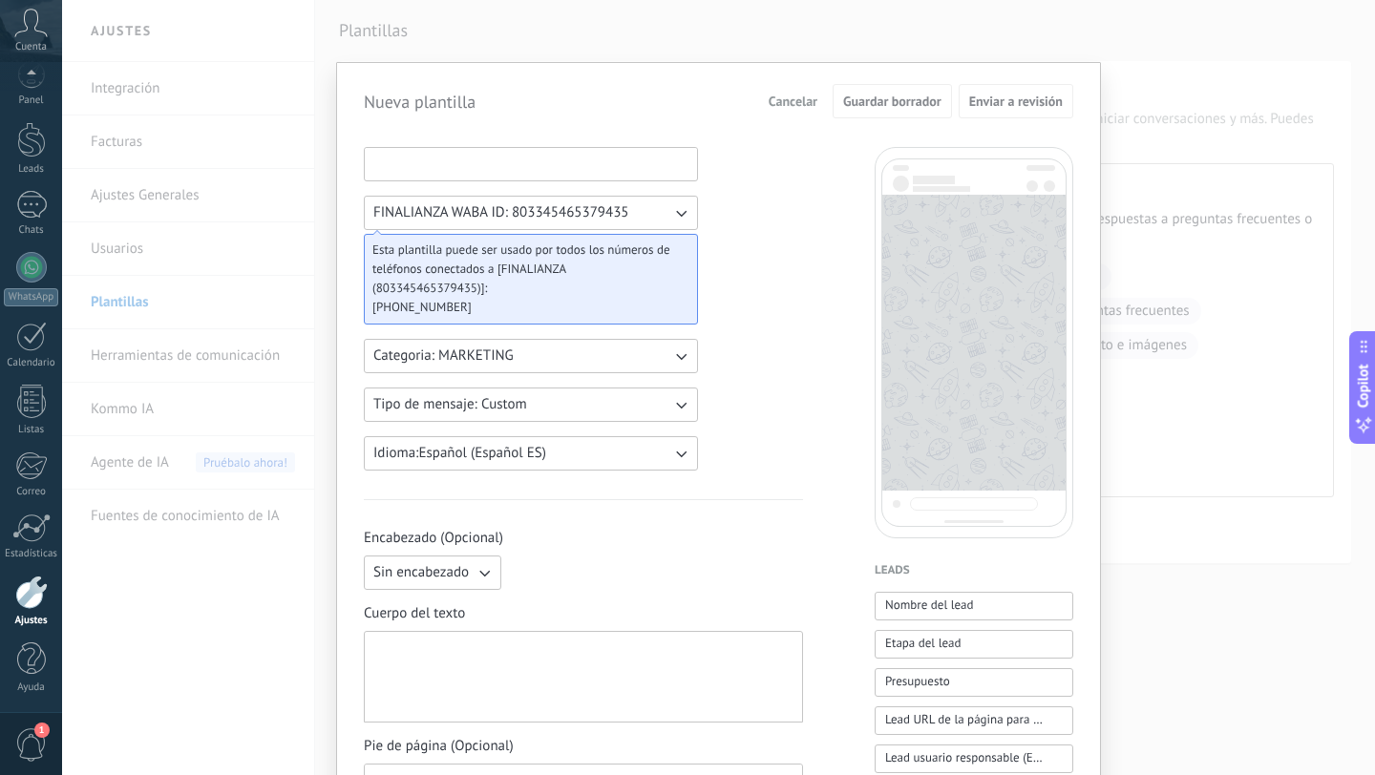
click at [488, 167] on input at bounding box center [531, 163] width 332 height 31
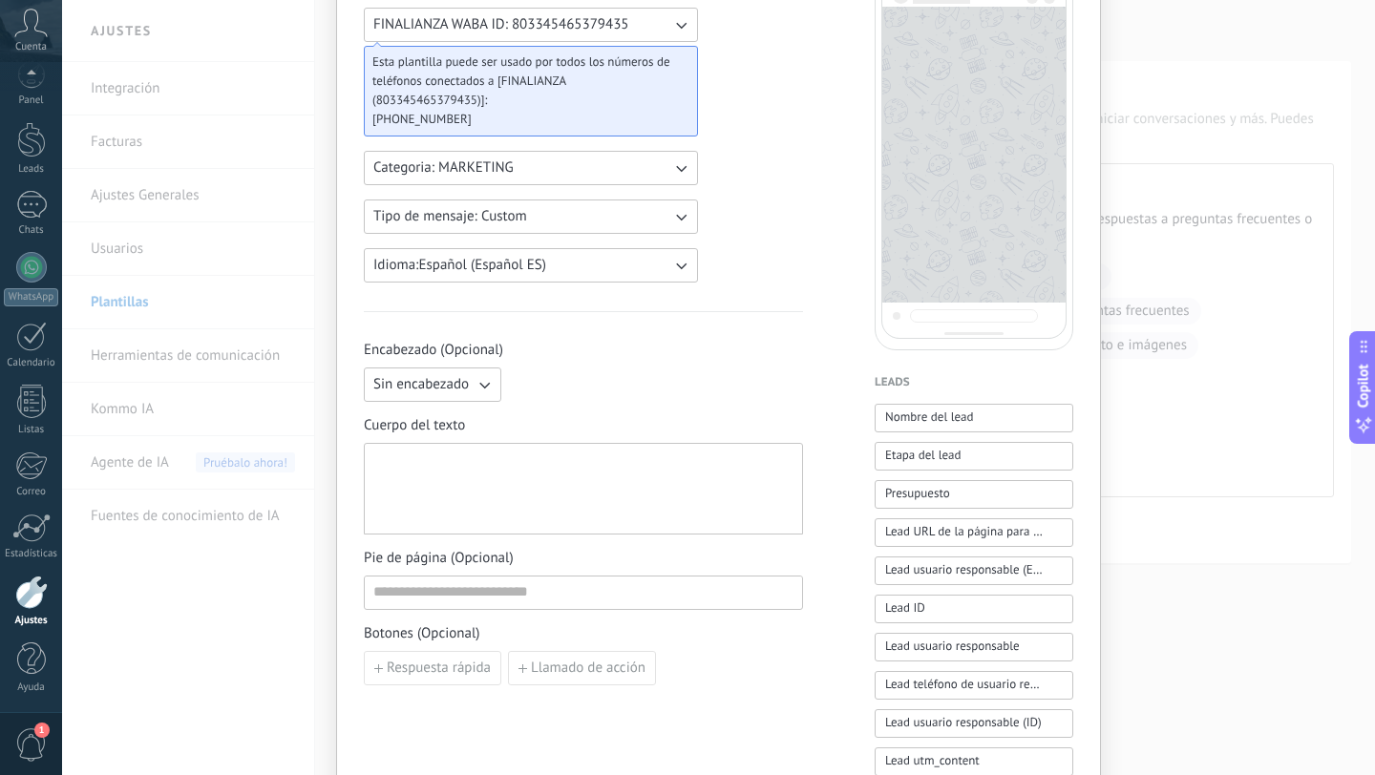
scroll to position [0, 0]
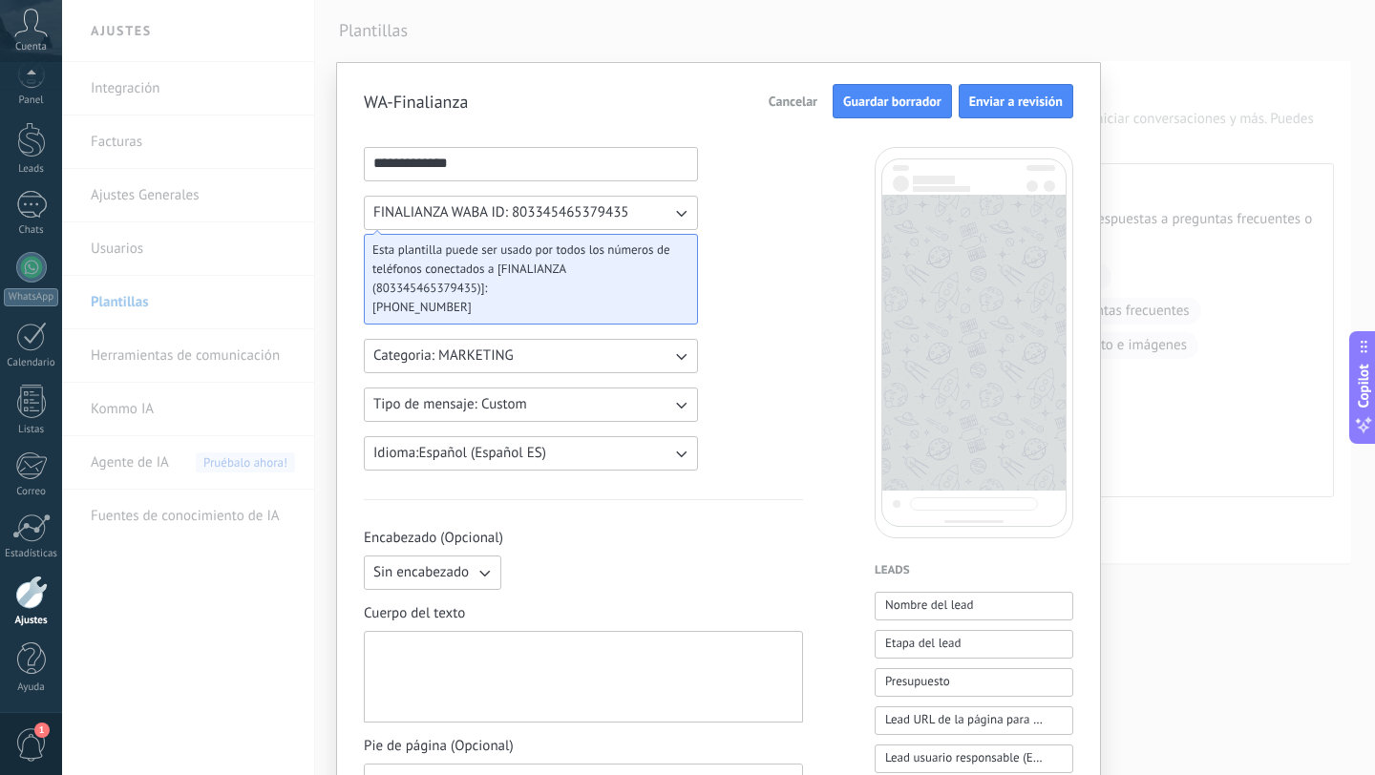
type input "**********"
click at [879, 101] on span "Guardar borrador" at bounding box center [892, 101] width 98 height 13
click at [1004, 103] on span "Enviar a revisión" at bounding box center [1016, 101] width 94 height 13
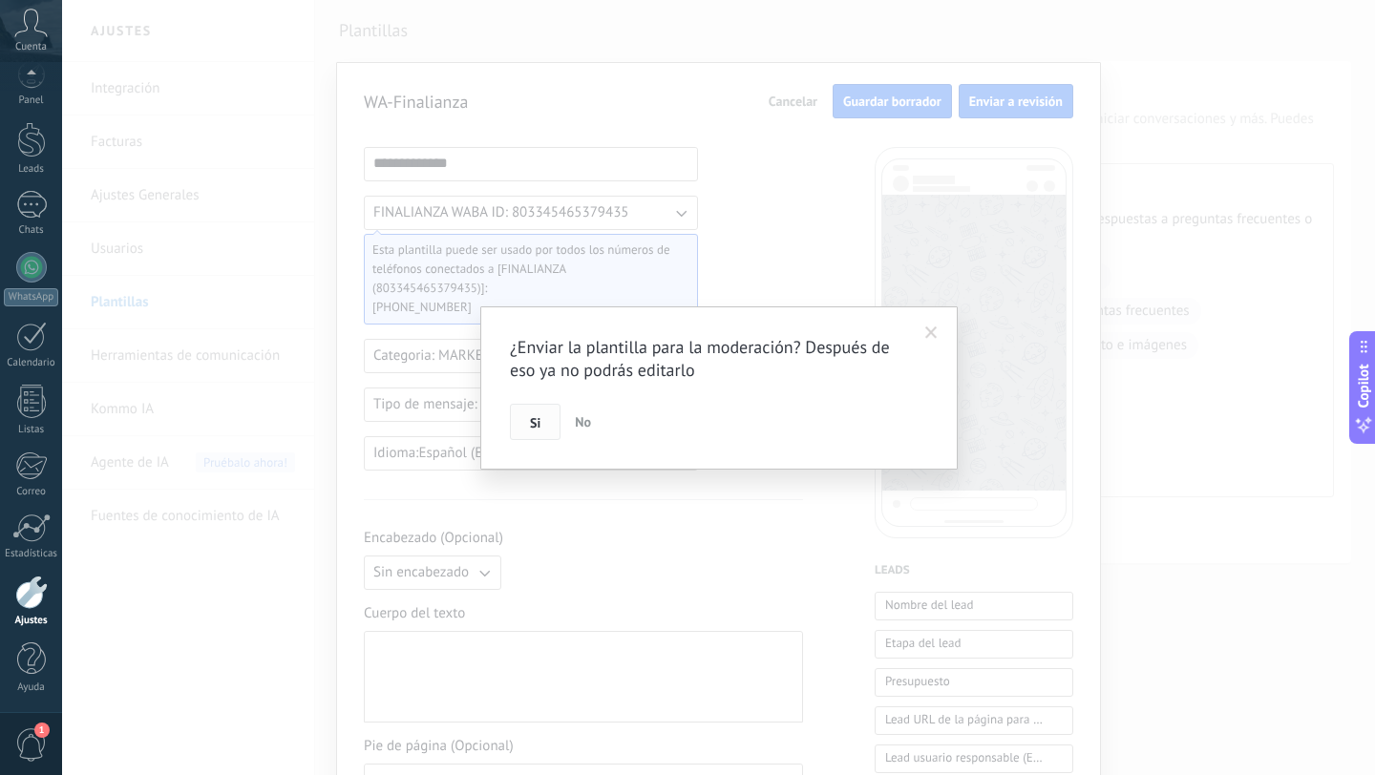
click at [545, 413] on button "Si" at bounding box center [535, 422] width 51 height 36
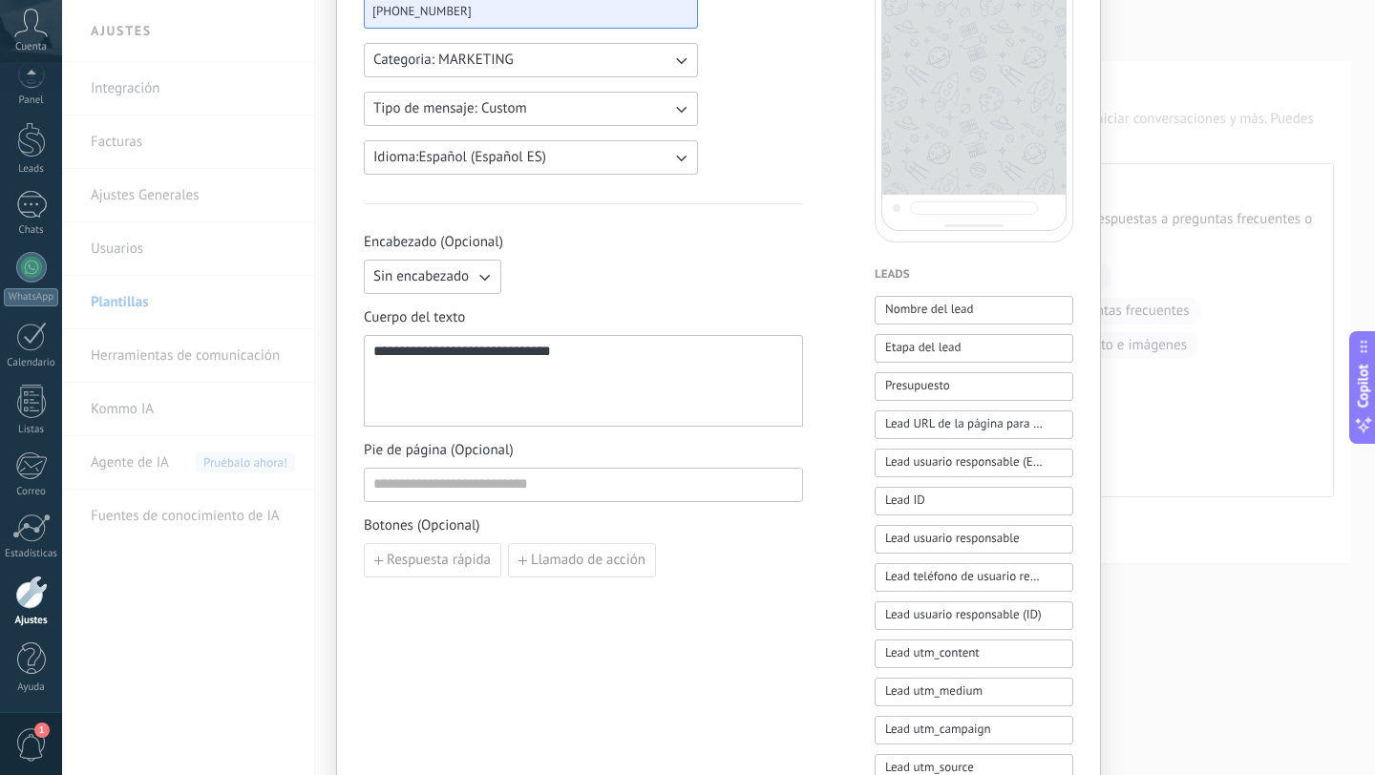
scroll to position [297, 0]
click at [484, 274] on icon "button" at bounding box center [483, 275] width 19 height 19
click at [546, 279] on div "Sin encabezado Sin encabezado Texto Imagen o archivo" at bounding box center [583, 276] width 439 height 34
click at [423, 557] on span "Respuesta rápida" at bounding box center [439, 559] width 104 height 13
click at [597, 559] on use "button" at bounding box center [600, 559] width 10 height 11
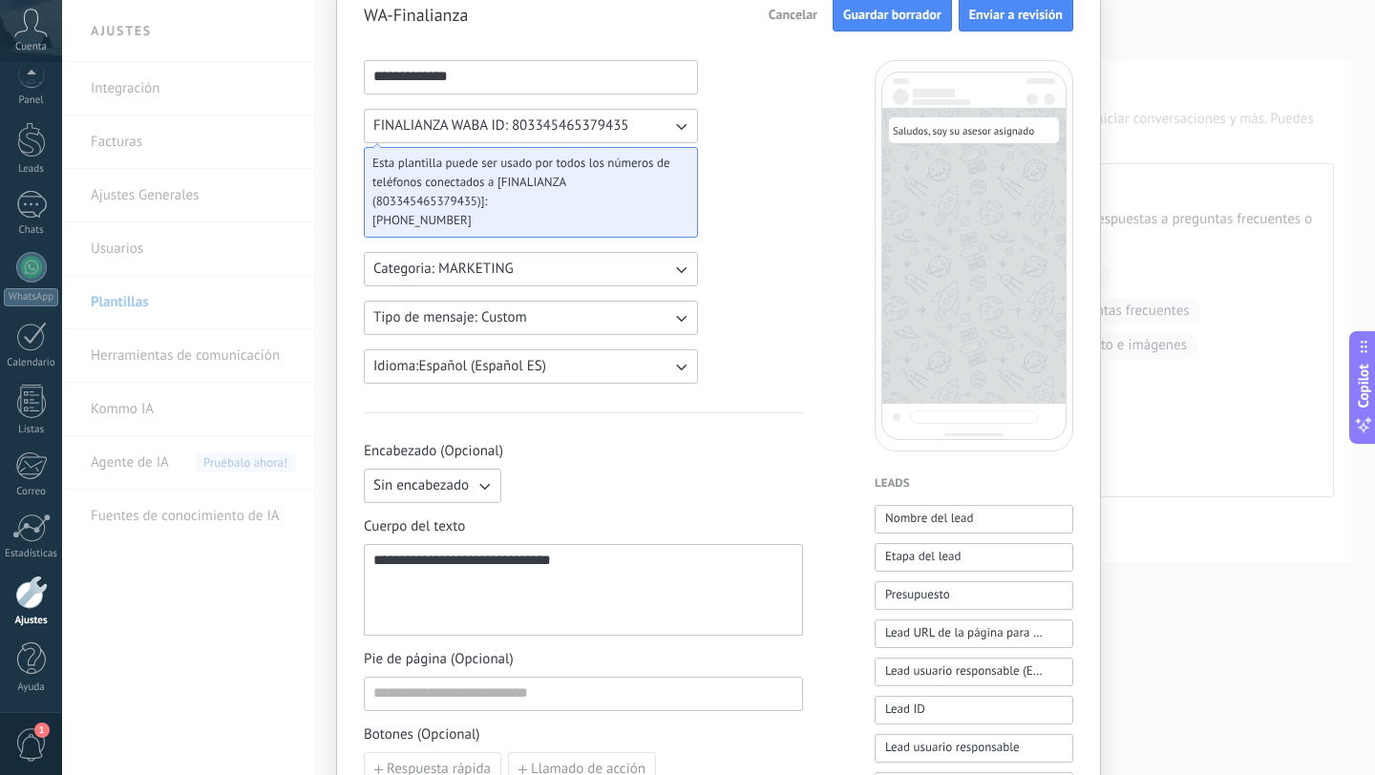
scroll to position [74, 0]
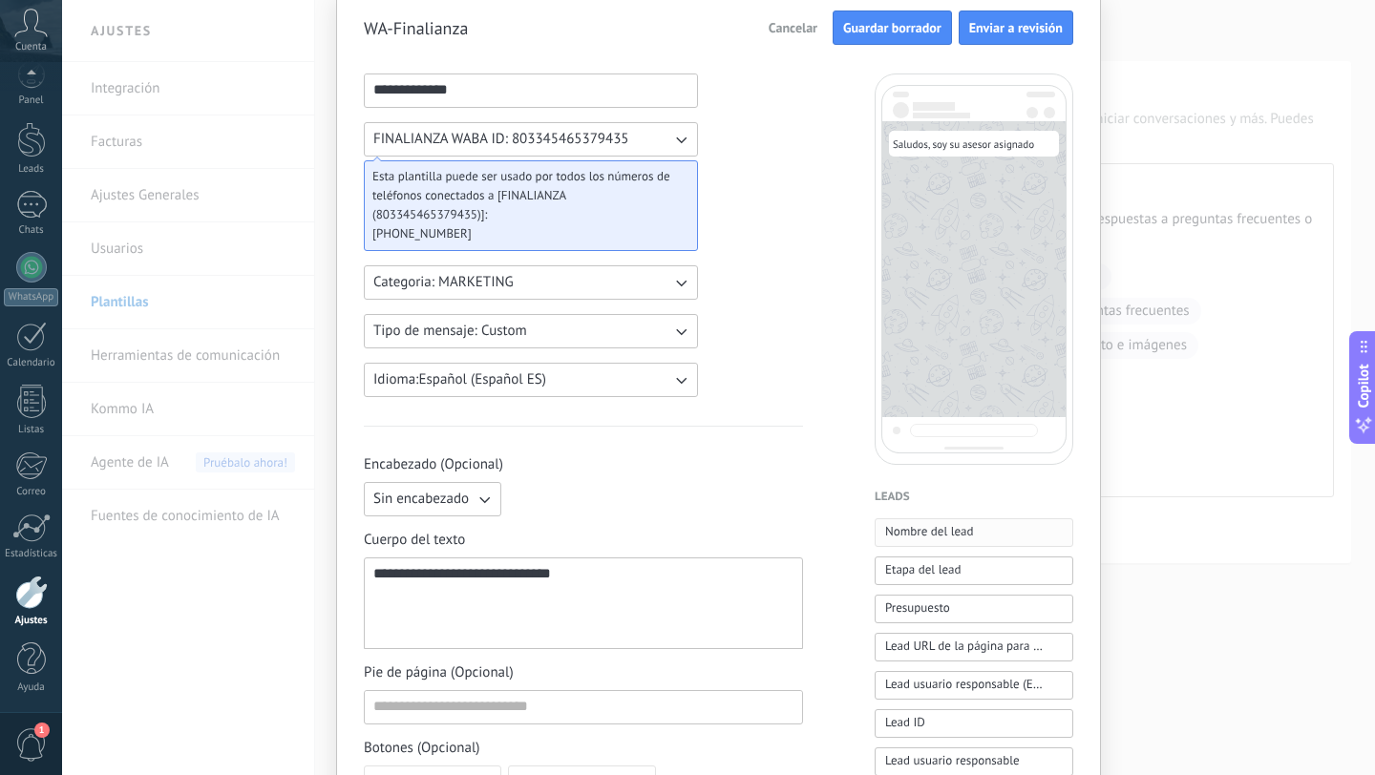
click at [913, 530] on span "Nombre del lead" at bounding box center [929, 531] width 89 height 19
click at [691, 580] on div "**********" at bounding box center [583, 603] width 420 height 75
click at [946, 527] on span "Nombre del lead" at bounding box center [929, 531] width 89 height 19
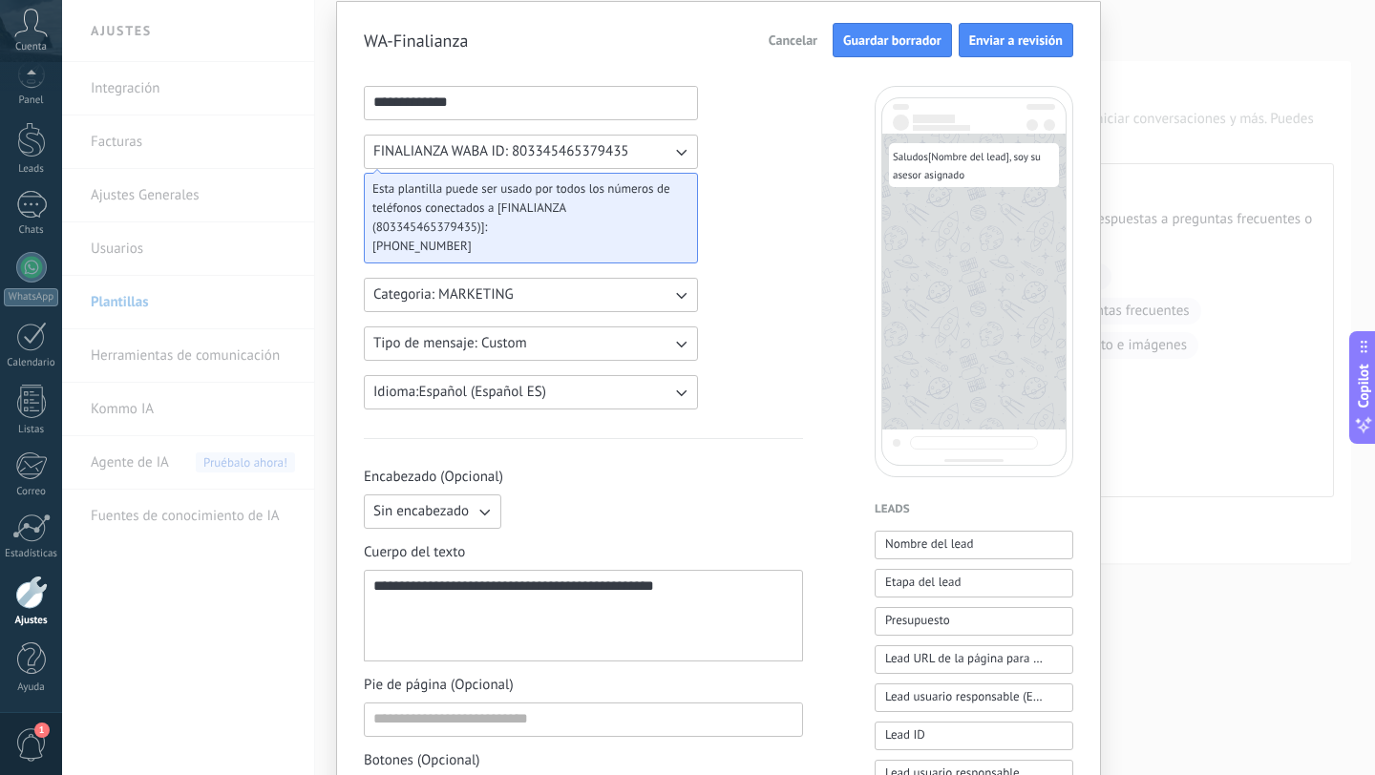
scroll to position [0, 0]
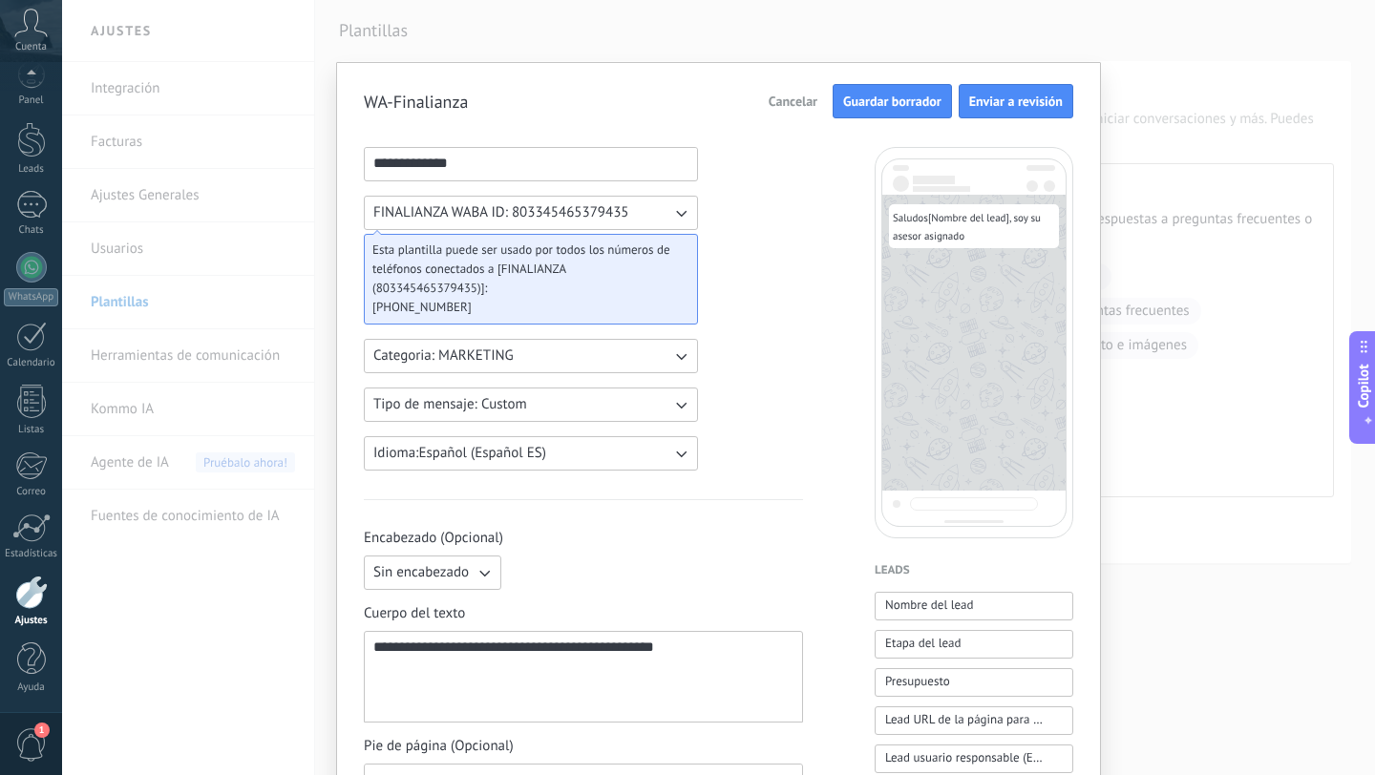
click at [684, 218] on icon "button" at bounding box center [680, 212] width 19 height 19
click at [684, 218] on li "FINALIANZA WABA ID: 803345465379435" at bounding box center [524, 213] width 345 height 32
click at [684, 219] on icon "button" at bounding box center [680, 212] width 19 height 19
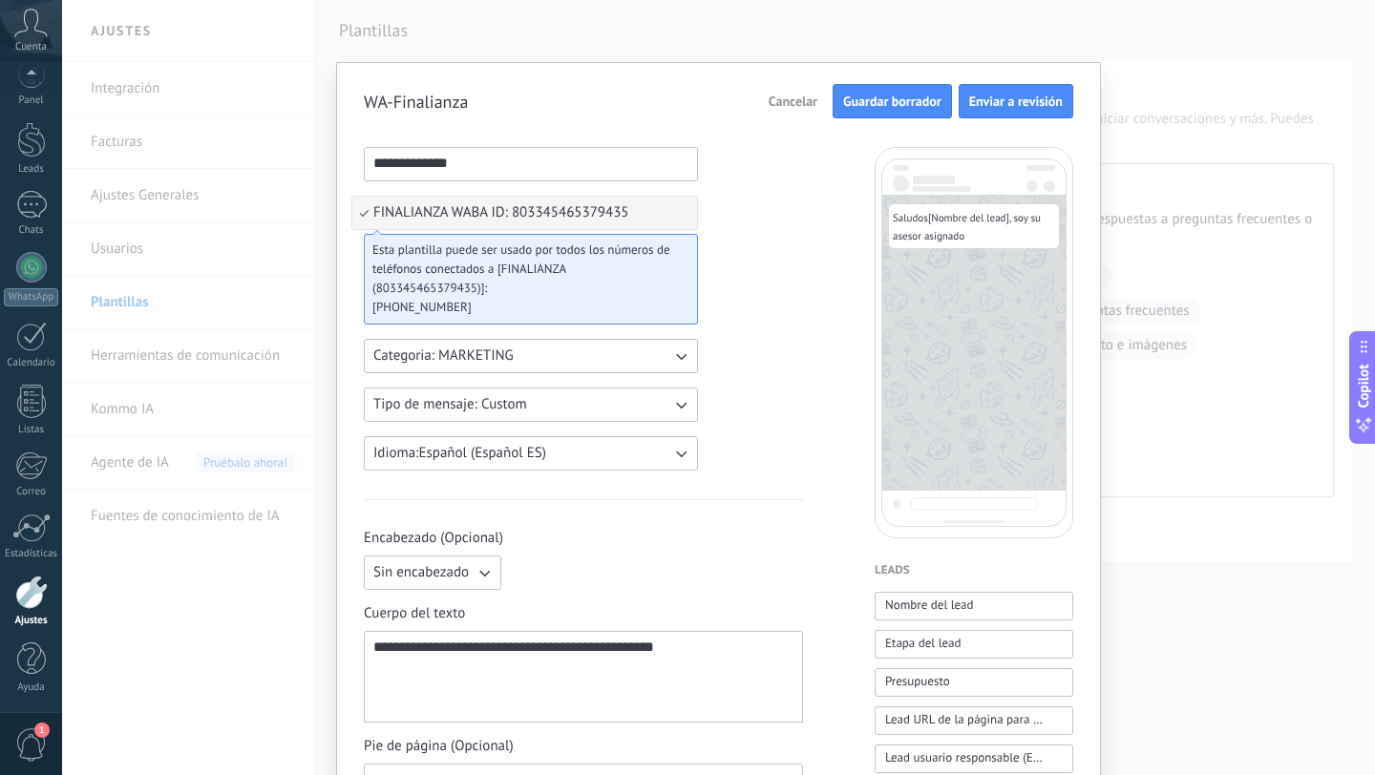
click at [684, 219] on li "FINALIANZA WABA ID: 803345465379435" at bounding box center [524, 213] width 345 height 32
click at [682, 215] on icon "button" at bounding box center [680, 212] width 19 height 19
click at [682, 215] on li "FINALIANZA WABA ID: 803345465379435" at bounding box center [524, 213] width 345 height 32
click at [1014, 107] on span "Enviar a revisión" at bounding box center [1016, 101] width 94 height 13
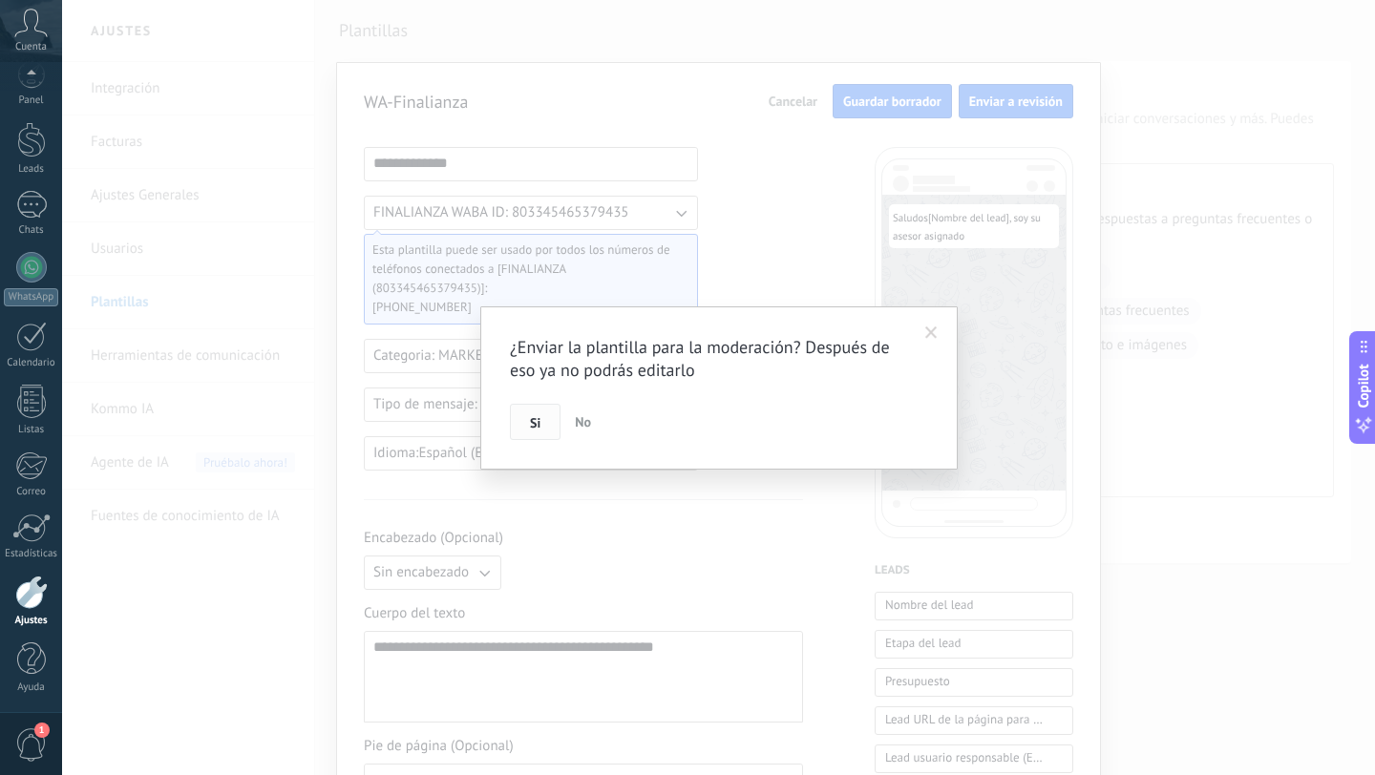
click at [528, 418] on button "Si" at bounding box center [535, 422] width 51 height 36
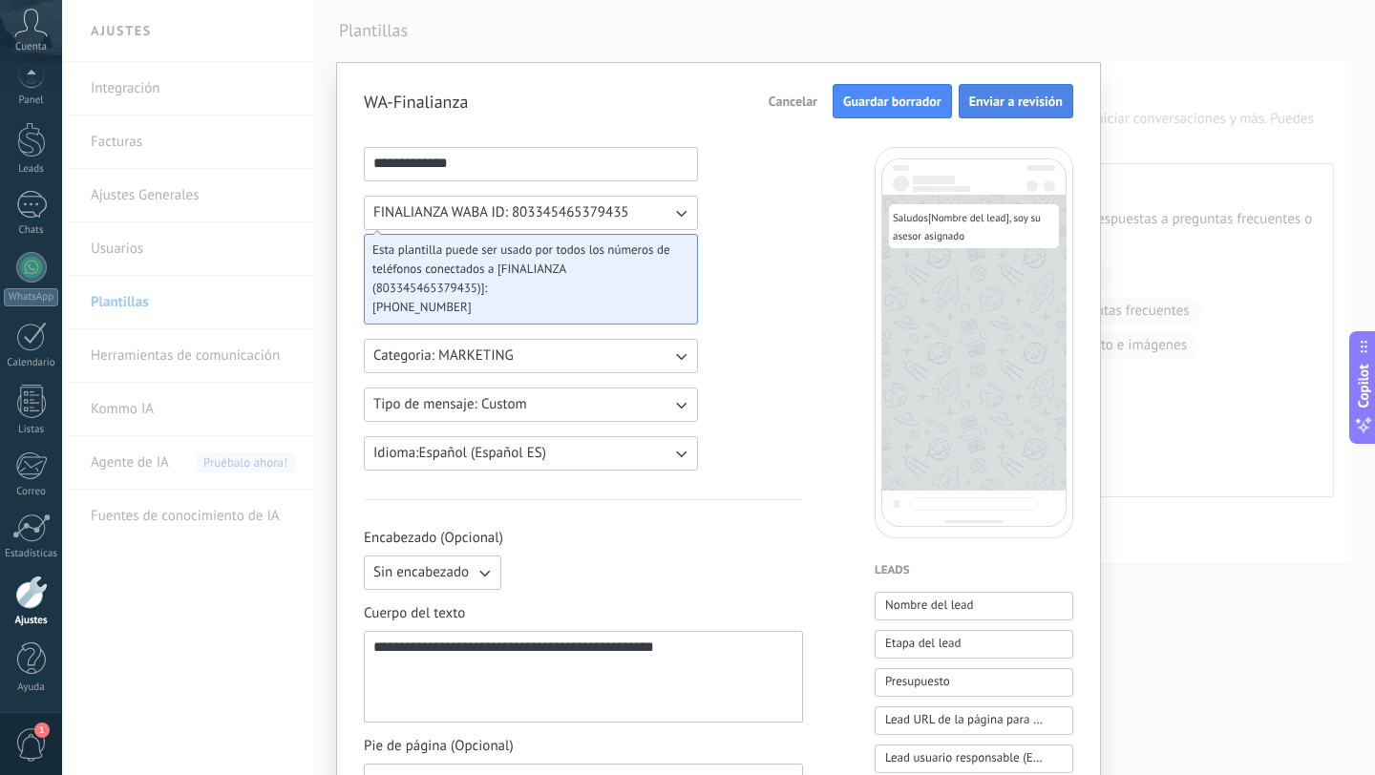
click at [1015, 98] on span "Enviar a revisión" at bounding box center [1016, 101] width 94 height 13
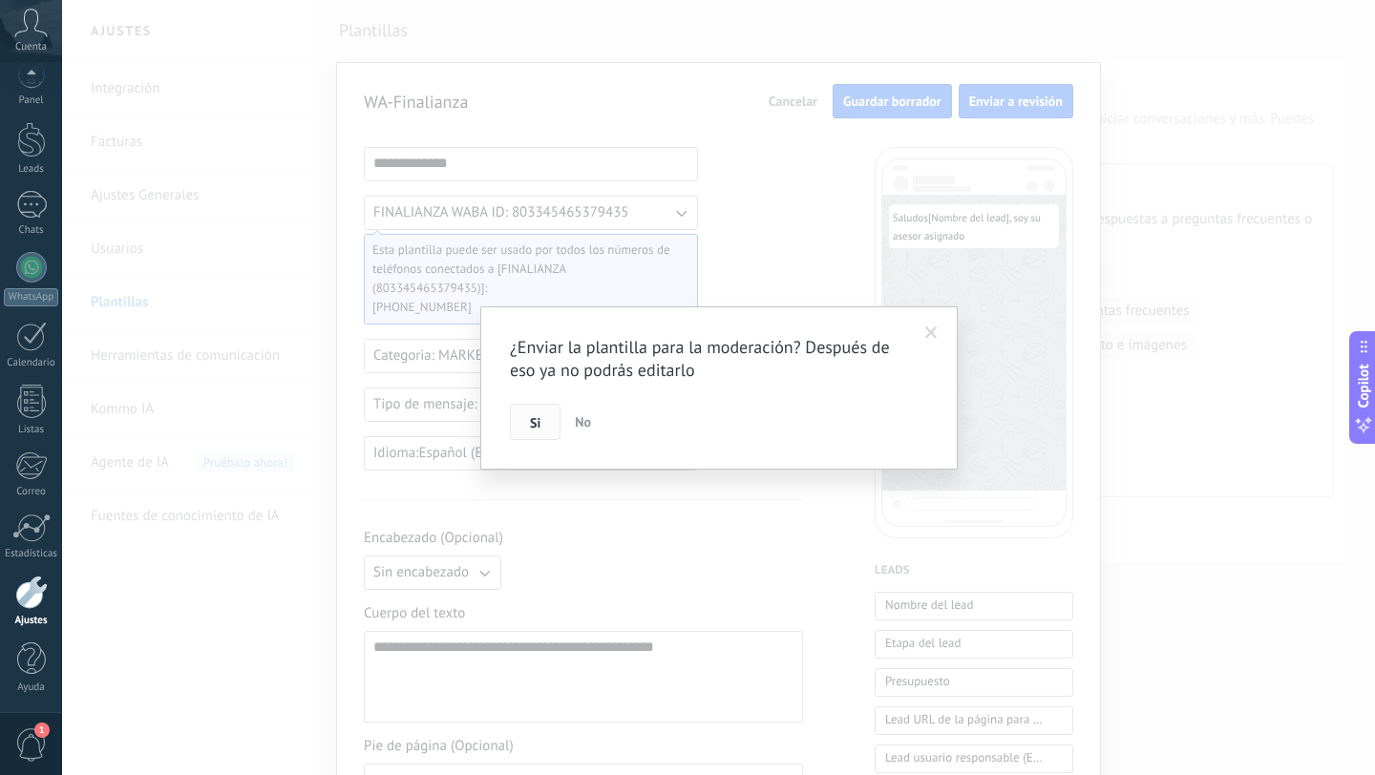
click at [548, 422] on button "Si" at bounding box center [535, 422] width 51 height 36
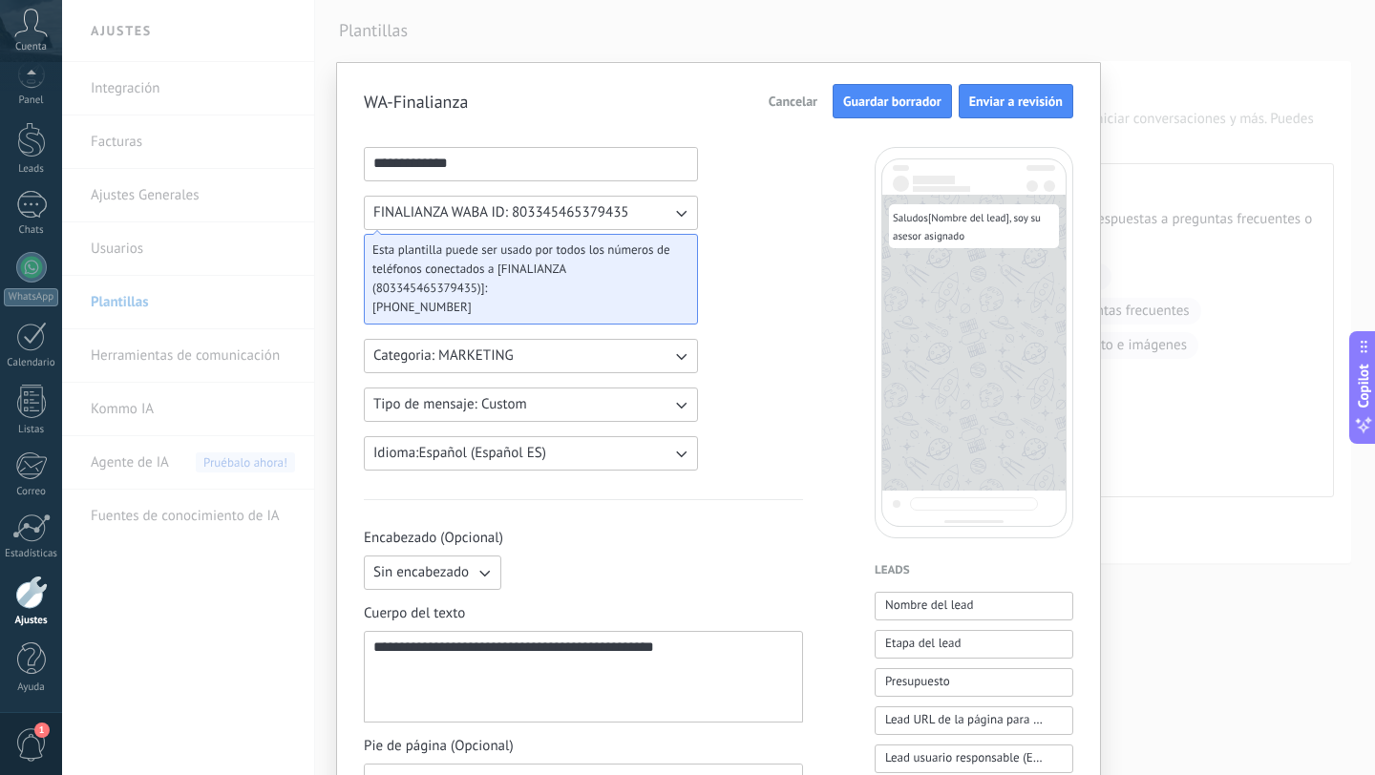
click at [680, 219] on icon "button" at bounding box center [680, 212] width 19 height 19
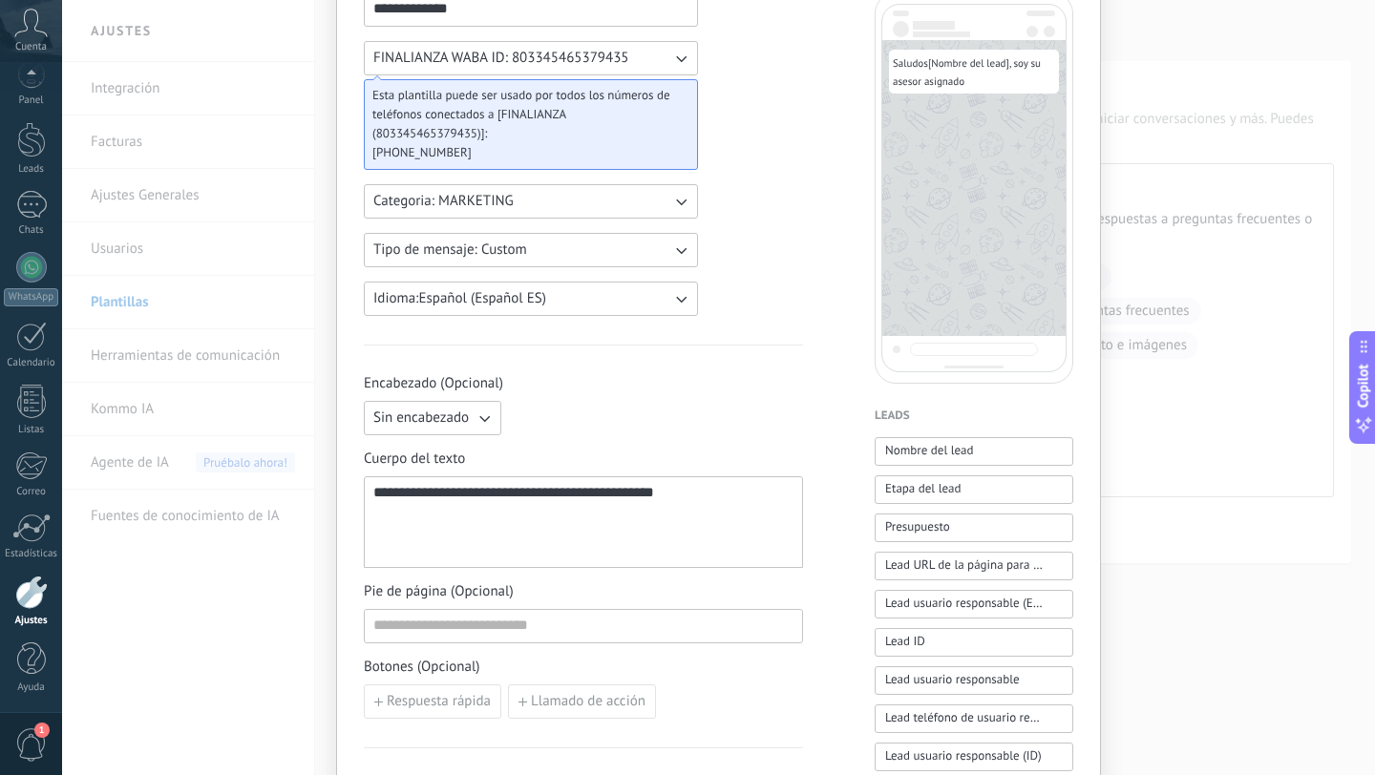
scroll to position [166, 0]
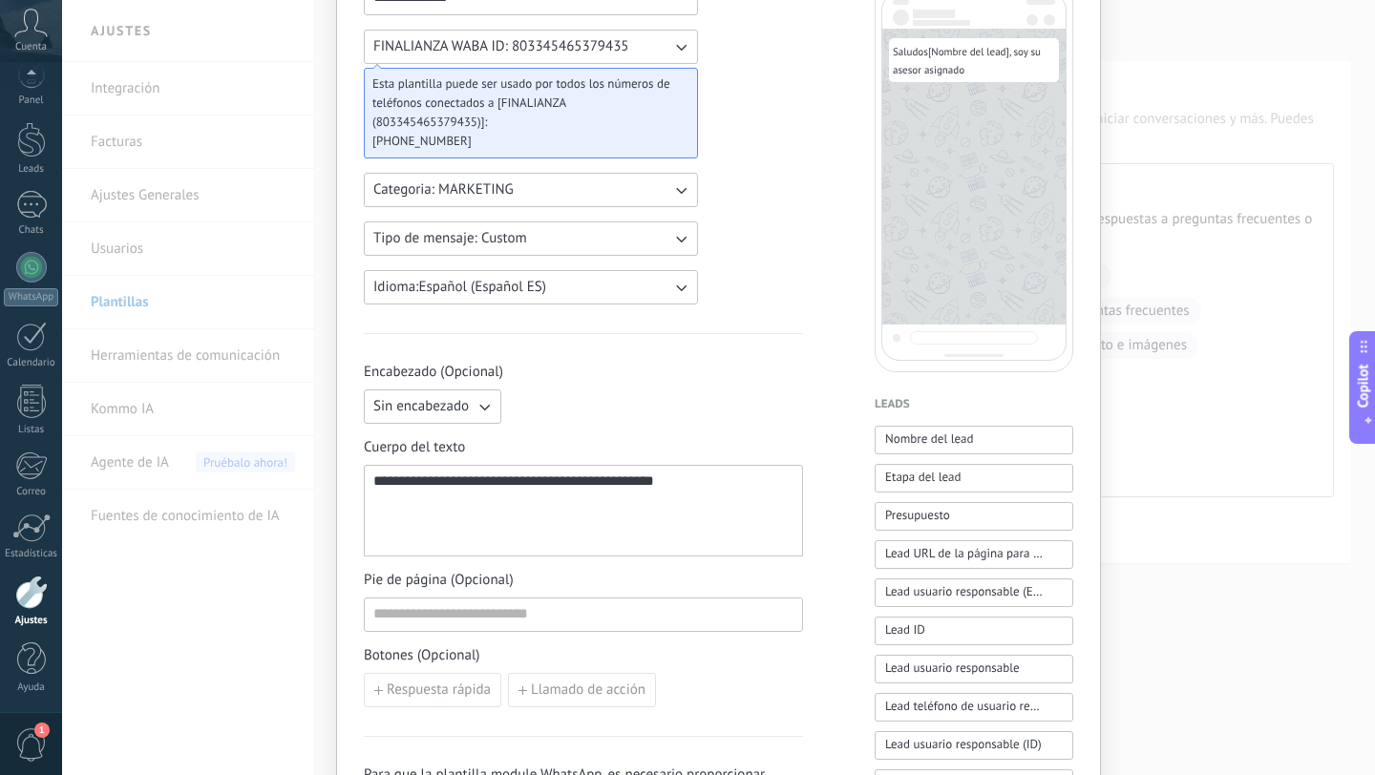
click at [675, 242] on icon "button" at bounding box center [680, 238] width 19 height 19
click at [737, 236] on div "**********" at bounding box center [583, 626] width 439 height 1290
click at [673, 195] on icon "button" at bounding box center [680, 189] width 19 height 19
click at [673, 195] on li "UTILITY" at bounding box center [524, 190] width 345 height 32
click at [774, 307] on div "**********" at bounding box center [583, 626] width 439 height 1290
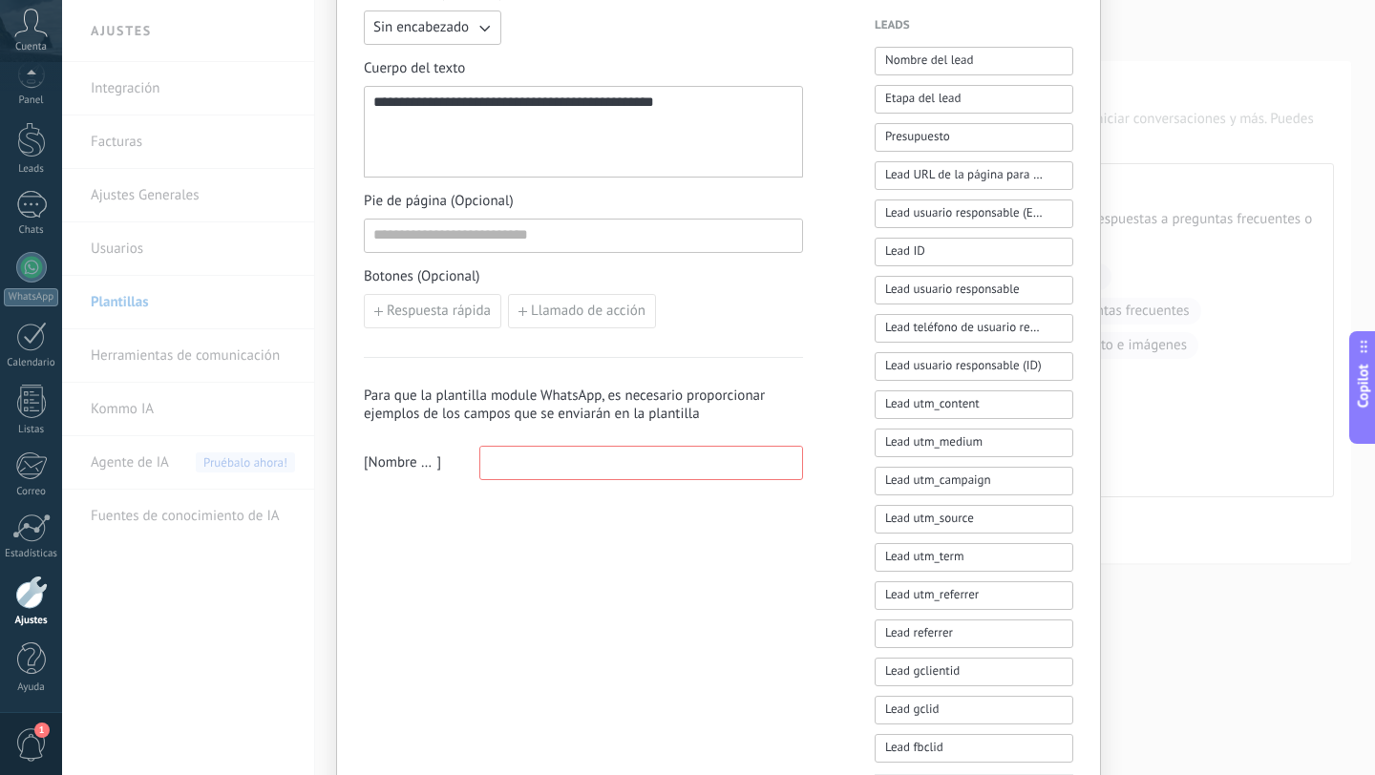
scroll to position [546, 0]
click at [543, 456] on input at bounding box center [641, 461] width 322 height 31
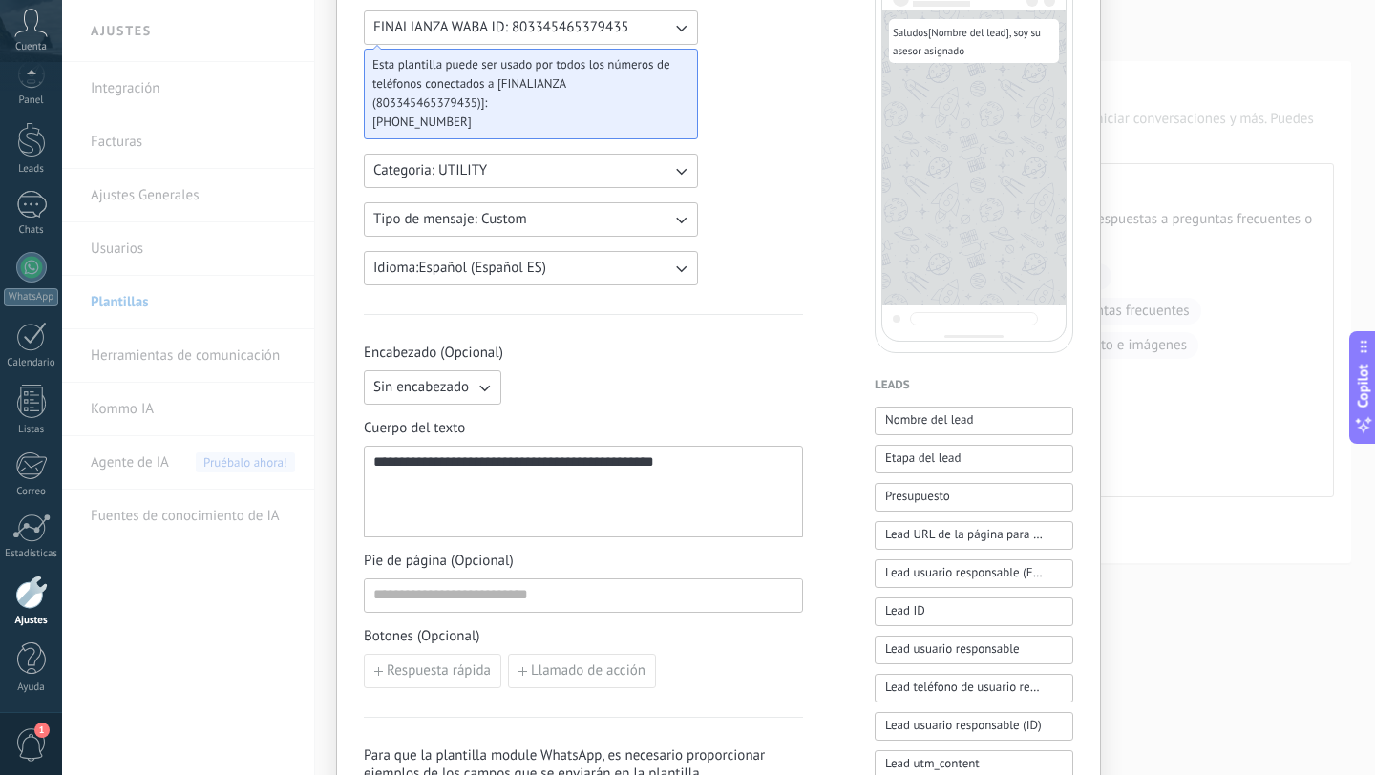
scroll to position [182, 0]
click at [951, 426] on span "Nombre del lead" at bounding box center [929, 422] width 89 height 19
click at [789, 466] on div "**********" at bounding box center [583, 494] width 420 height 75
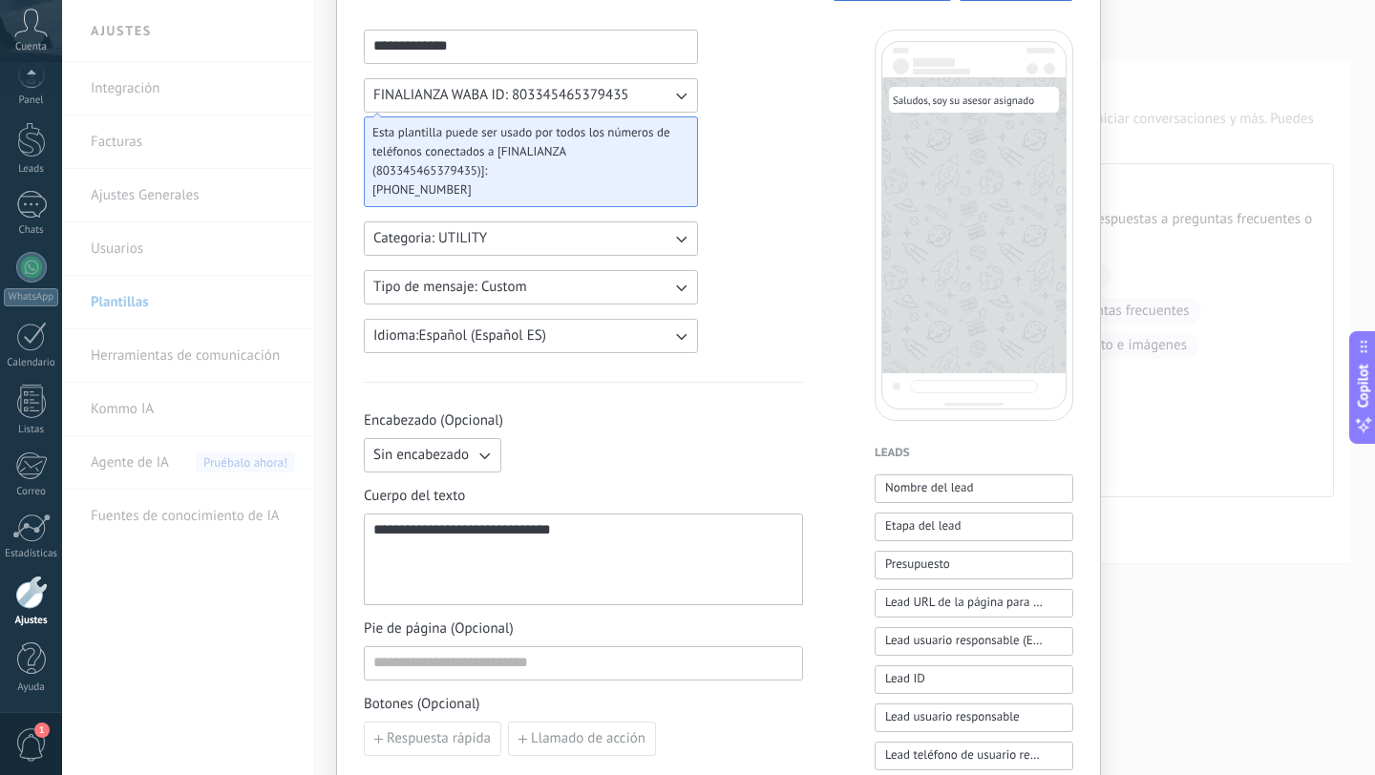
scroll to position [0, 0]
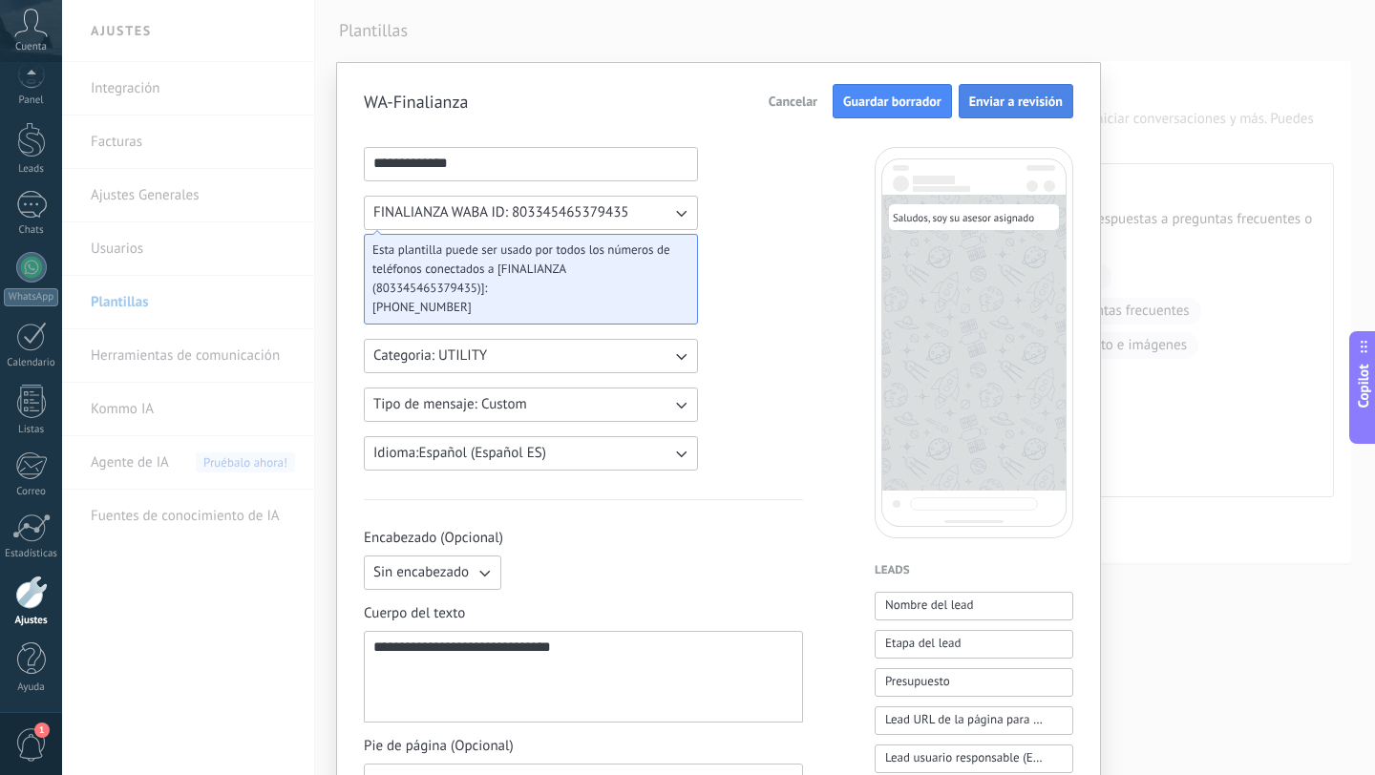
click at [1011, 99] on span "Enviar a revisión" at bounding box center [1016, 101] width 94 height 13
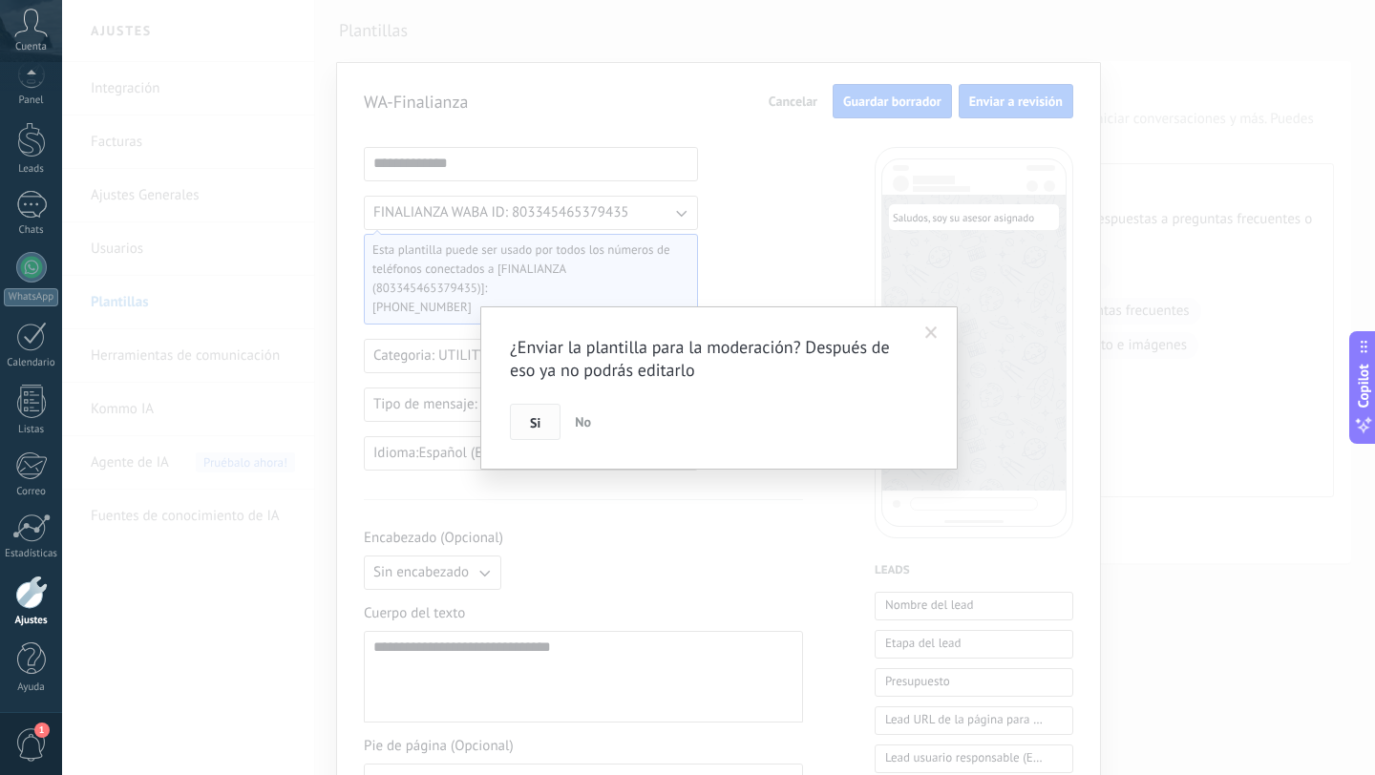
click at [530, 419] on span "Si" at bounding box center [535, 422] width 11 height 13
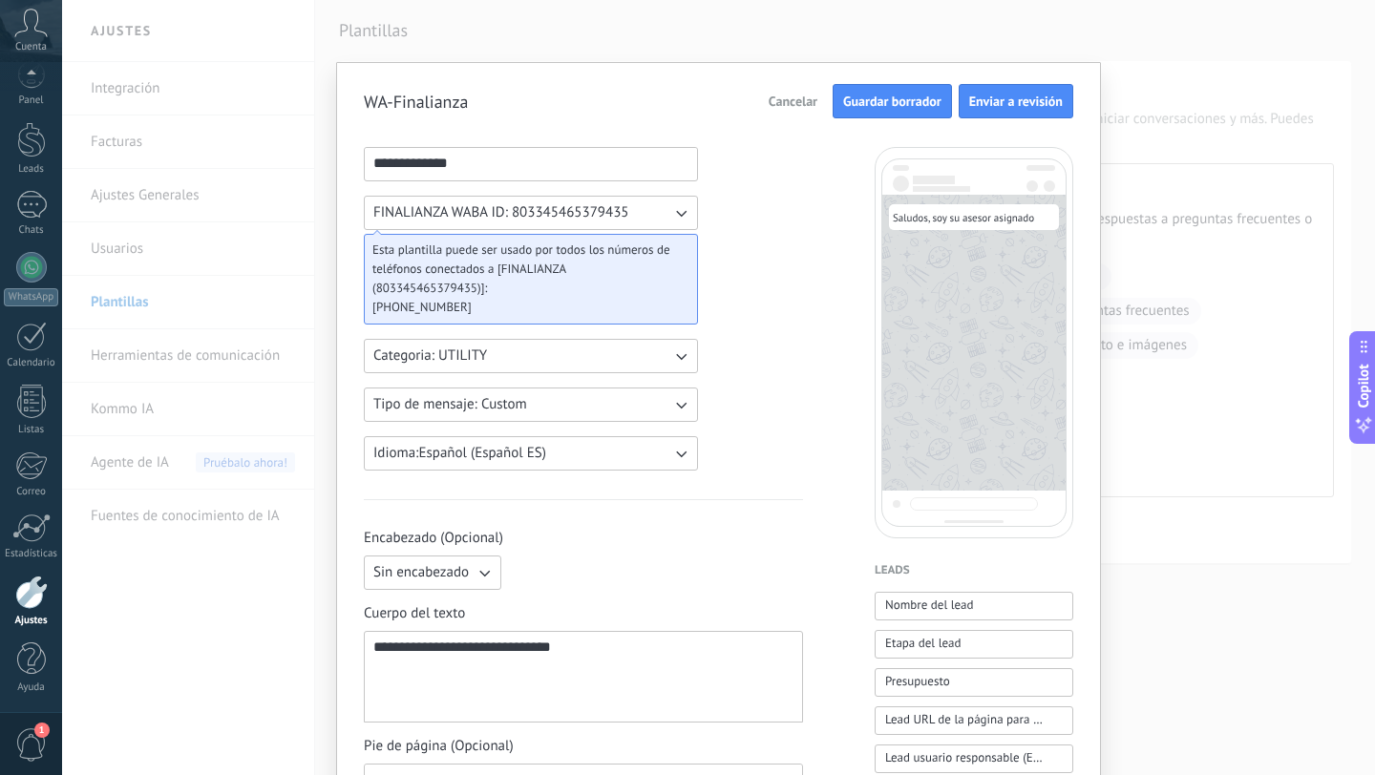
click at [1005, 101] on span "Enviar a revisión" at bounding box center [1016, 101] width 94 height 13
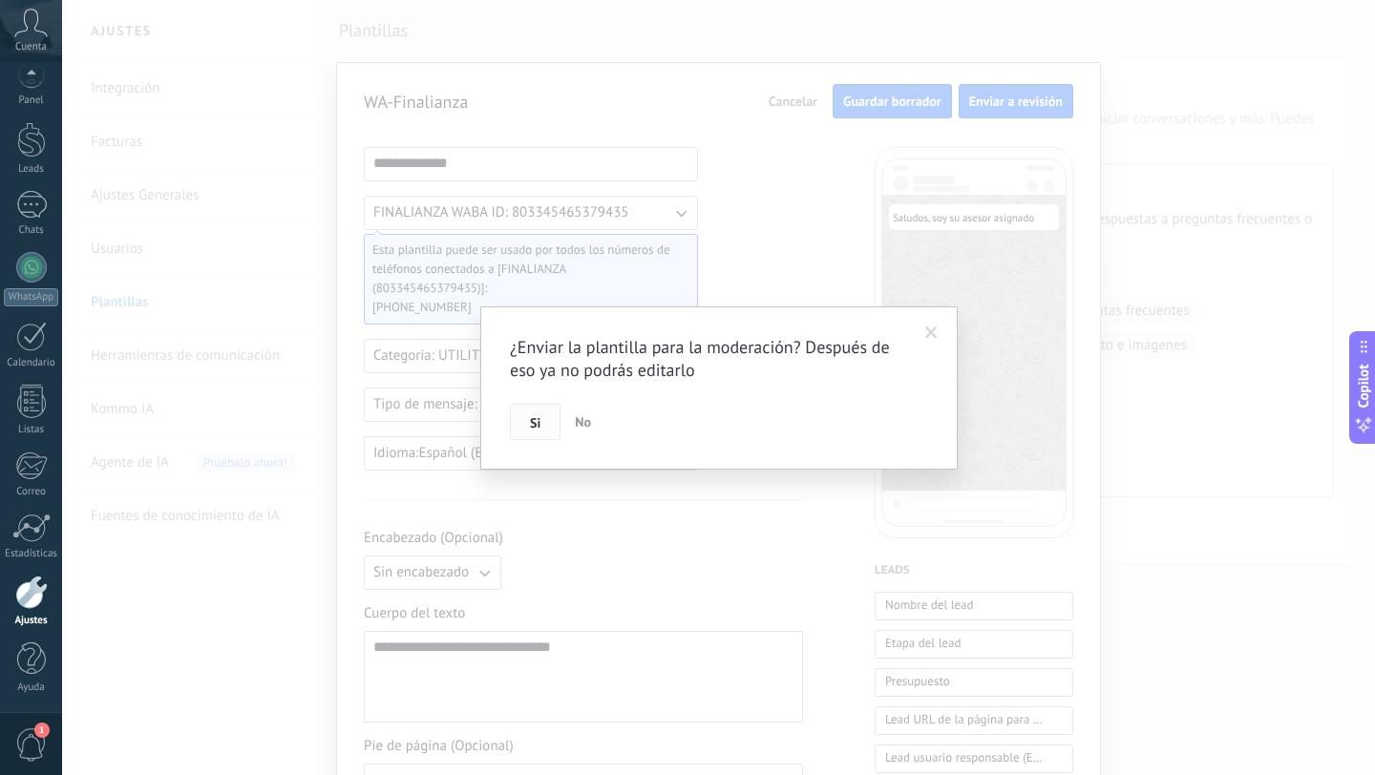
click at [538, 424] on span "Si" at bounding box center [535, 422] width 11 height 13
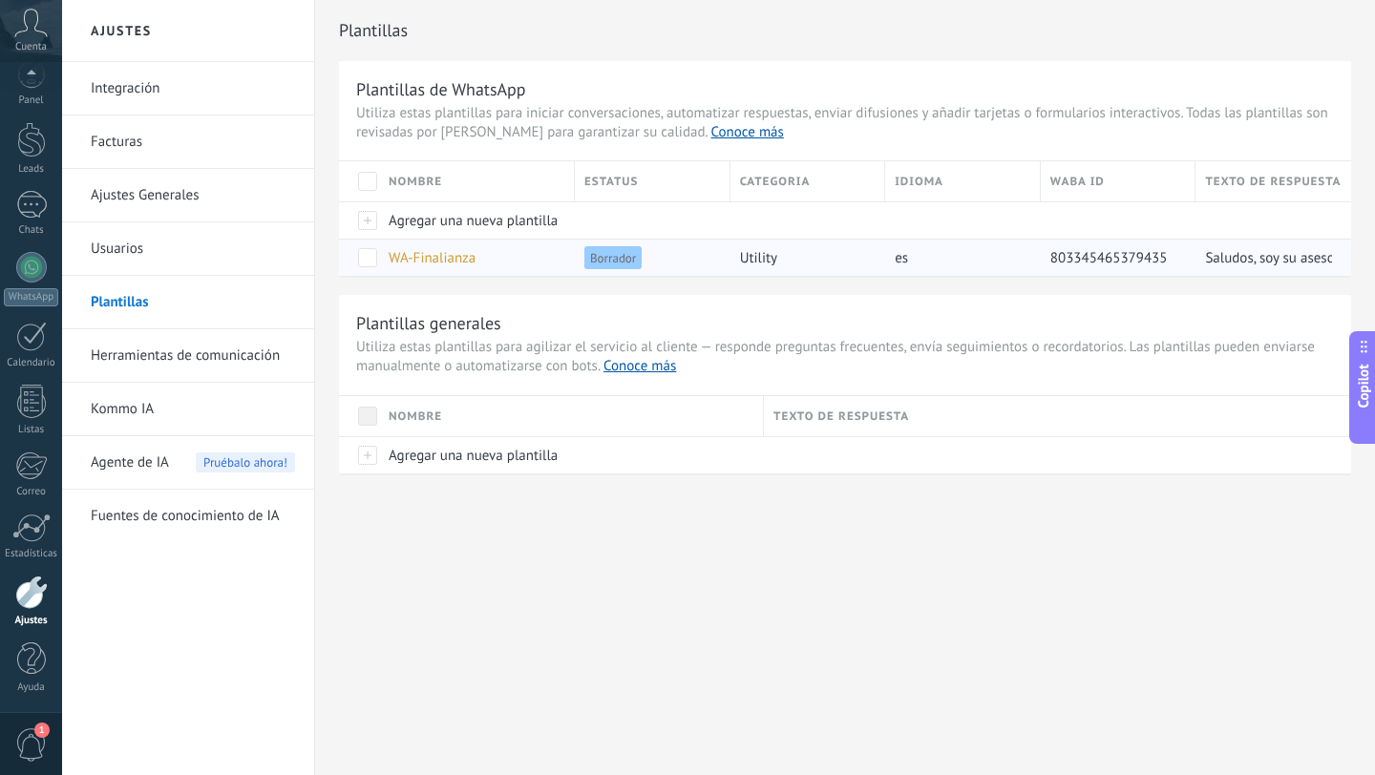
click at [366, 257] on span at bounding box center [367, 257] width 19 height 19
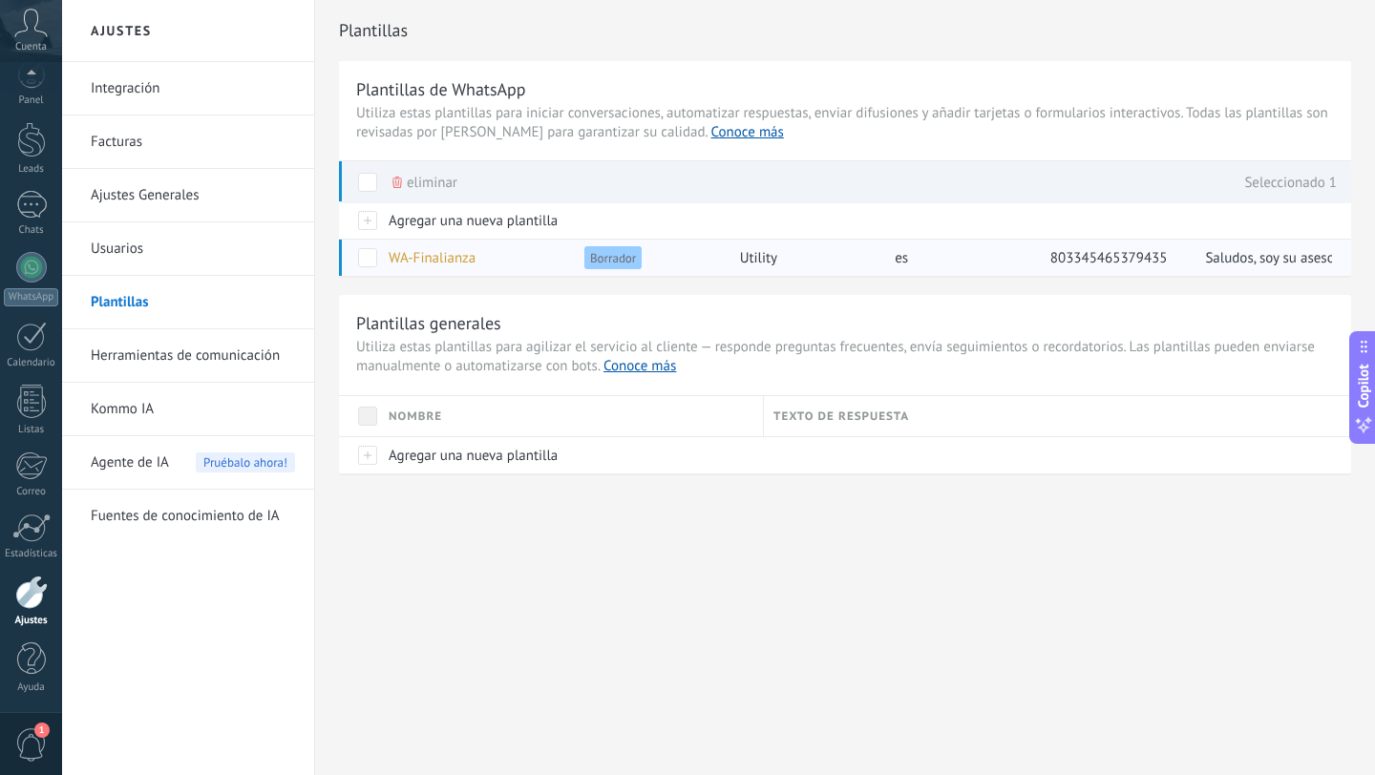
click at [366, 257] on span at bounding box center [367, 257] width 19 height 19
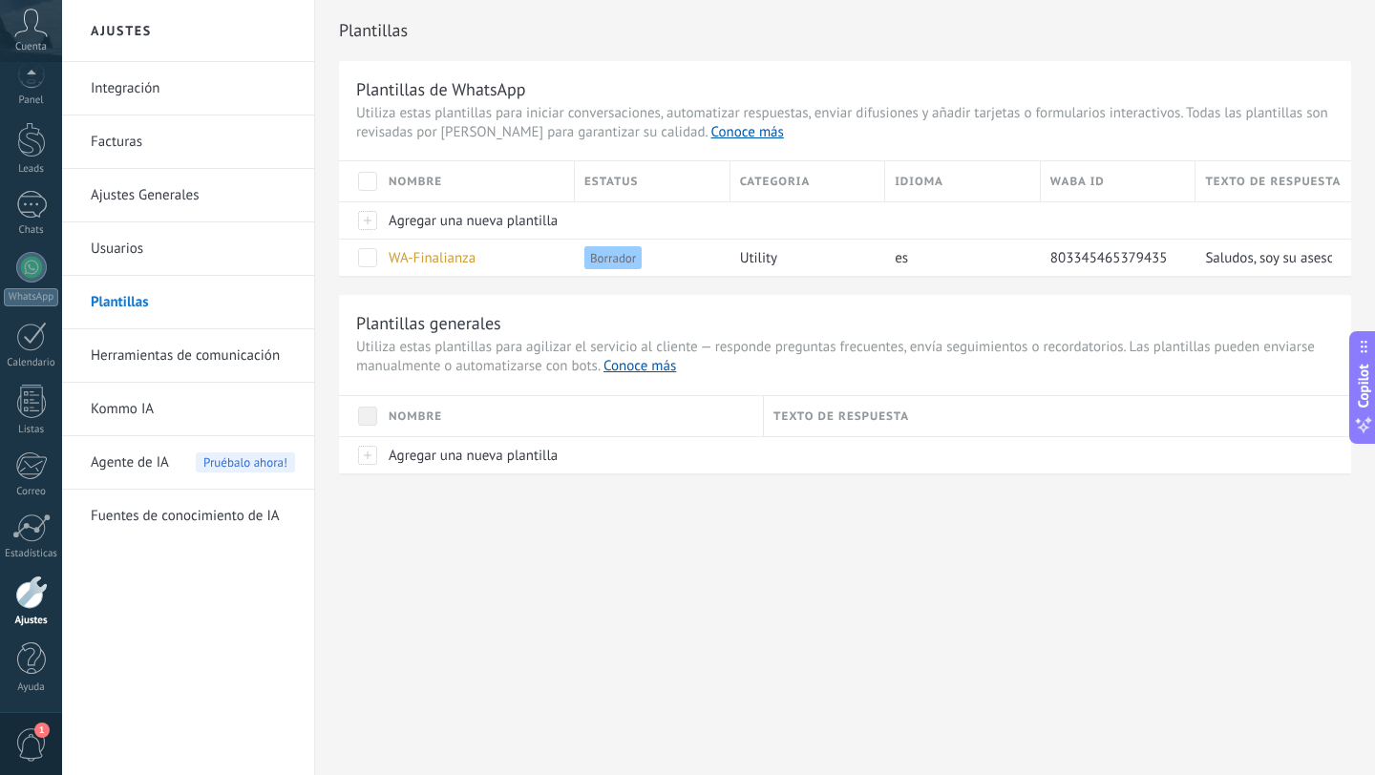
click at [141, 250] on link "Usuarios" at bounding box center [193, 248] width 204 height 53
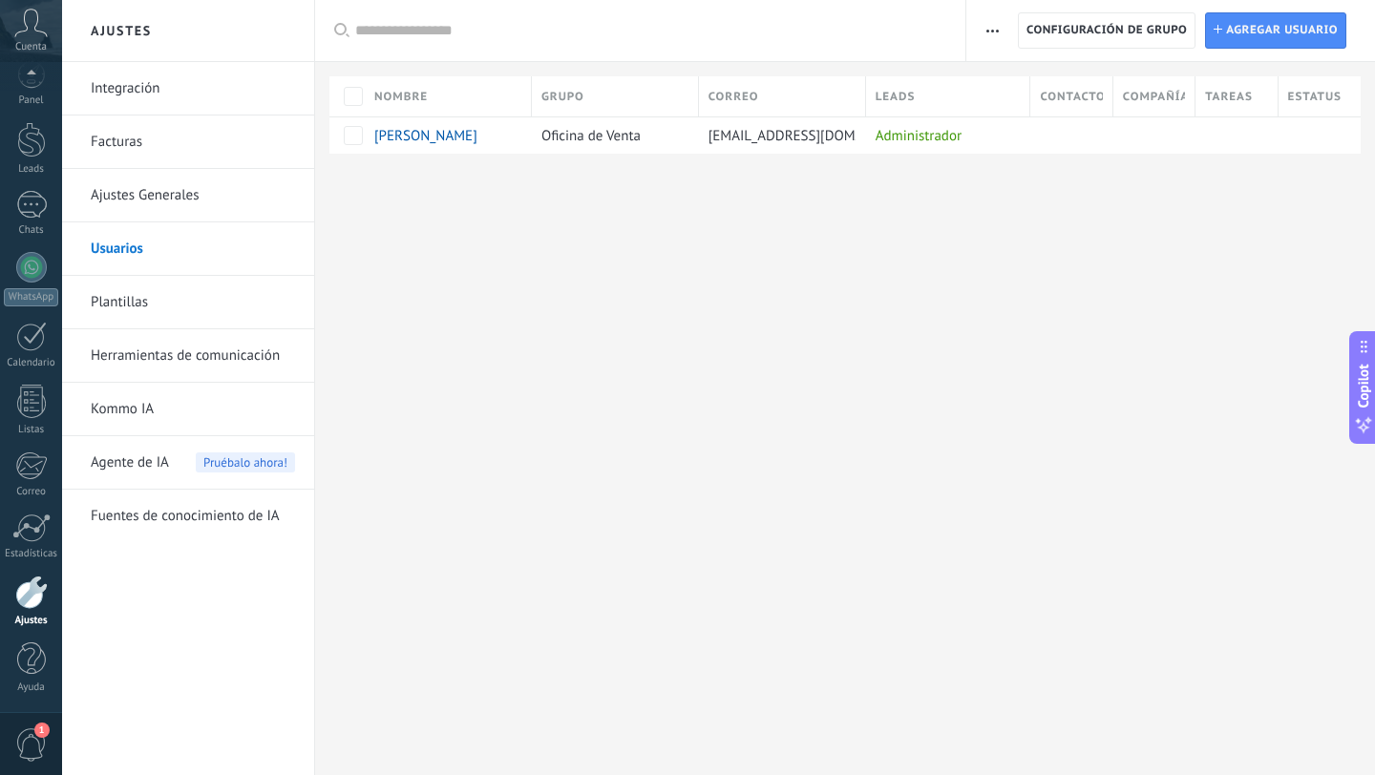
click at [180, 201] on link "Ajustes Generales" at bounding box center [193, 195] width 204 height 53
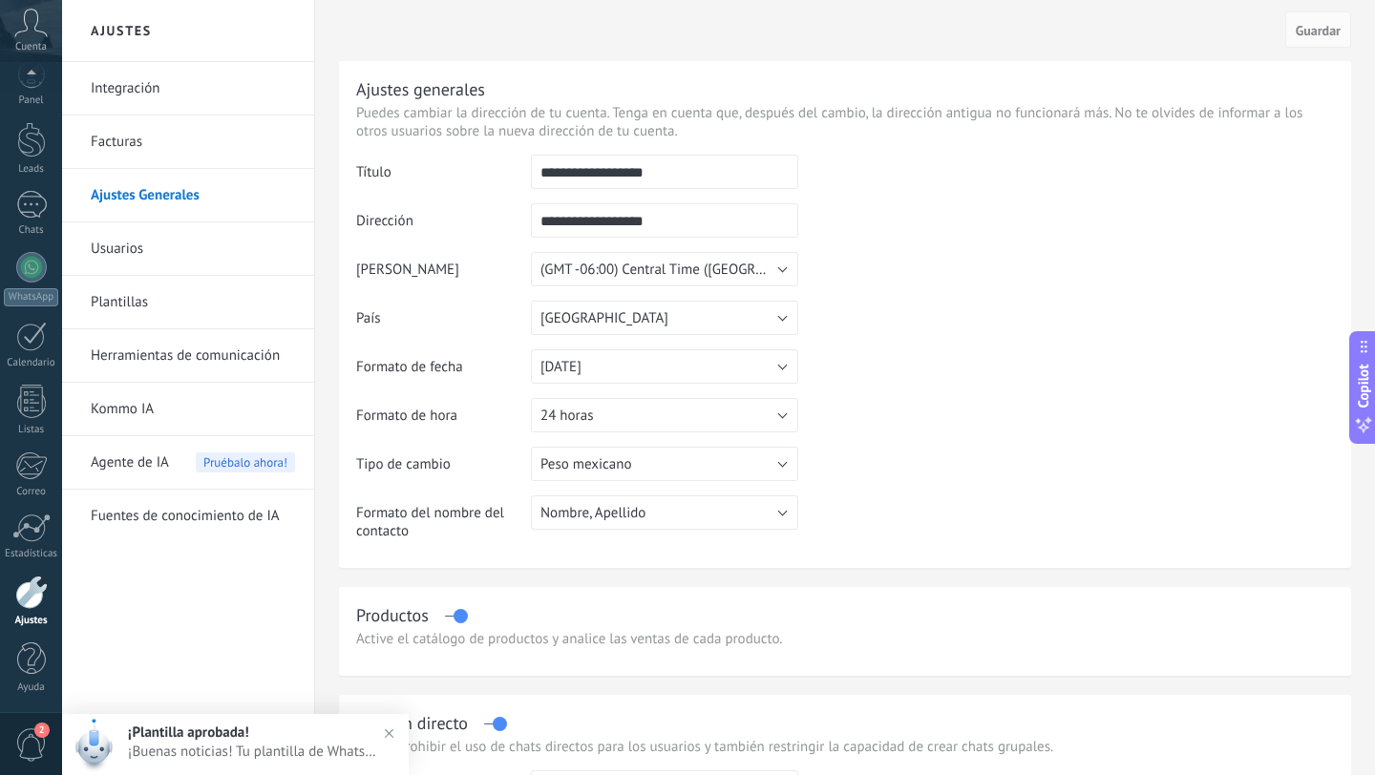
click at [141, 251] on link "Usuarios" at bounding box center [193, 248] width 204 height 53
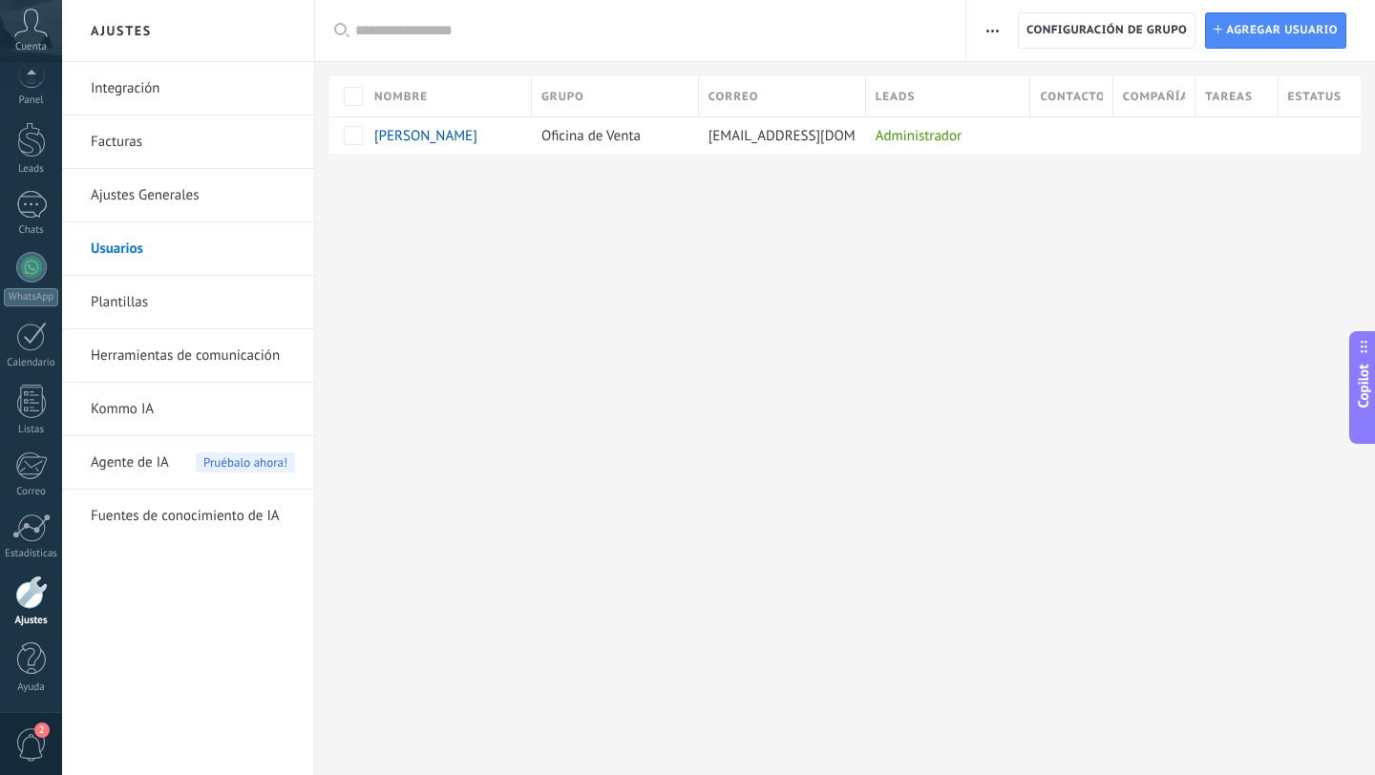
click at [136, 205] on link "Ajustes Generales" at bounding box center [193, 195] width 204 height 53
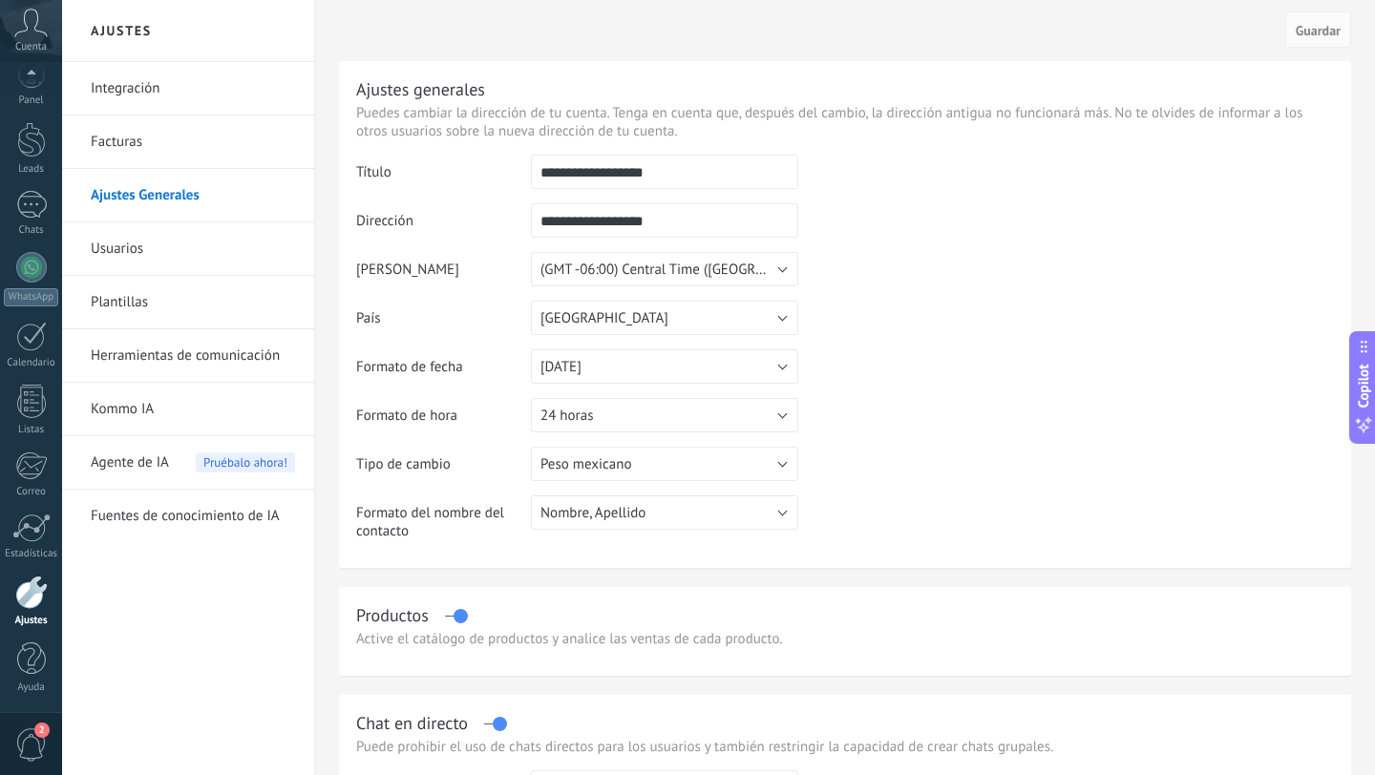
click at [144, 148] on link "Facturas" at bounding box center [193, 142] width 204 height 53
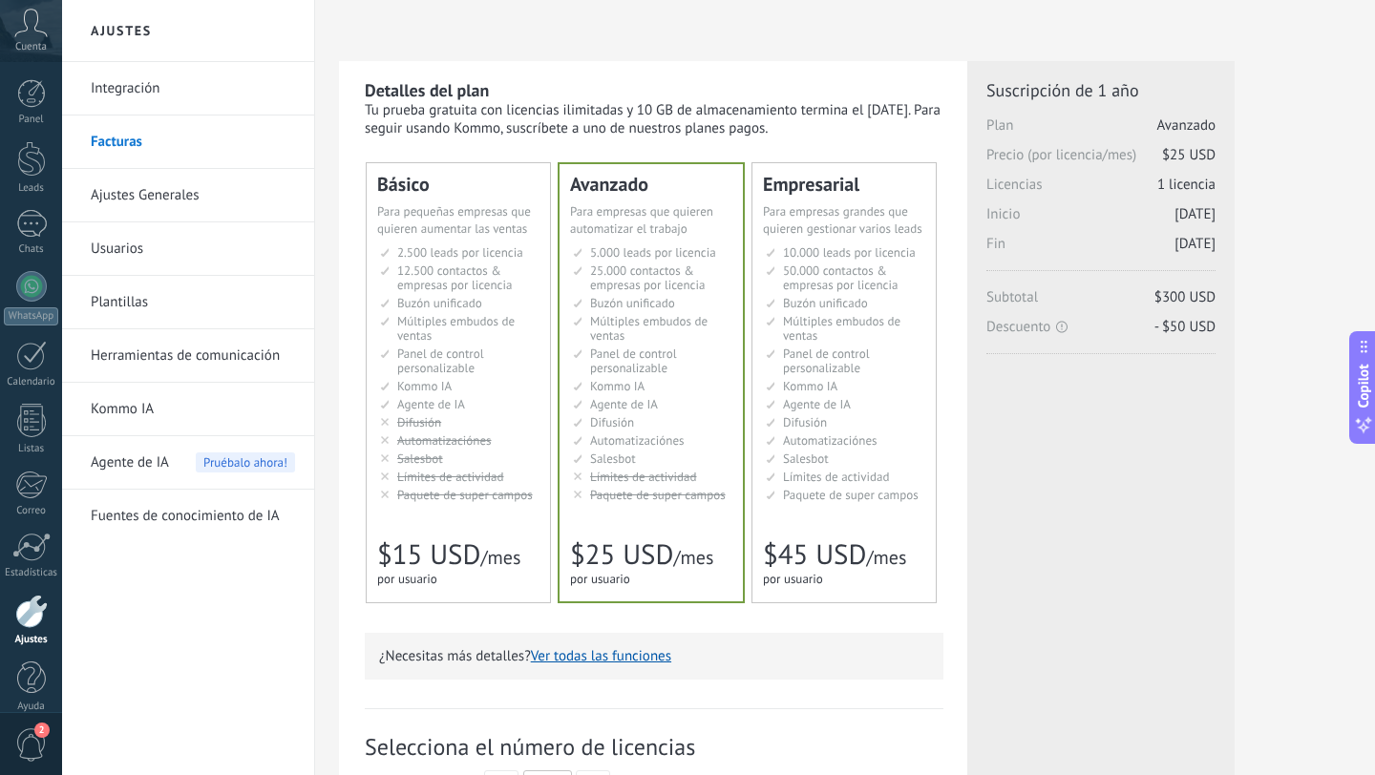
click at [150, 95] on link "Integración" at bounding box center [193, 88] width 204 height 53
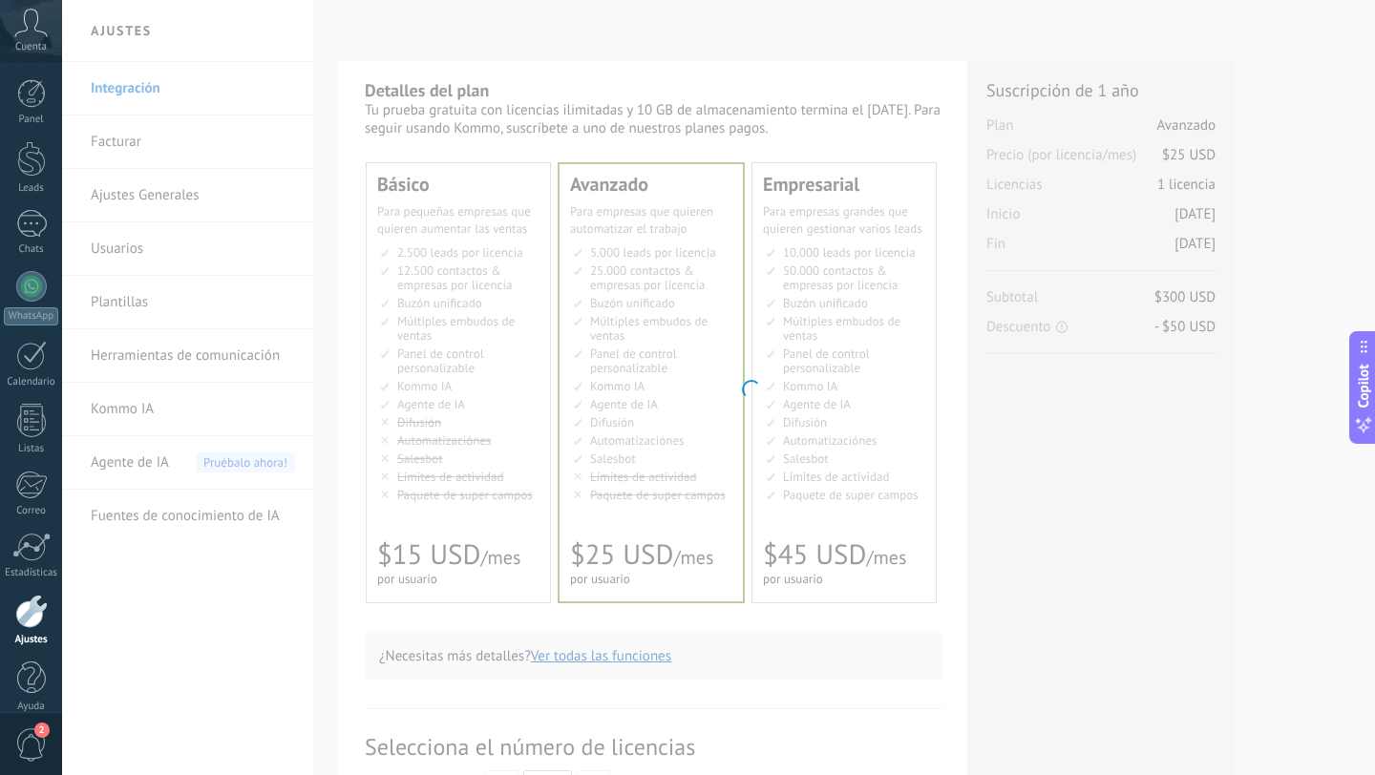
scroll to position [19, 0]
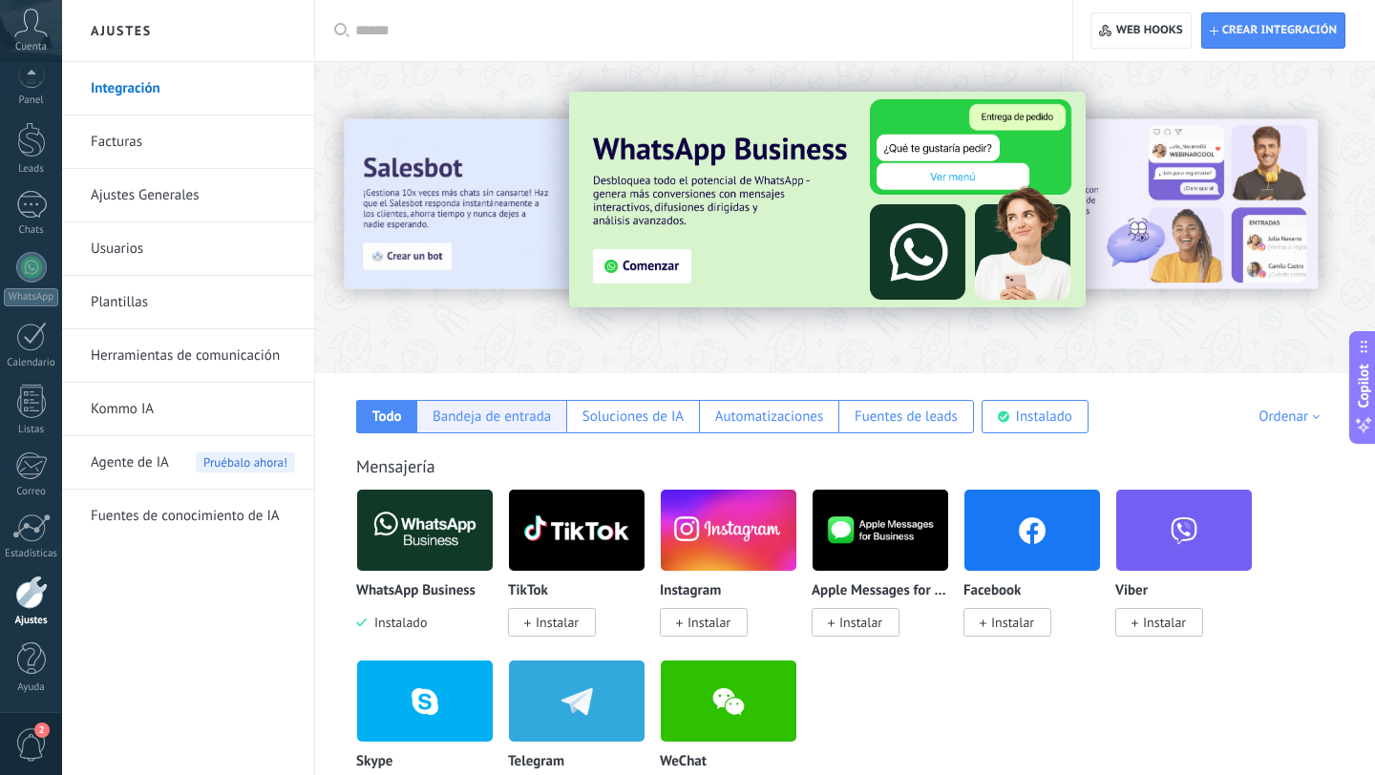
click at [501, 419] on div "Bandeja de entrada" at bounding box center [491, 417] width 118 height 18
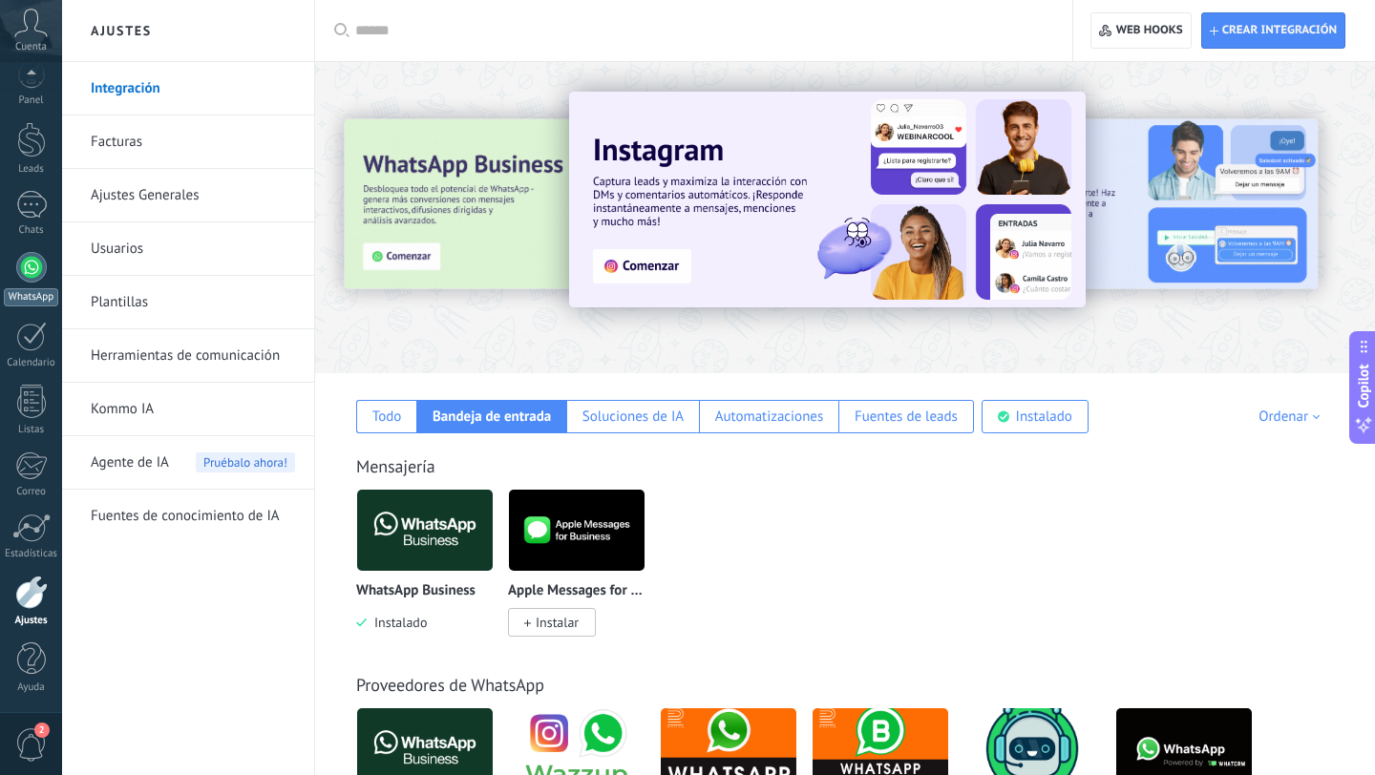
click at [53, 254] on link "WhatsApp" at bounding box center [31, 279] width 62 height 54
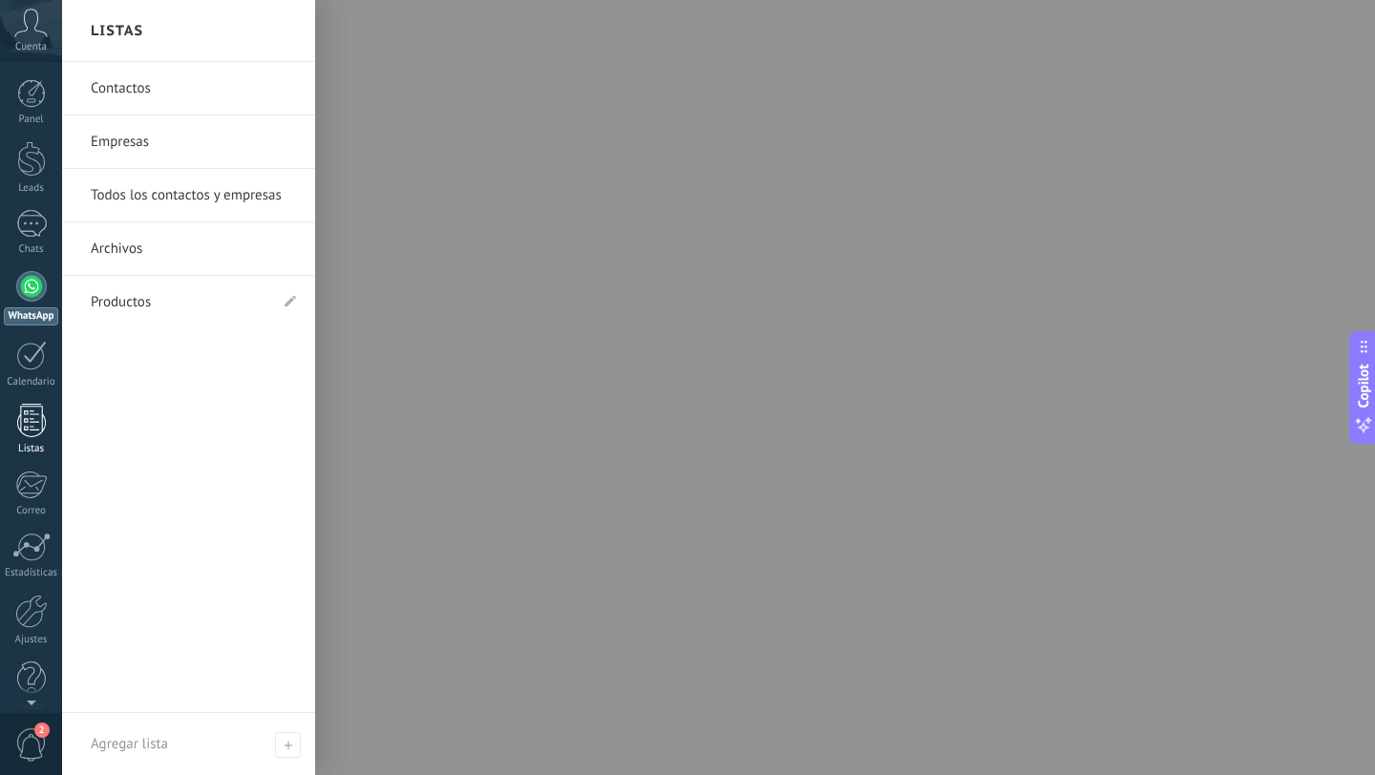
click at [31, 414] on div at bounding box center [31, 420] width 29 height 33
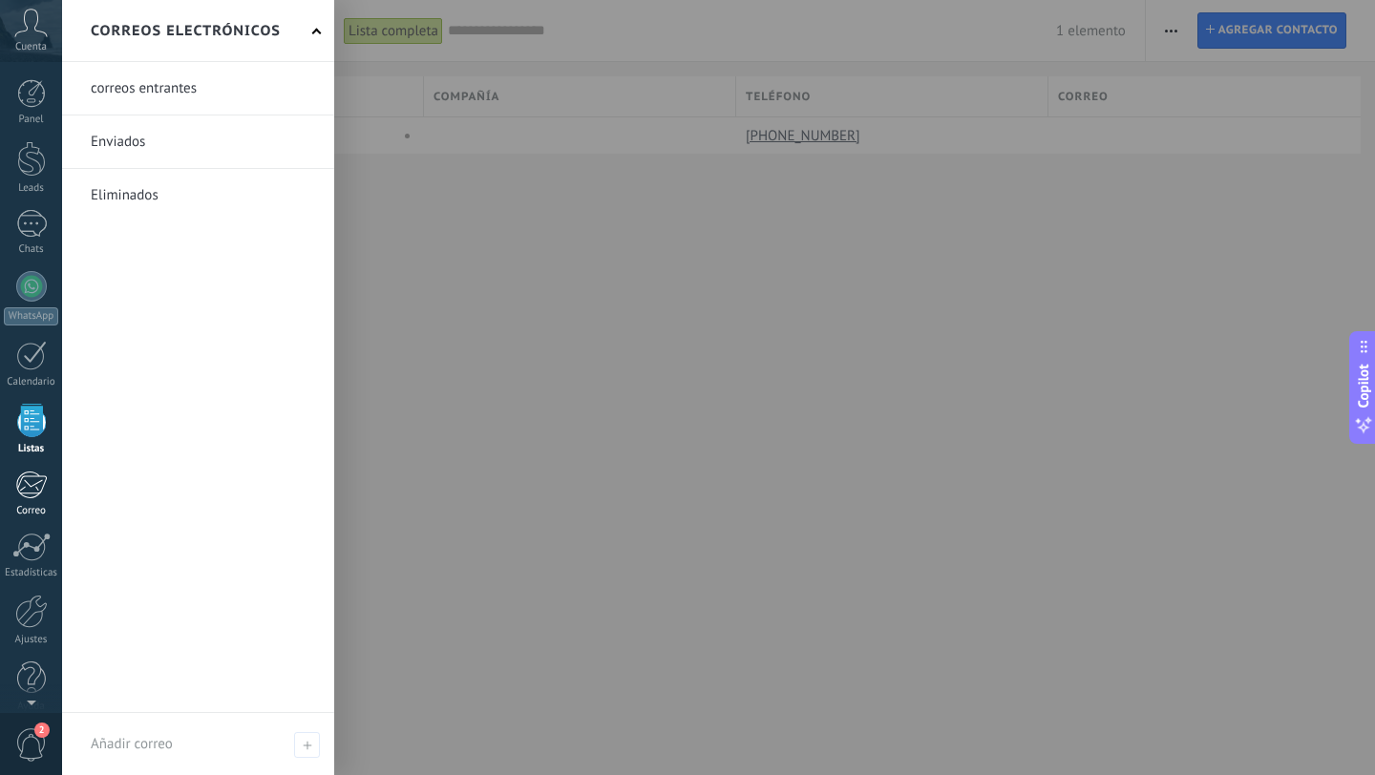
click at [31, 484] on div at bounding box center [31, 485] width 32 height 29
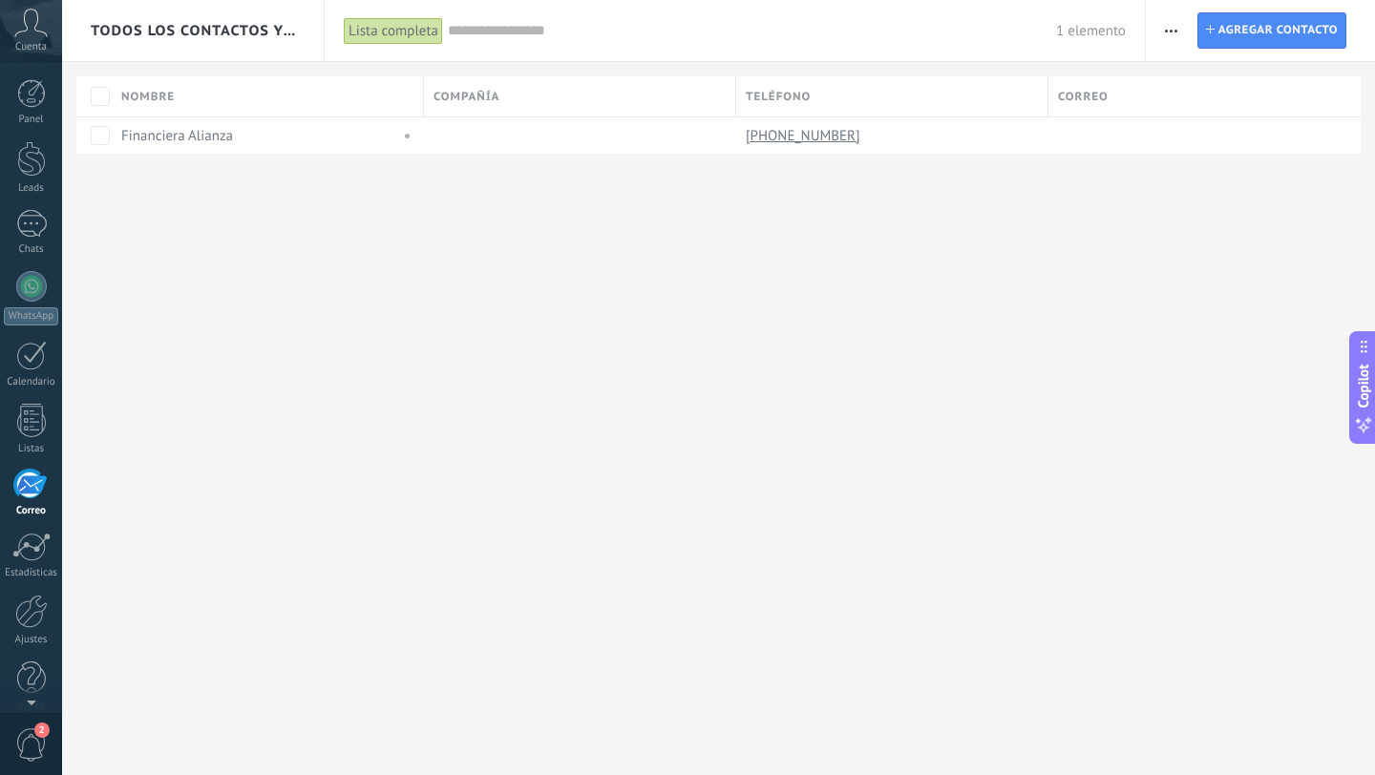
scroll to position [19, 0]
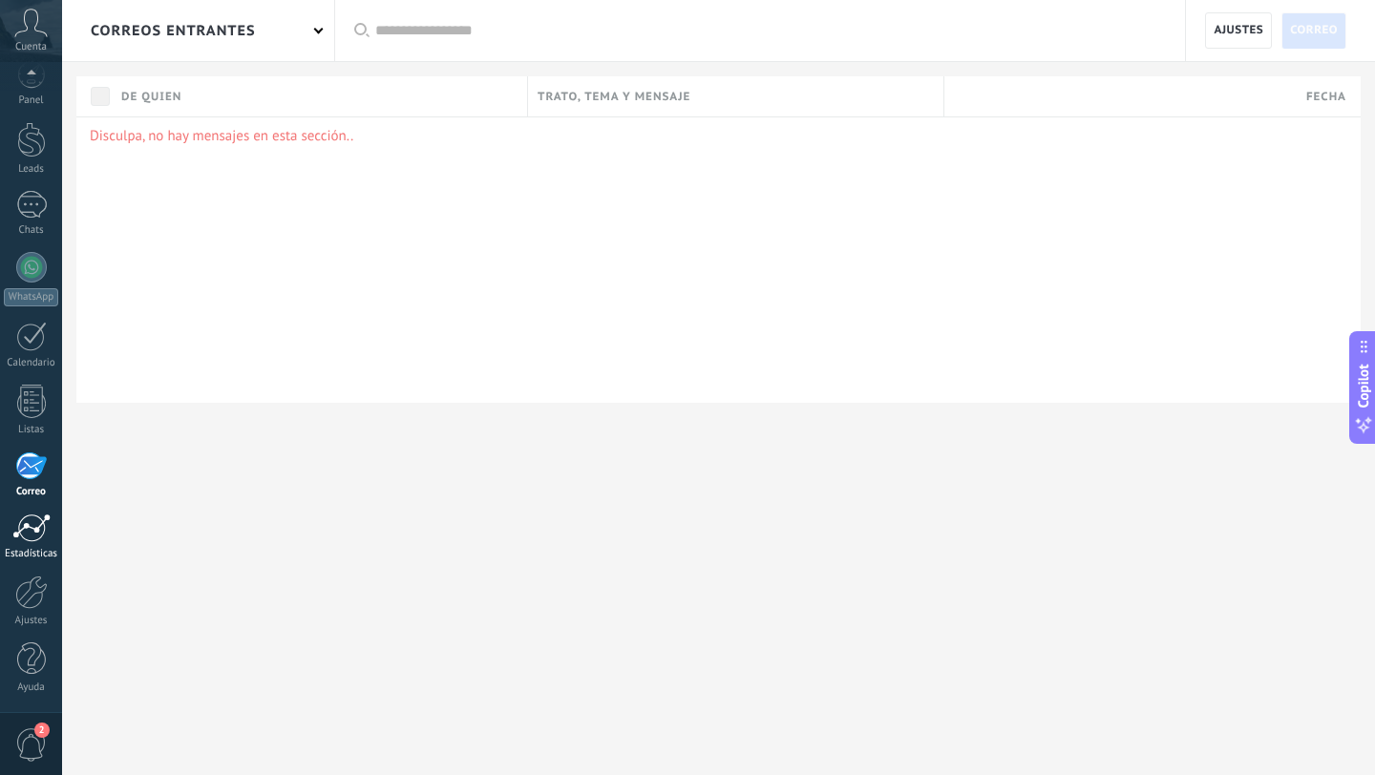
click at [30, 528] on div at bounding box center [31, 528] width 38 height 29
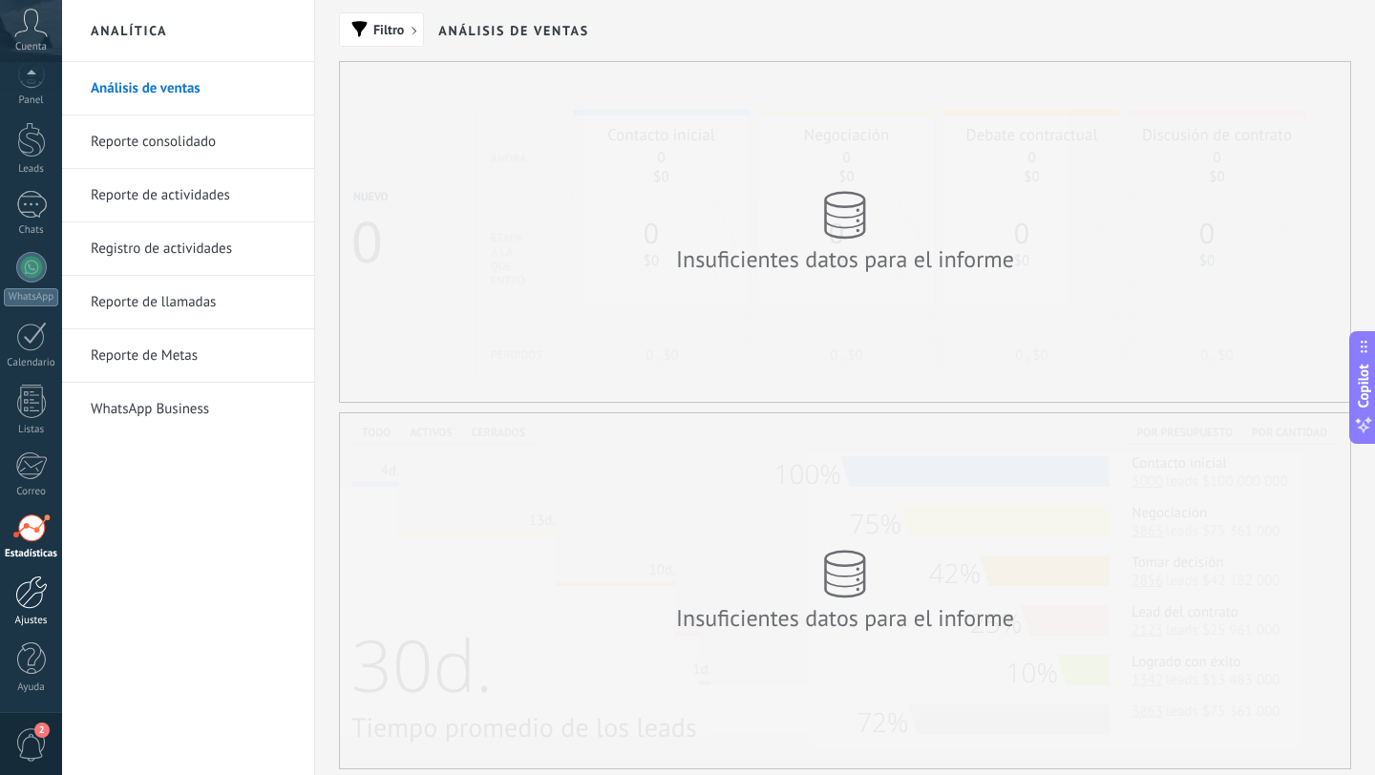
click at [33, 586] on div at bounding box center [31, 592] width 32 height 33
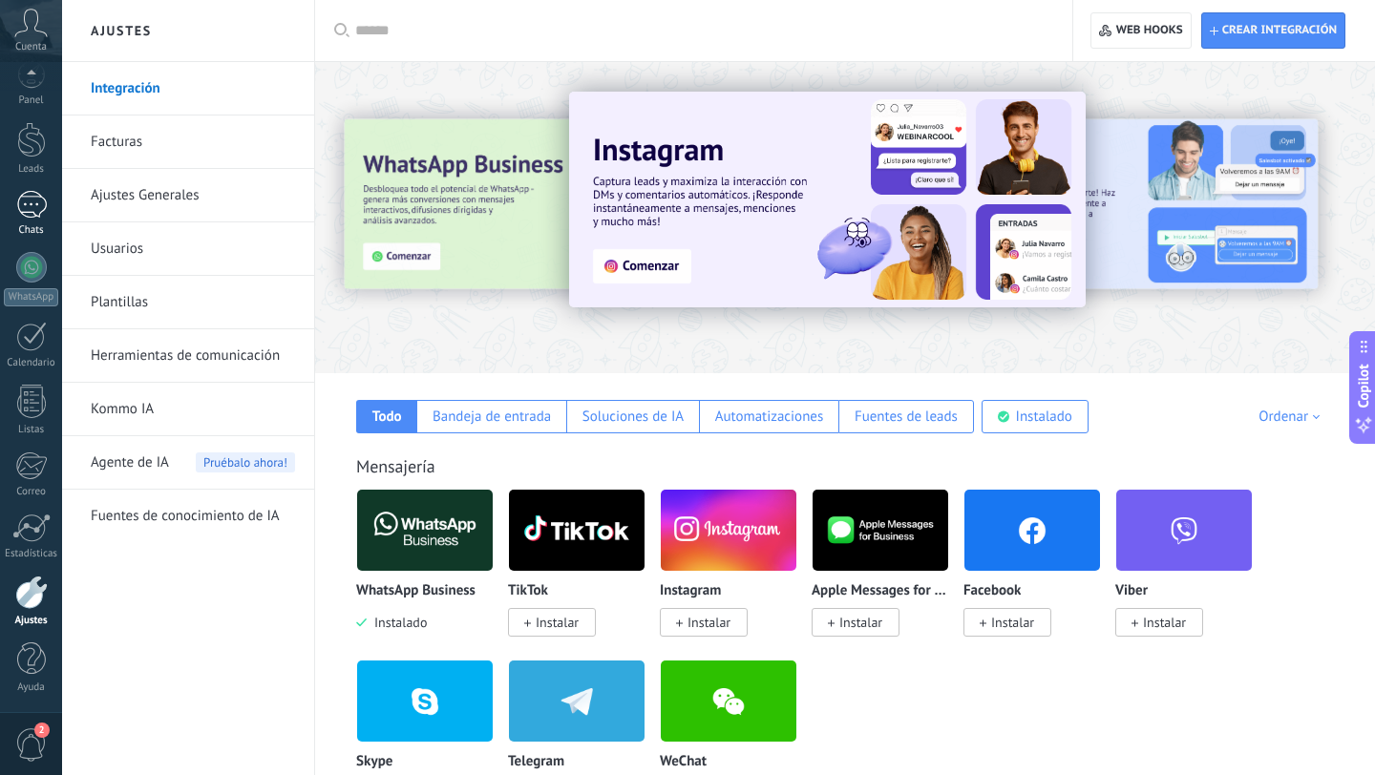
click at [27, 196] on div at bounding box center [31, 205] width 31 height 28
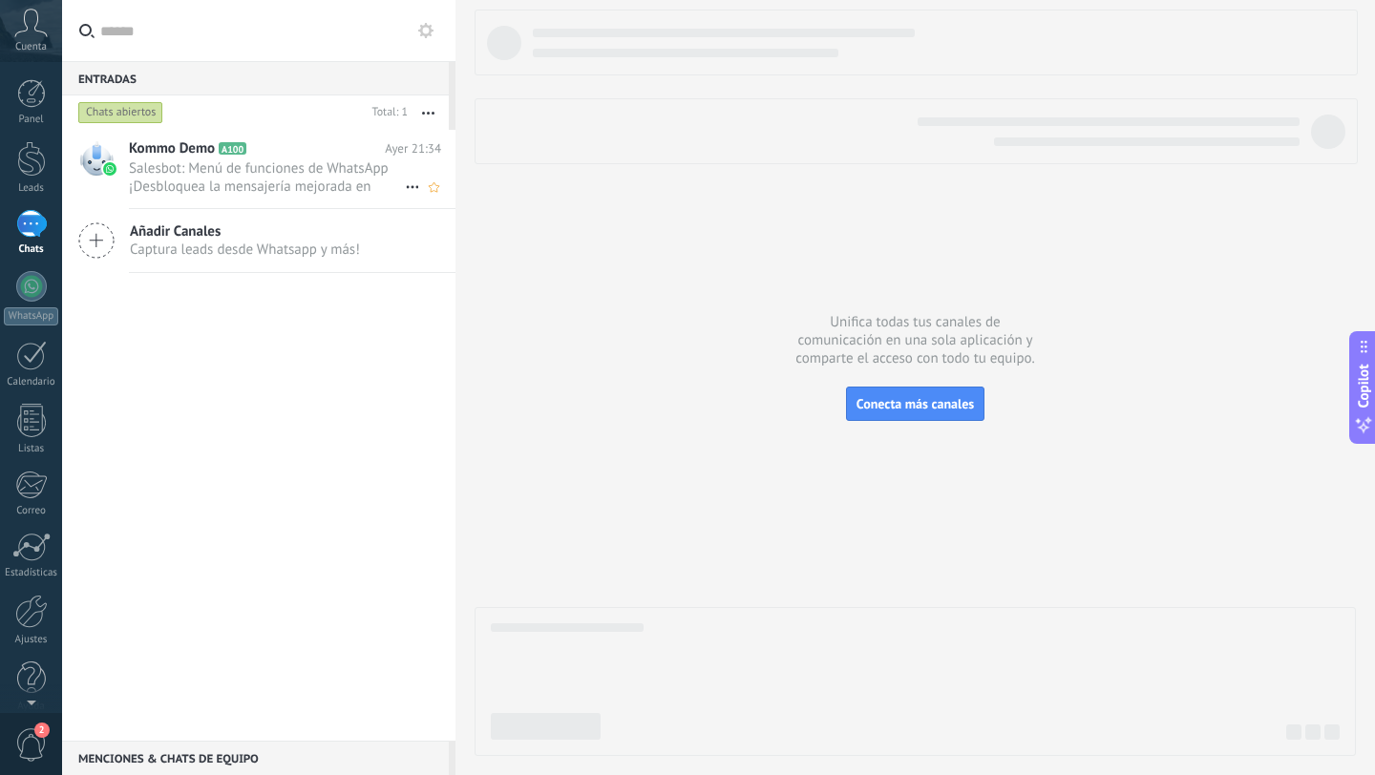
click at [242, 180] on span "Salesbot: Menú de funciones de WhatsApp ¡Desbloquea la mensajería mejorada en W…" at bounding box center [267, 177] width 276 height 36
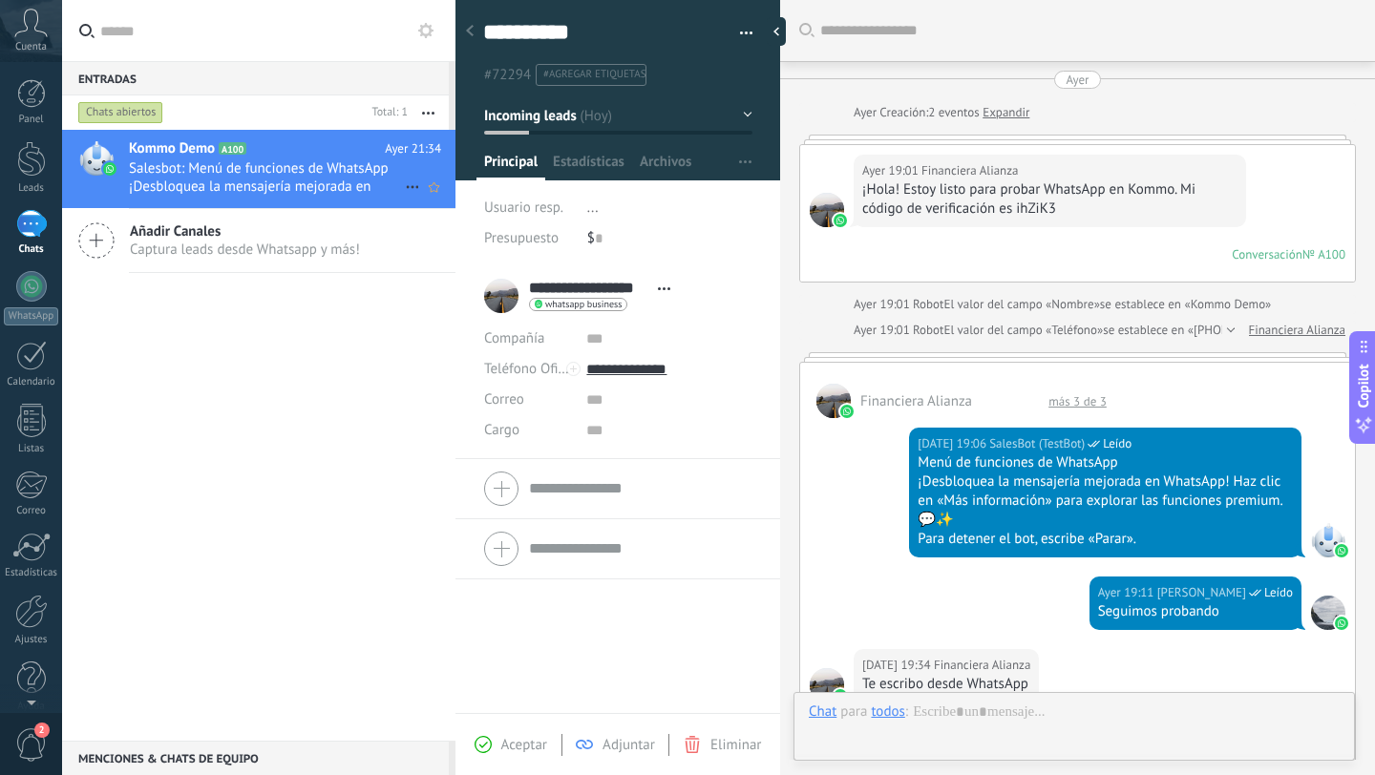
scroll to position [899, 0]
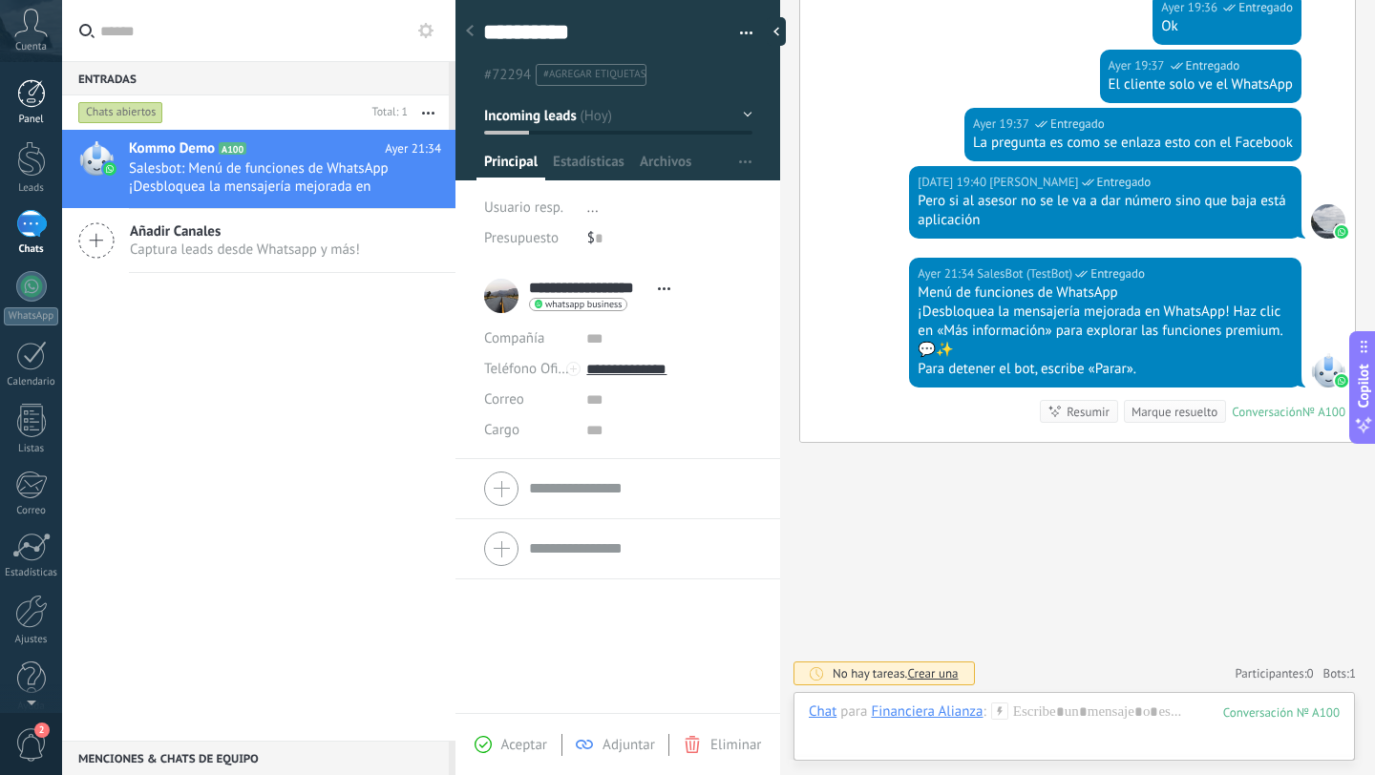
click at [33, 82] on div at bounding box center [31, 93] width 29 height 29
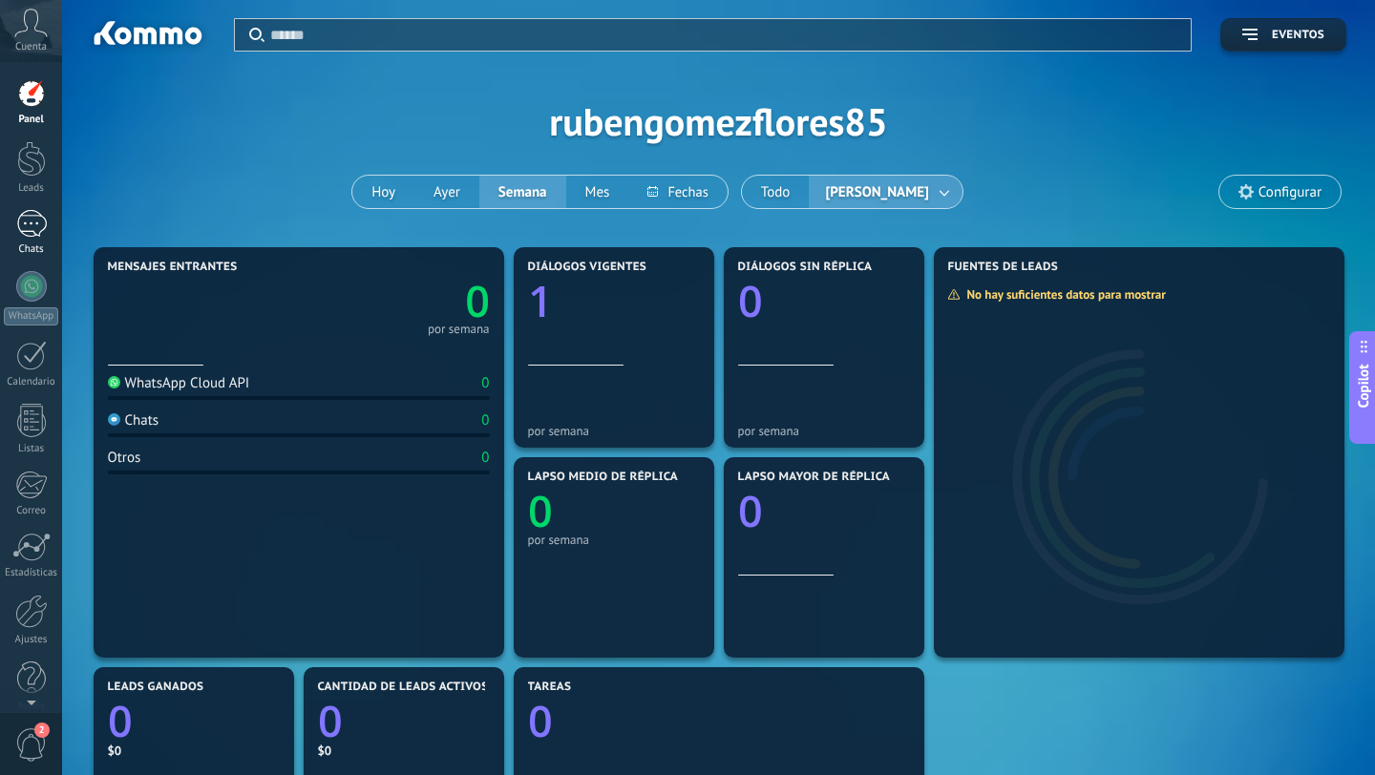
click at [33, 235] on div at bounding box center [31, 224] width 31 height 28
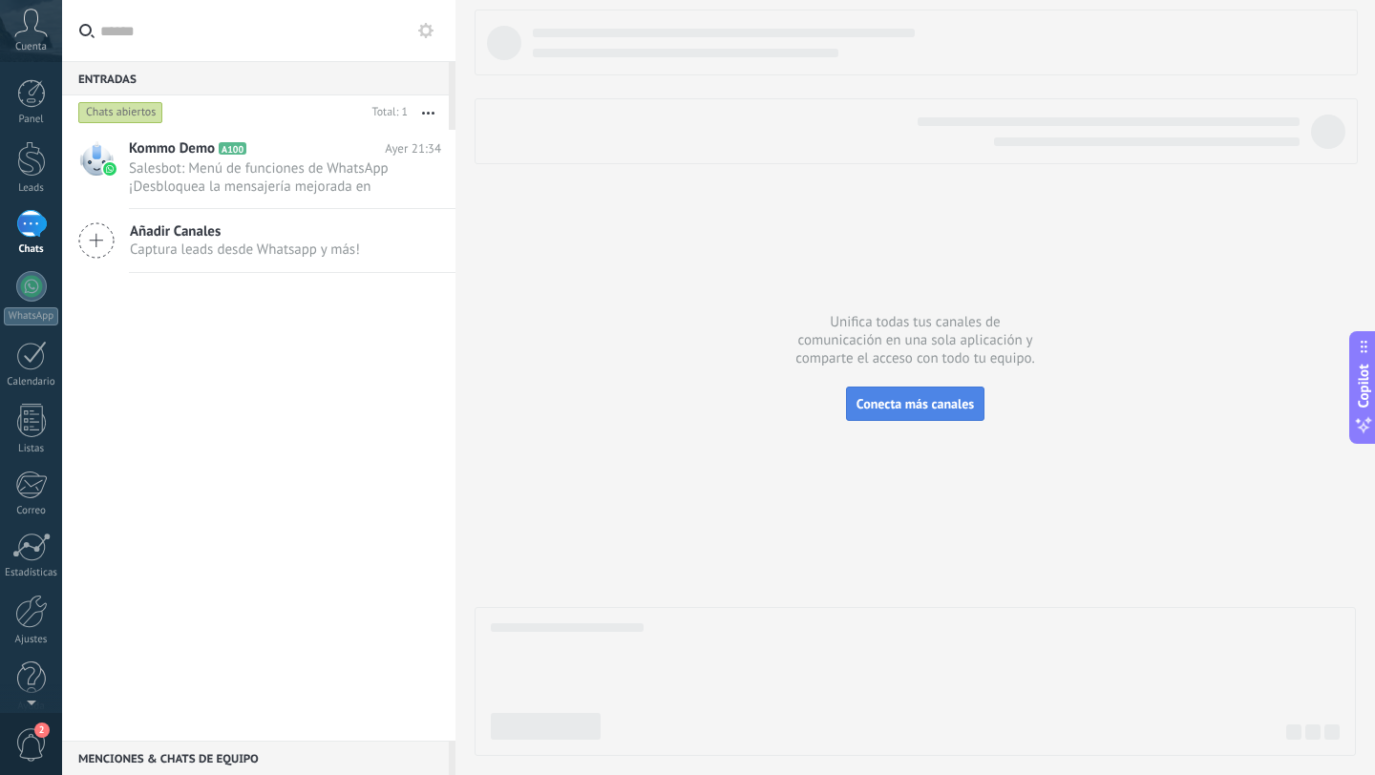
click at [911, 409] on span "Conecta más canales" at bounding box center [914, 403] width 117 height 17
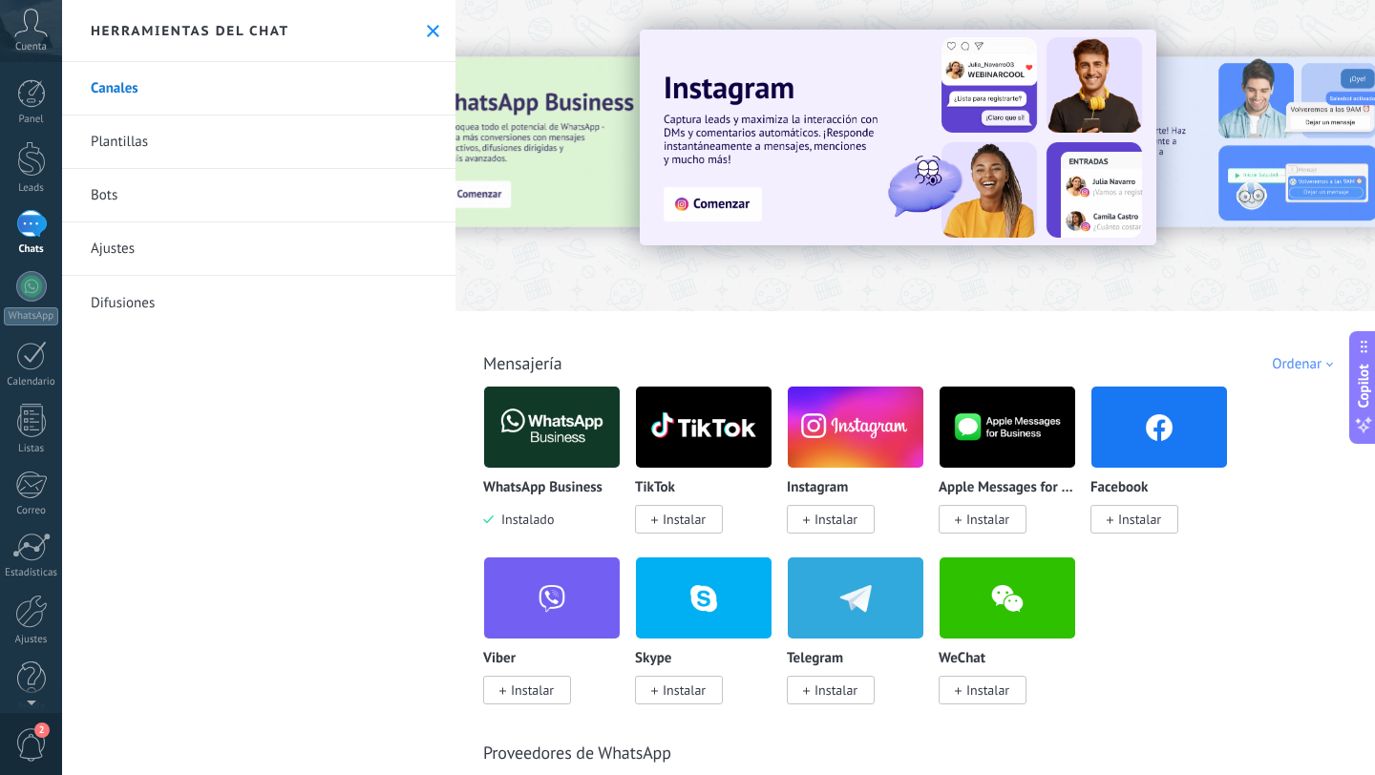
click at [116, 140] on link "Plantillas" at bounding box center [258, 142] width 393 height 53
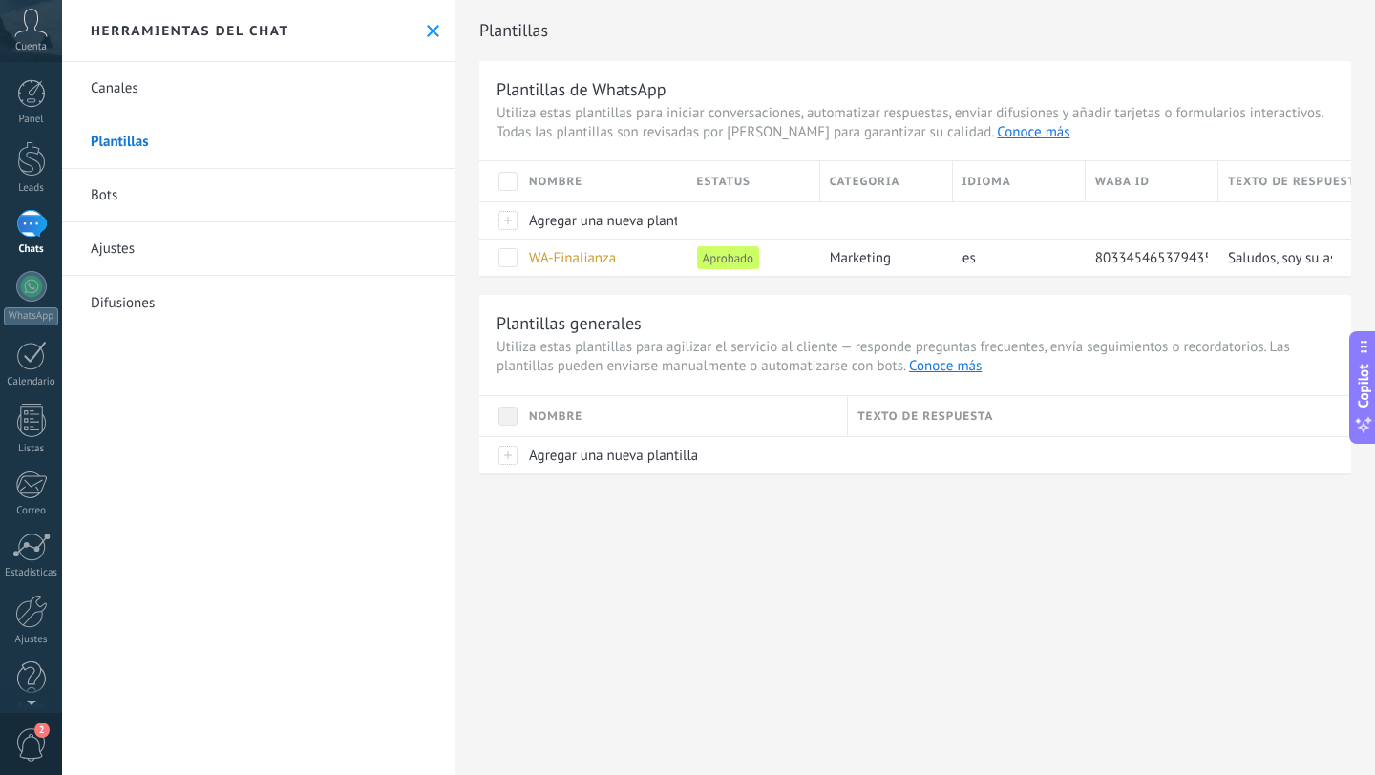
click at [103, 197] on link "Bots" at bounding box center [258, 195] width 393 height 53
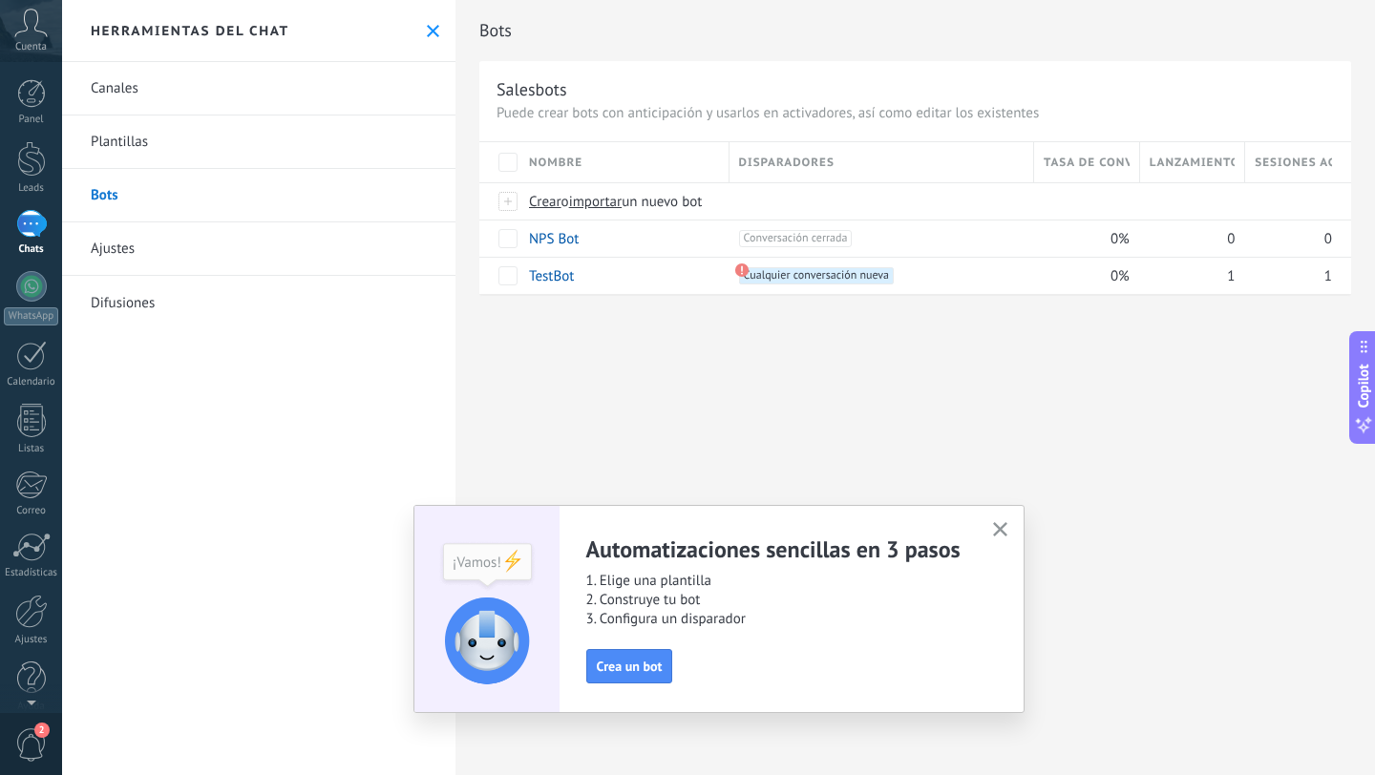
click at [102, 248] on link "Ajustes" at bounding box center [258, 248] width 393 height 53
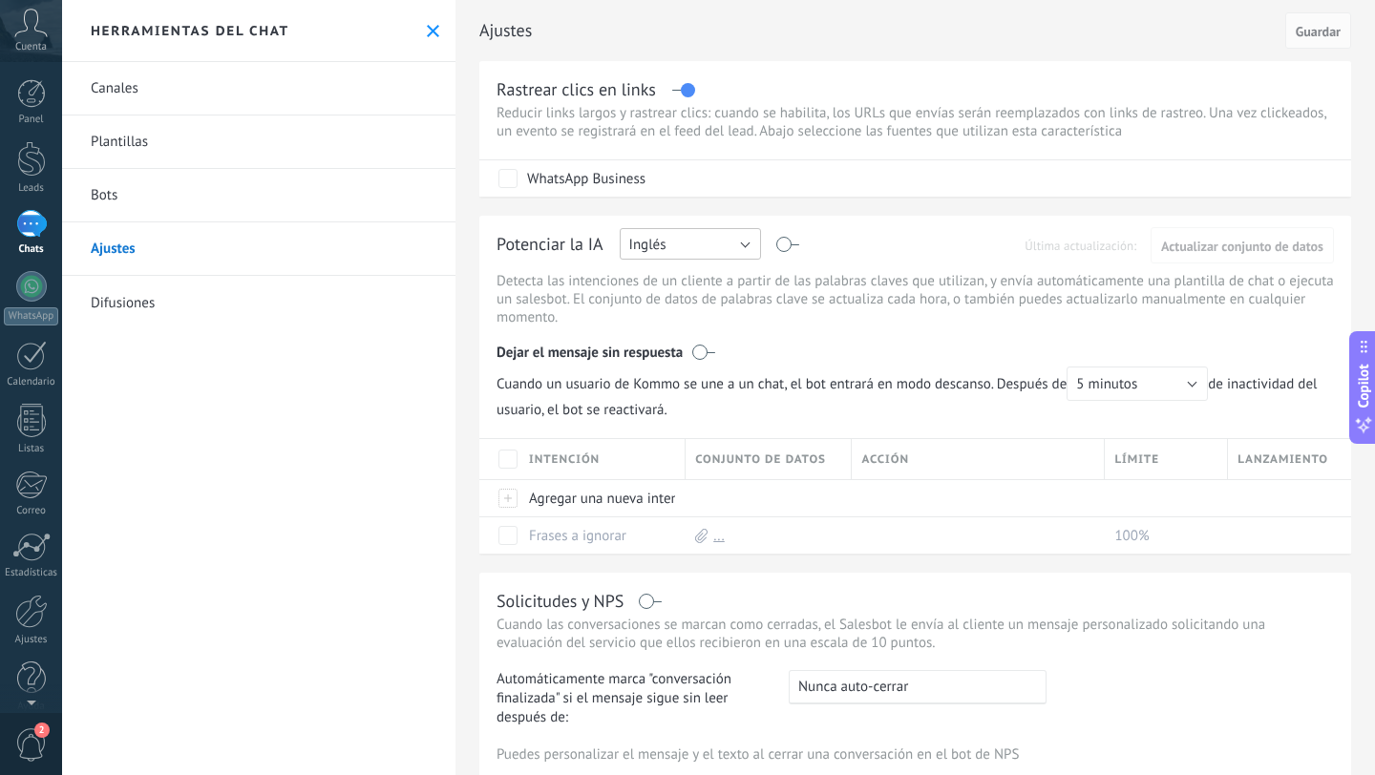
click at [748, 252] on button "Inglés" at bounding box center [690, 244] width 141 height 32
click at [678, 313] on span "Español" at bounding box center [681, 311] width 146 height 18
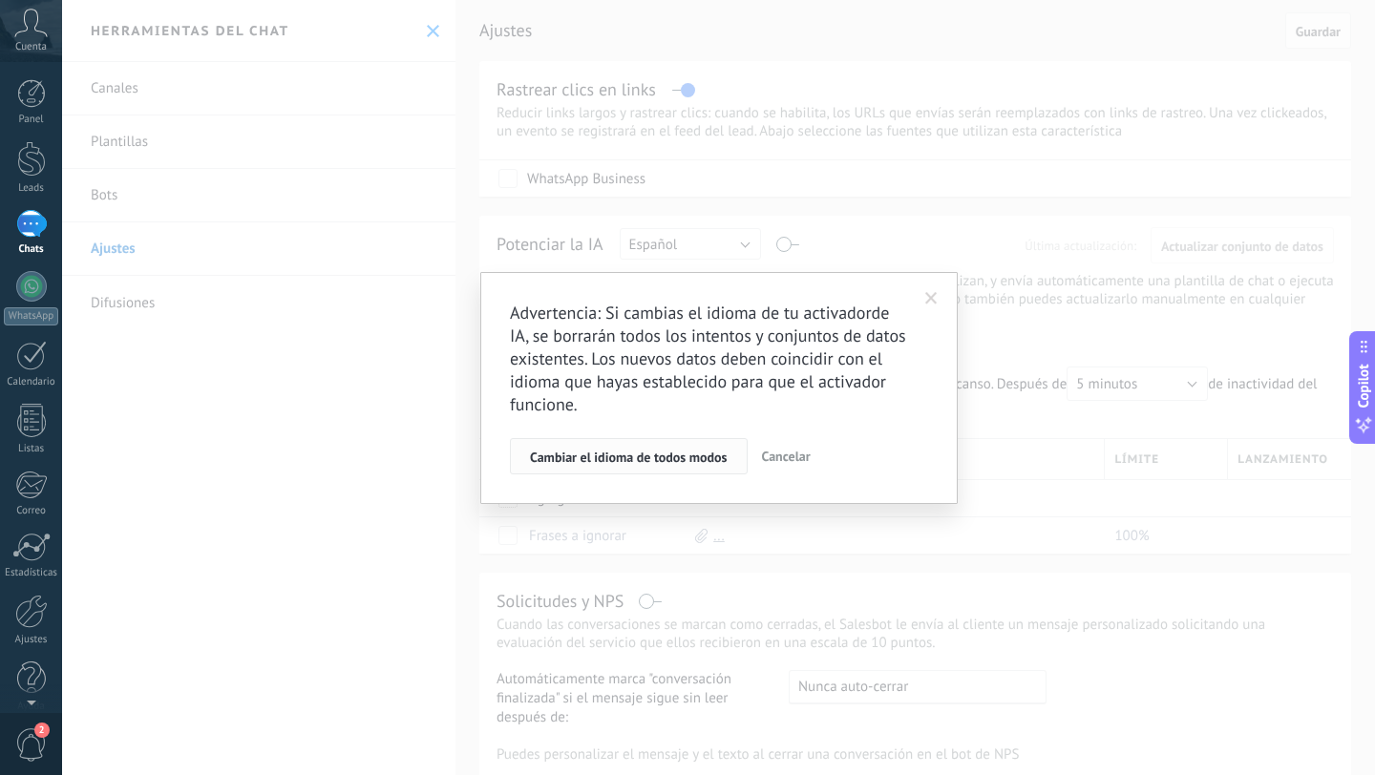
click at [688, 459] on span "Cambiar el idioma de todos modos" at bounding box center [629, 457] width 198 height 13
